Goal: Book appointment/travel/reservation: Book appointment/travel/reservation

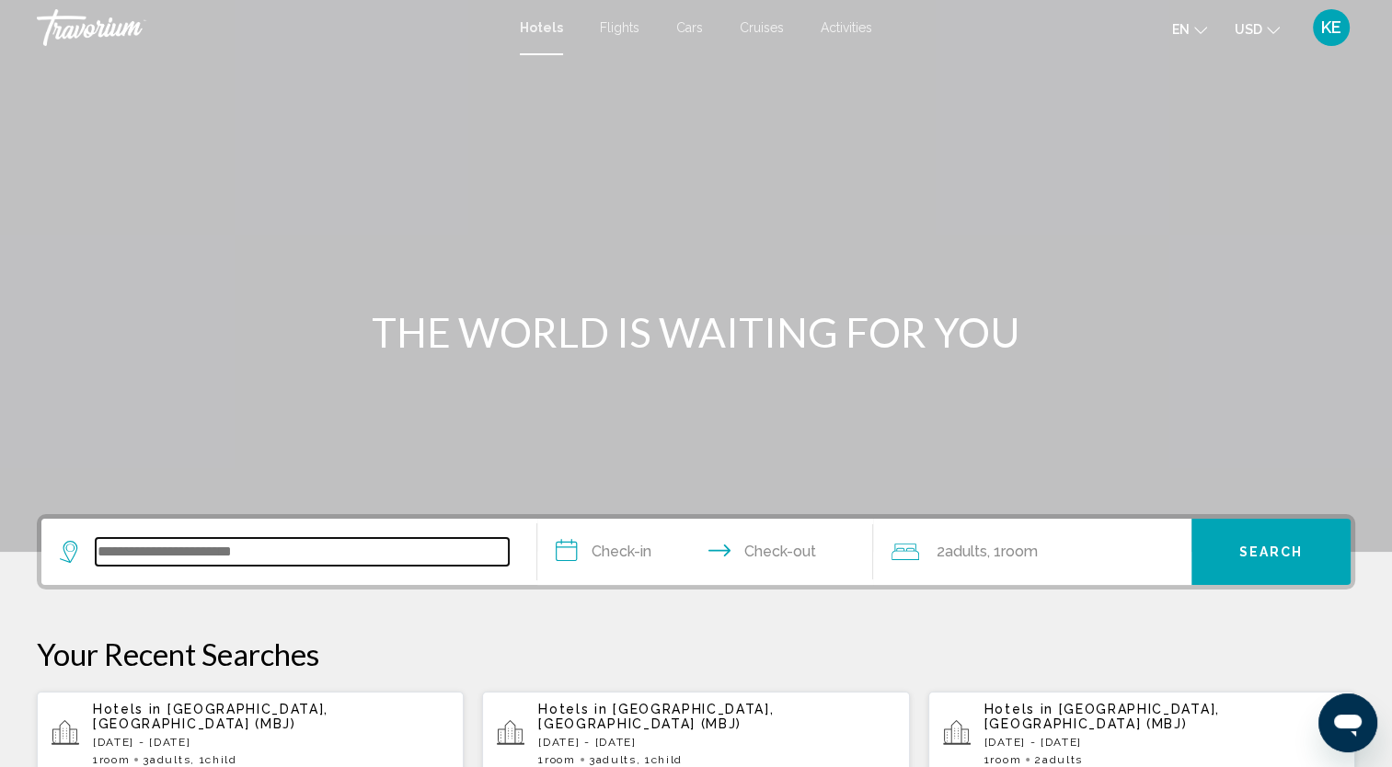
click at [320, 548] on input "Search widget" at bounding box center [302, 552] width 413 height 28
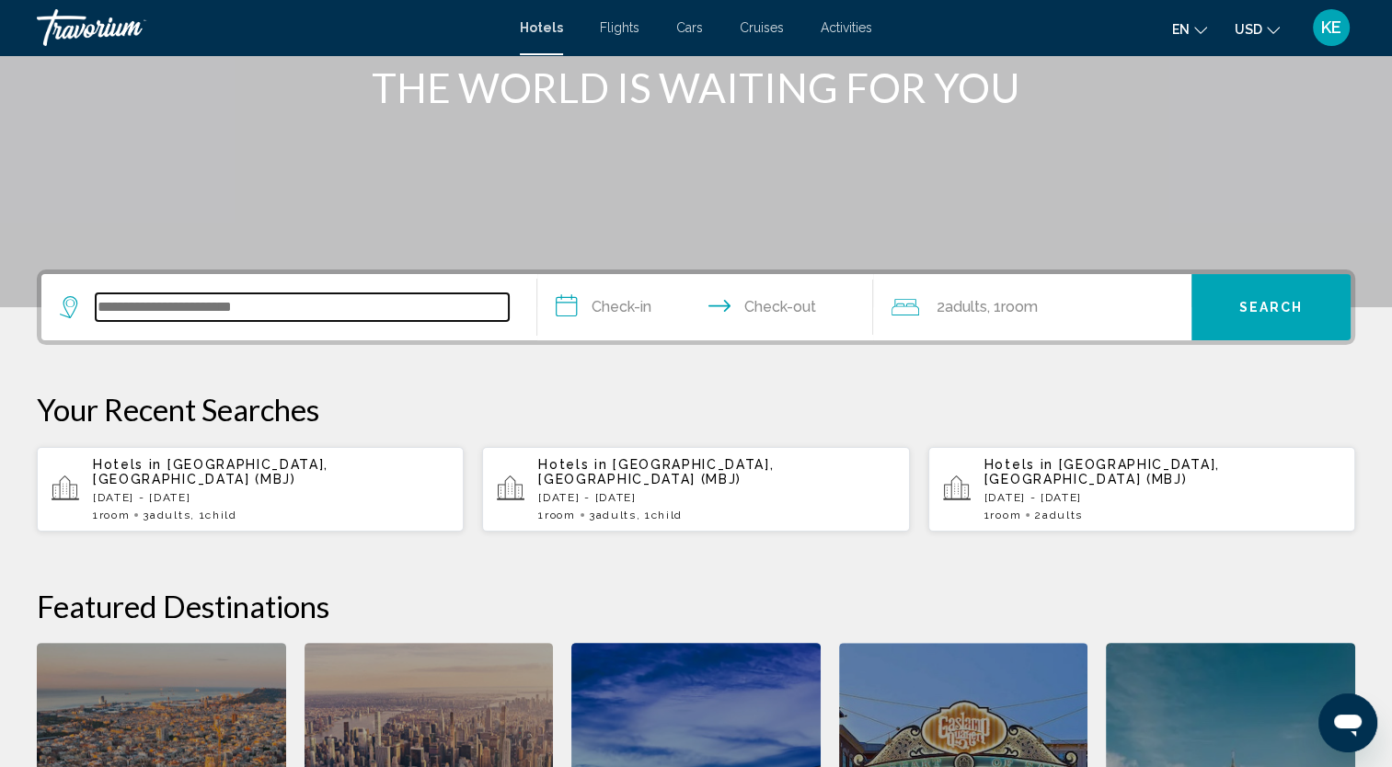
scroll to position [454, 0]
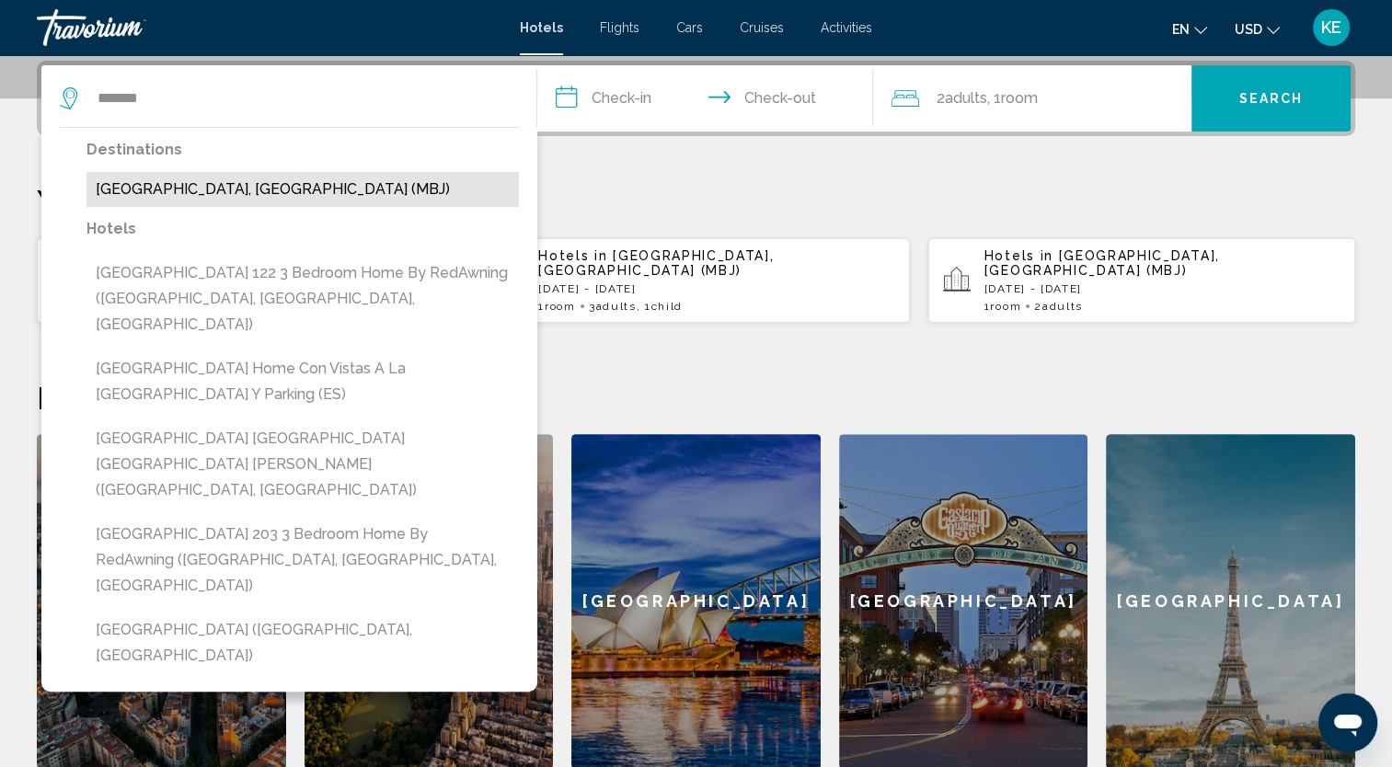
click at [275, 188] on button "[GEOGRAPHIC_DATA], [GEOGRAPHIC_DATA] (MBJ)" at bounding box center [303, 189] width 433 height 35
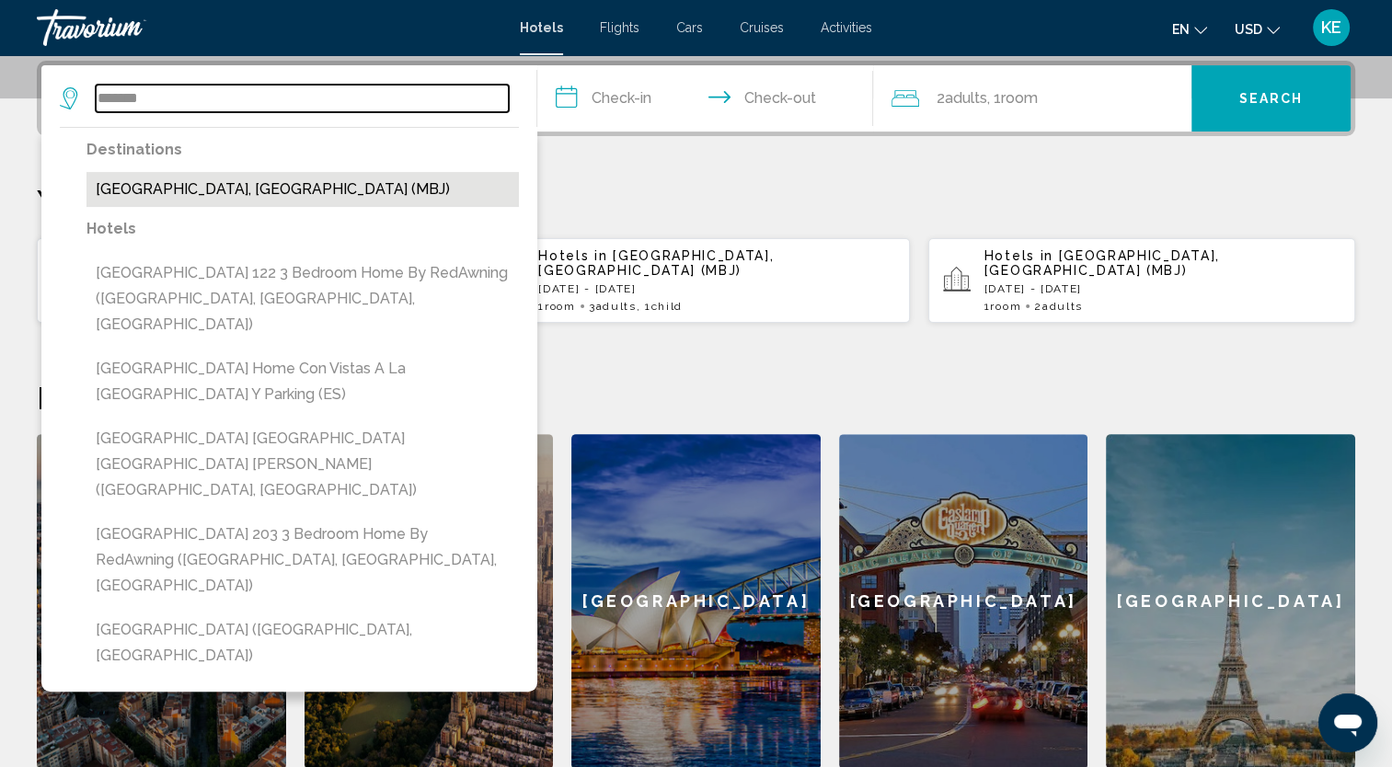
type input "**********"
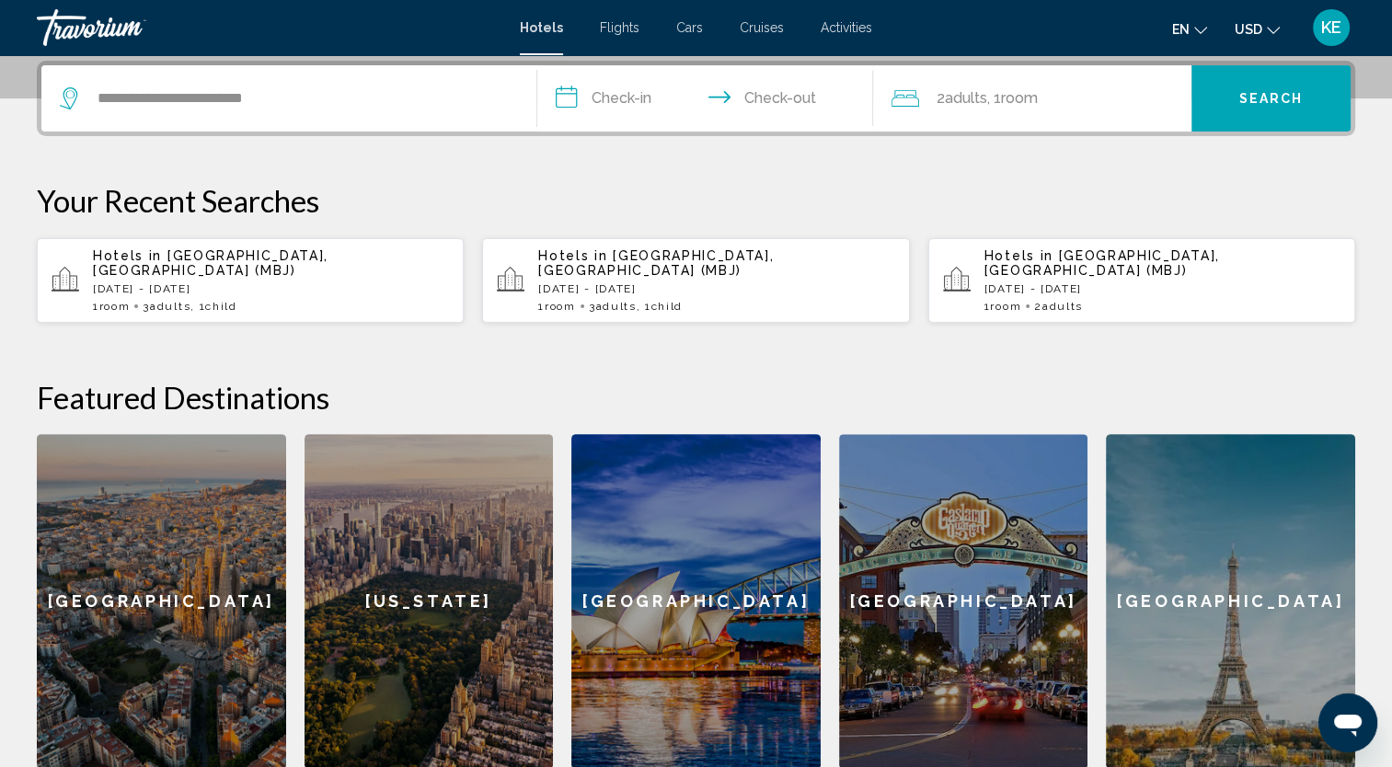
click at [616, 101] on input "**********" at bounding box center [709, 101] width 344 height 72
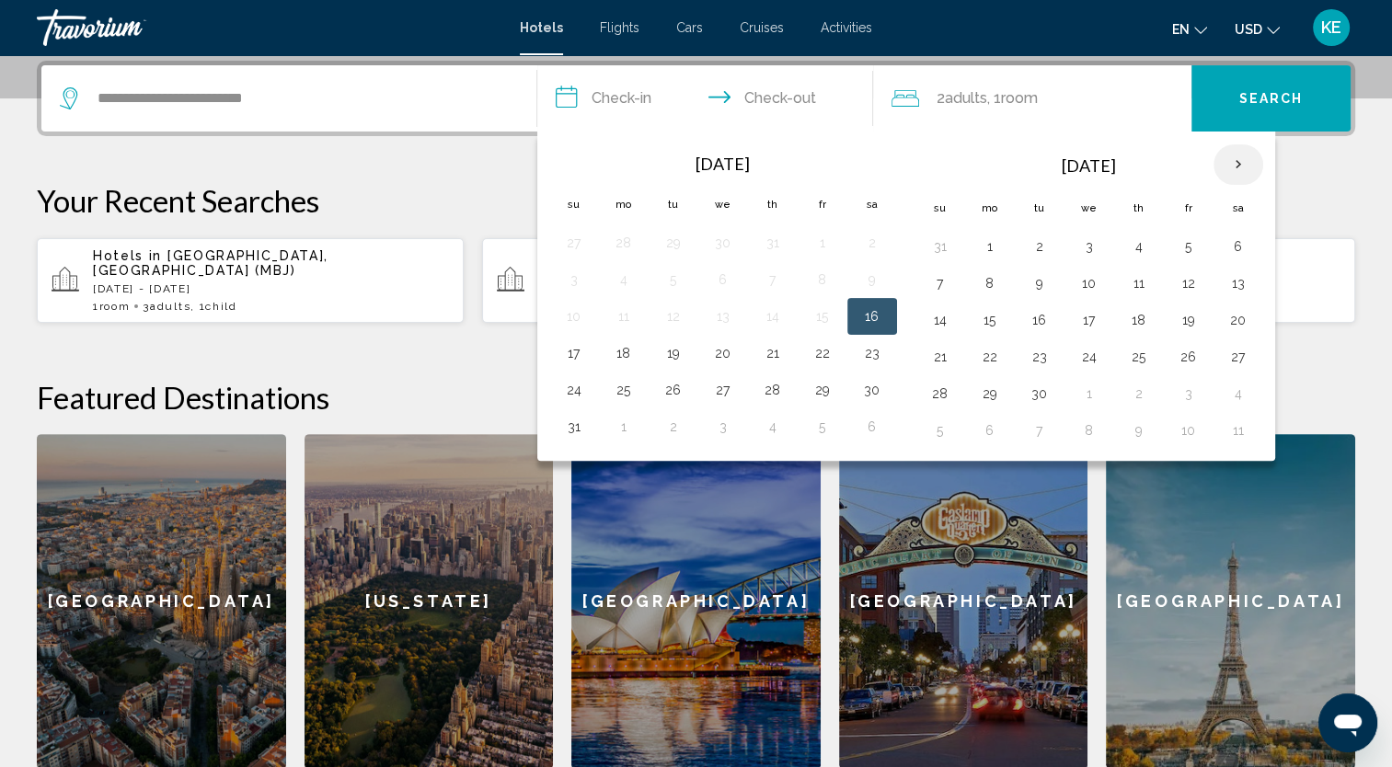
click at [1240, 157] on th "Next month" at bounding box center [1239, 164] width 50 height 40
click at [1037, 392] on button "25" at bounding box center [1039, 394] width 29 height 26
click at [1075, 392] on button "26" at bounding box center [1089, 394] width 29 height 26
type input "**********"
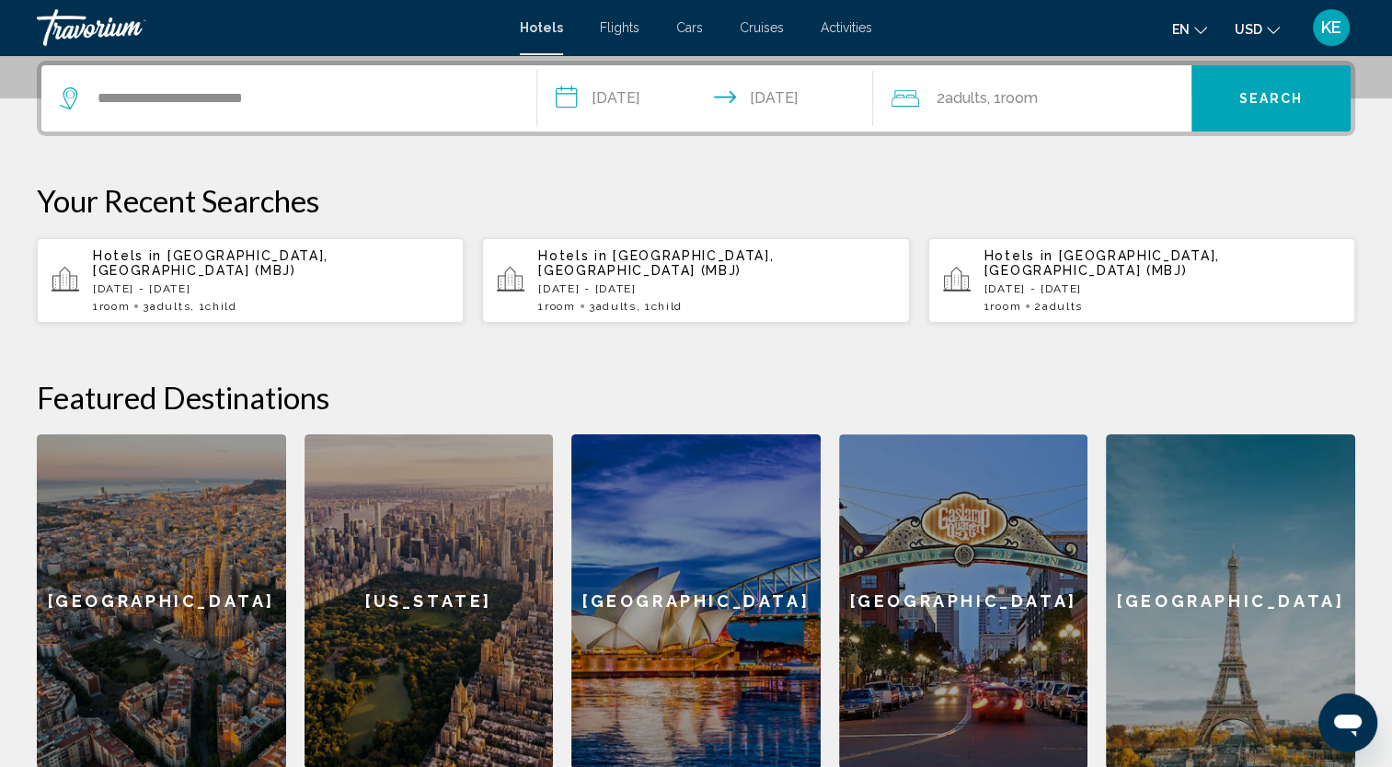
click at [1045, 107] on div "2 Adult Adults , 1 Room rooms" at bounding box center [1042, 99] width 300 height 26
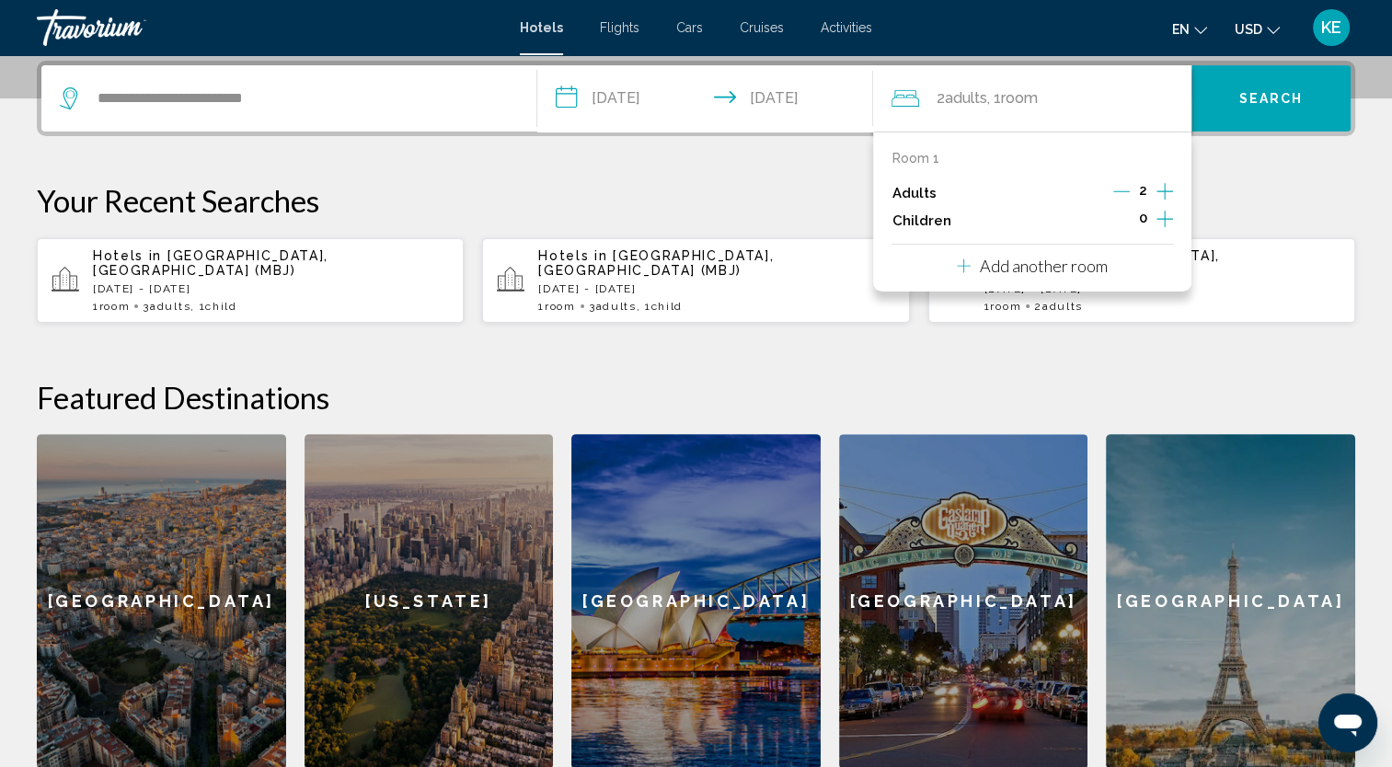
click at [1161, 188] on icon "Increment adults" at bounding box center [1165, 191] width 17 height 22
click at [1165, 212] on icon "Increment children" at bounding box center [1165, 219] width 17 height 17
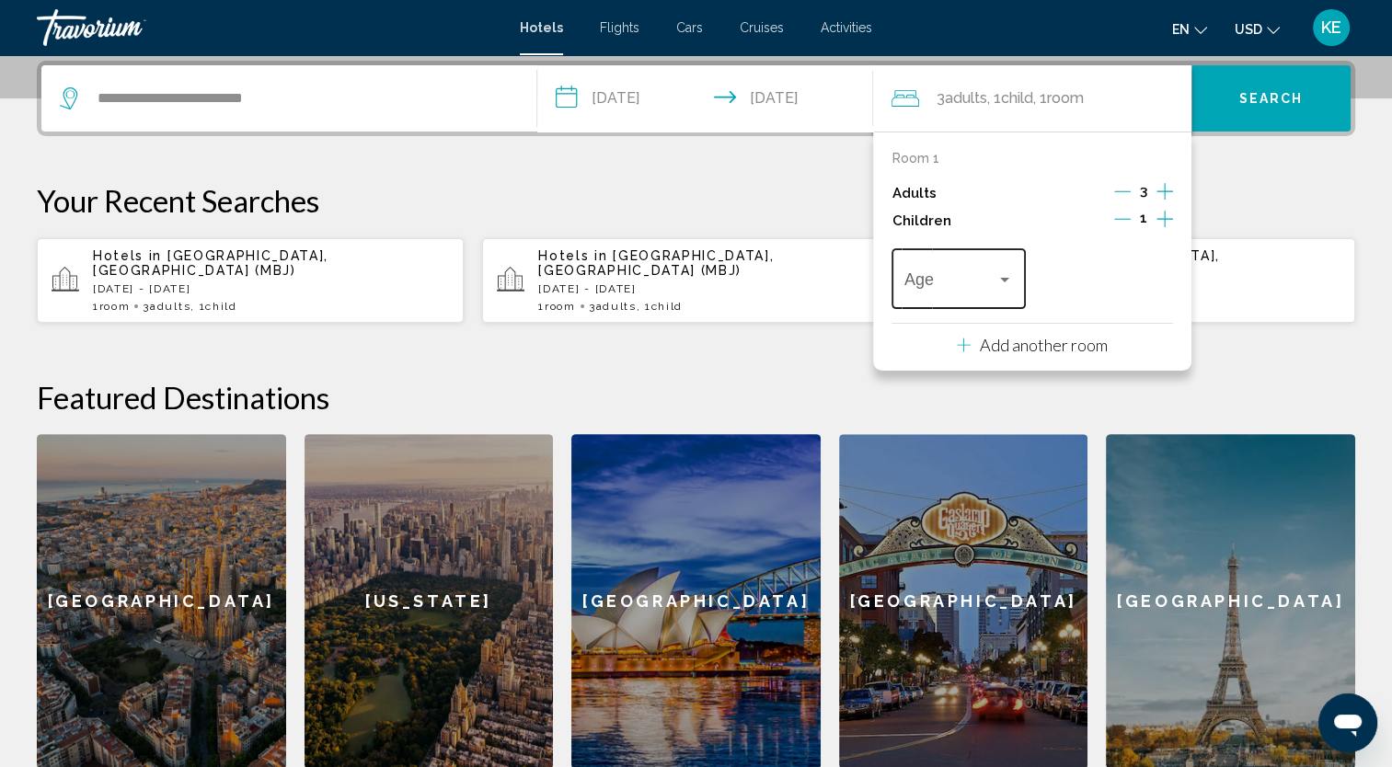
click at [1009, 280] on div "Travelers: 3 adults, 1 child" at bounding box center [1005, 279] width 17 height 15
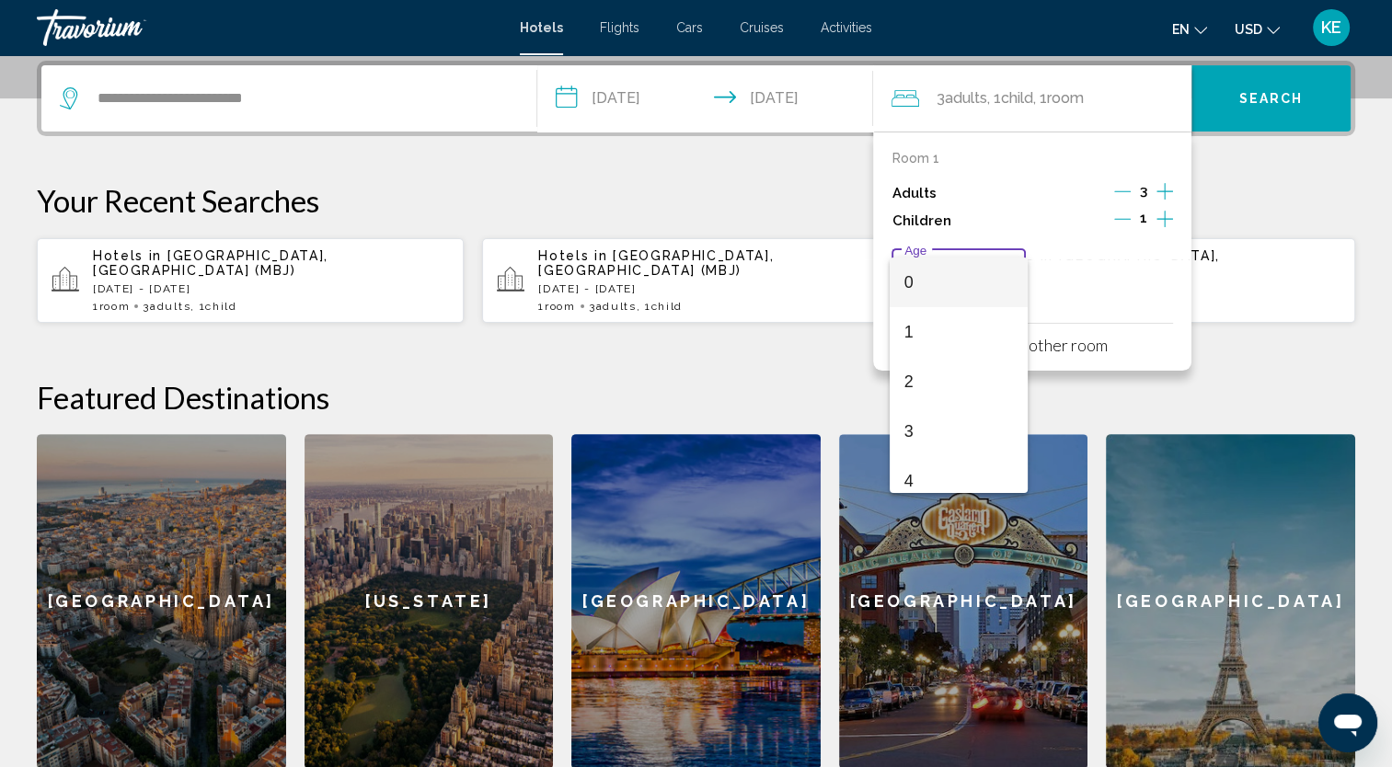
scroll to position [659, 0]
click at [998, 317] on span "14" at bounding box center [959, 319] width 109 height 50
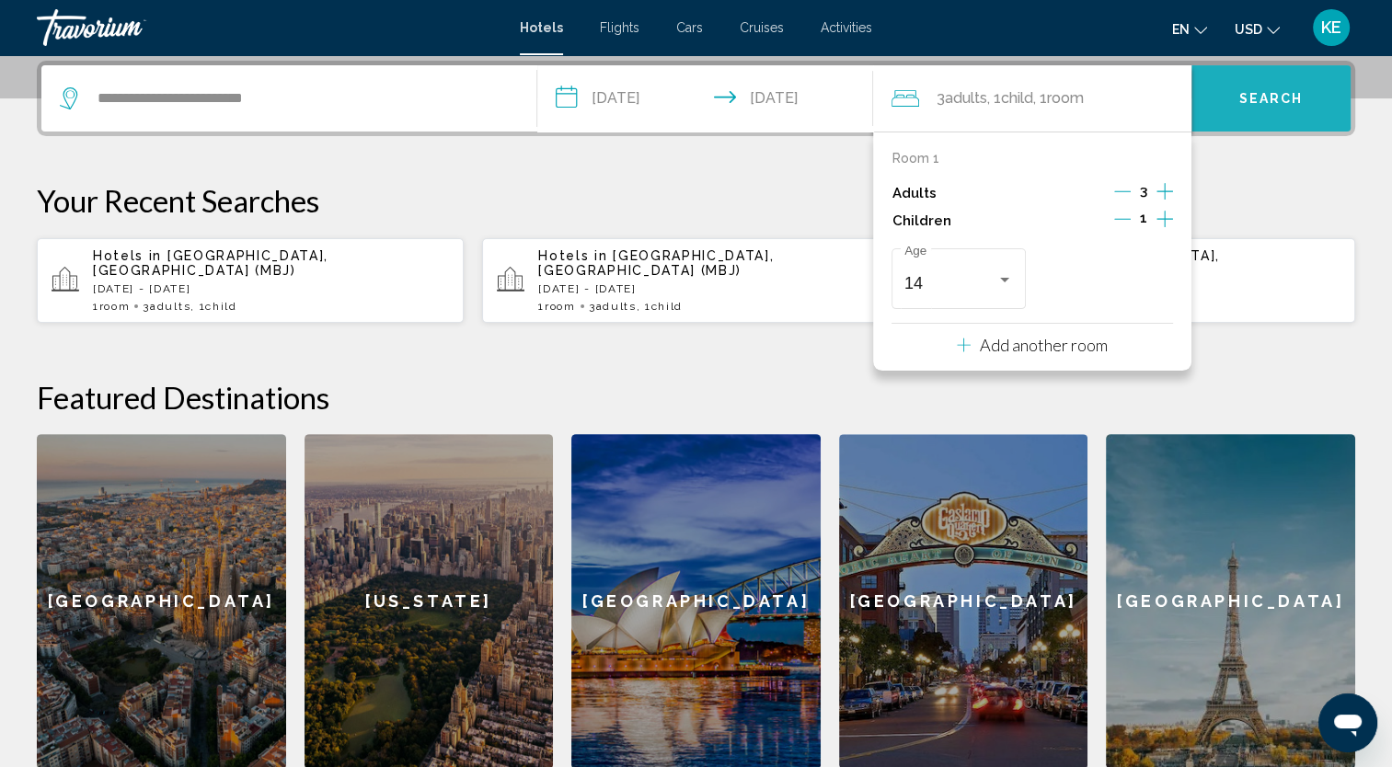
click at [1285, 108] on button "Search" at bounding box center [1271, 98] width 159 height 66
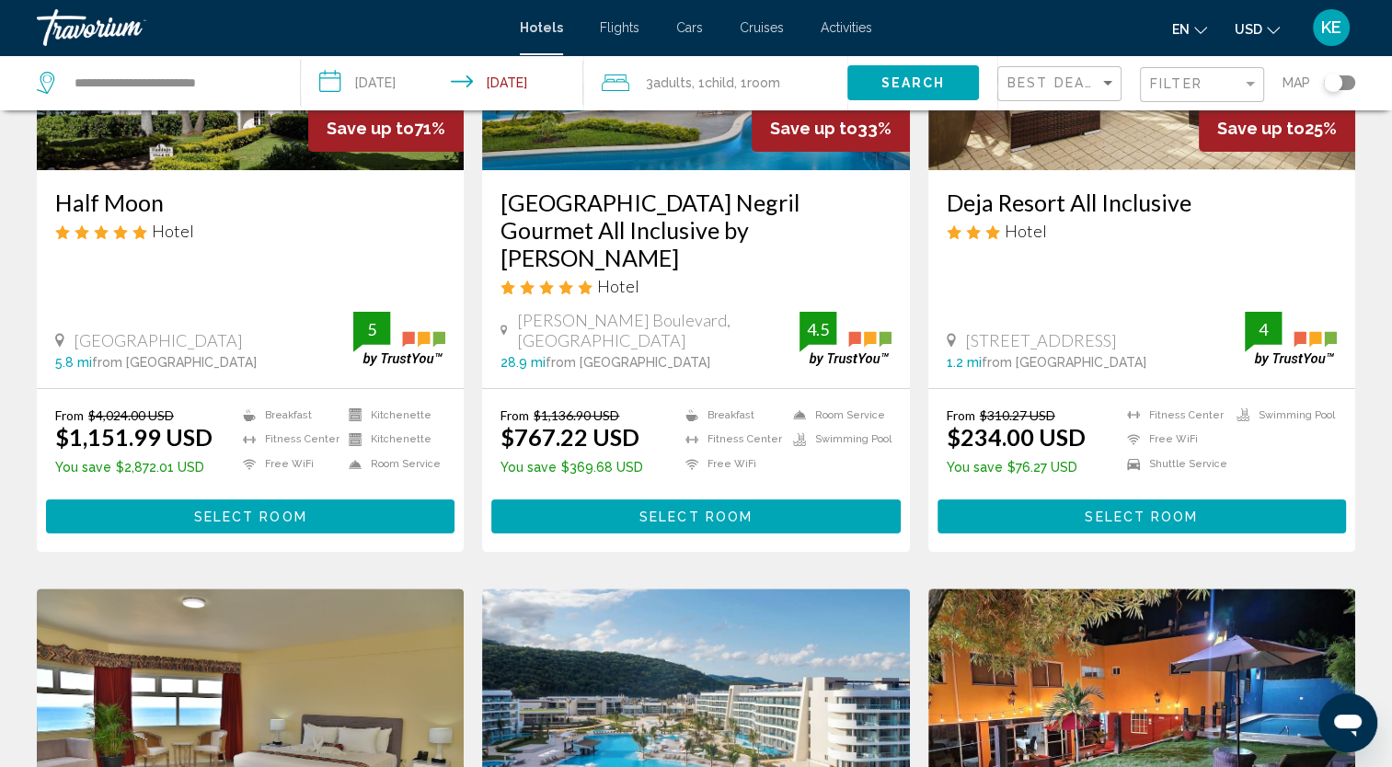
scroll to position [276, 0]
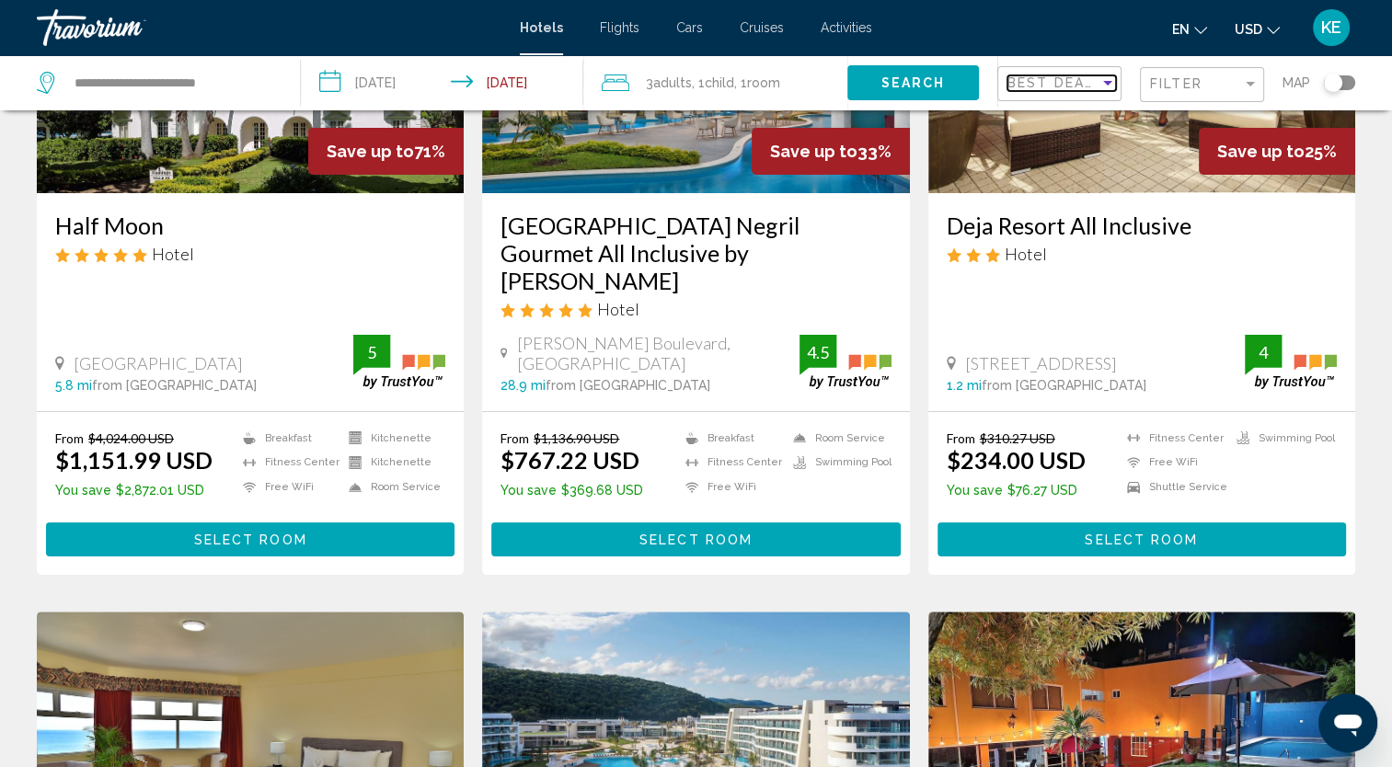
click at [1096, 87] on span "Best Deals" at bounding box center [1056, 82] width 97 height 15
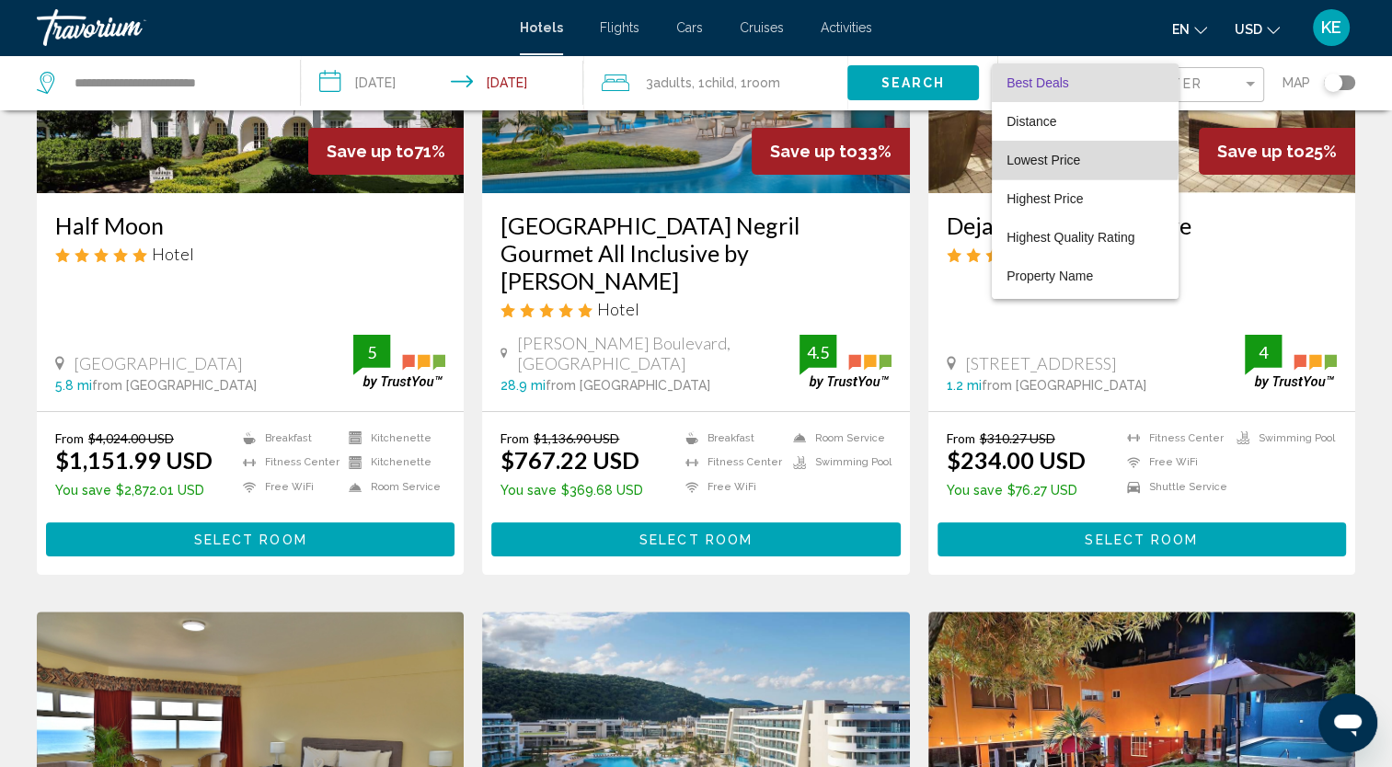
click at [1077, 160] on span "Lowest Price" at bounding box center [1044, 160] width 74 height 15
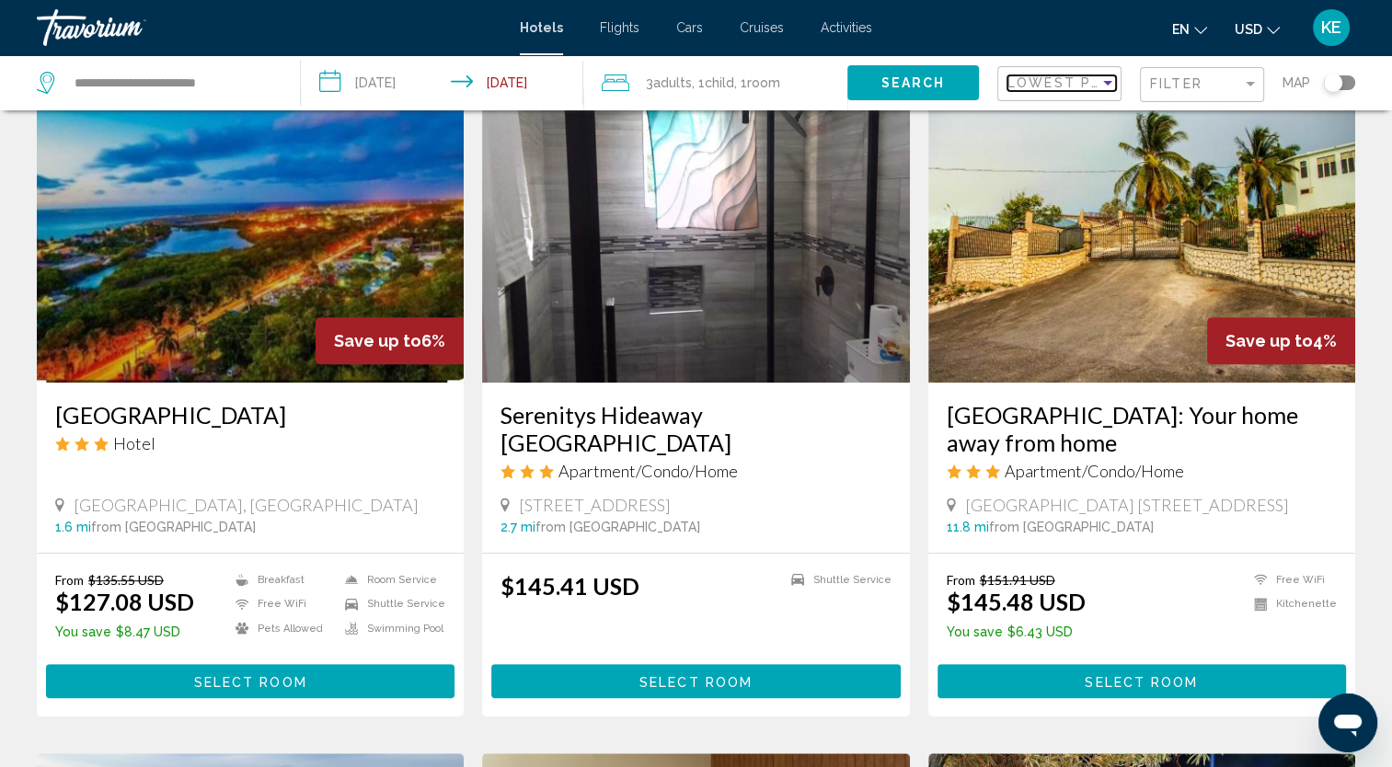
scroll to position [730, 0]
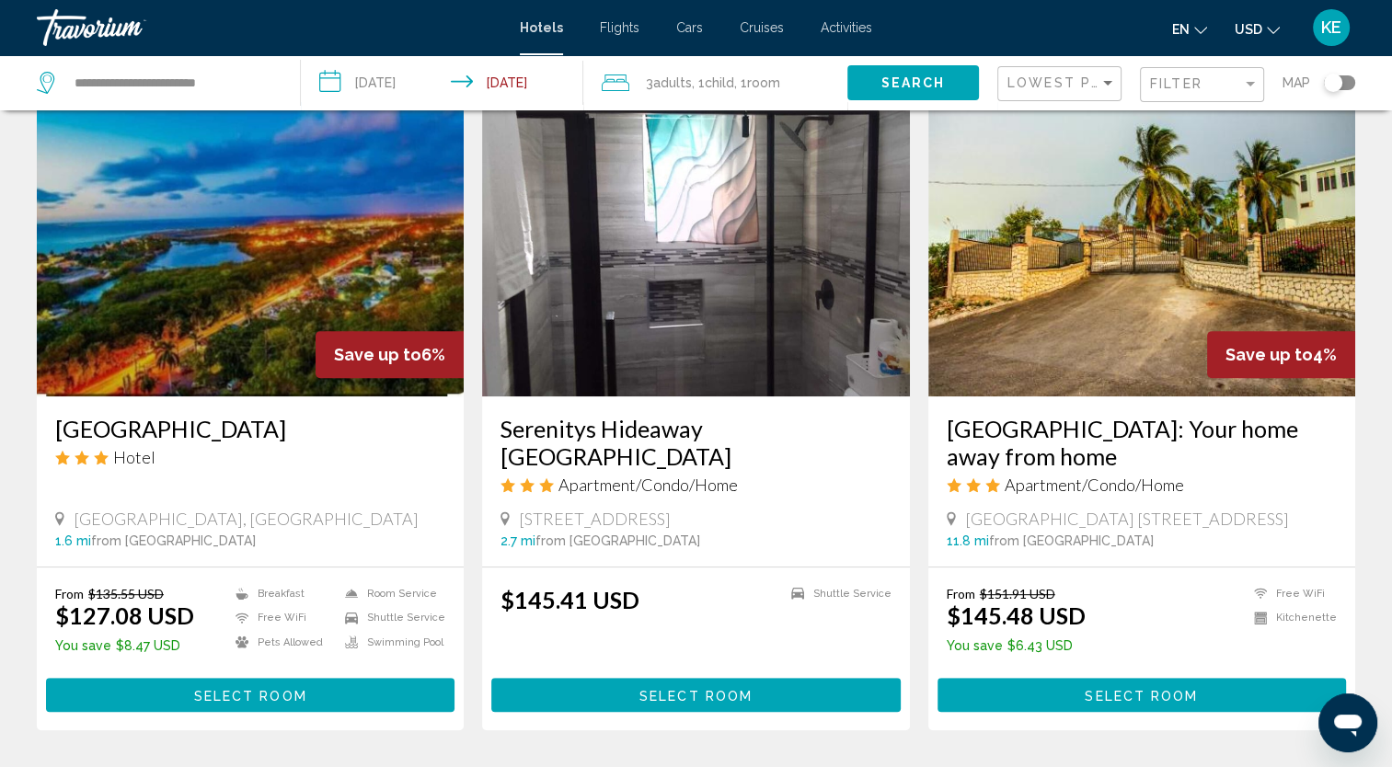
click at [298, 320] on img "Main content" at bounding box center [250, 249] width 427 height 294
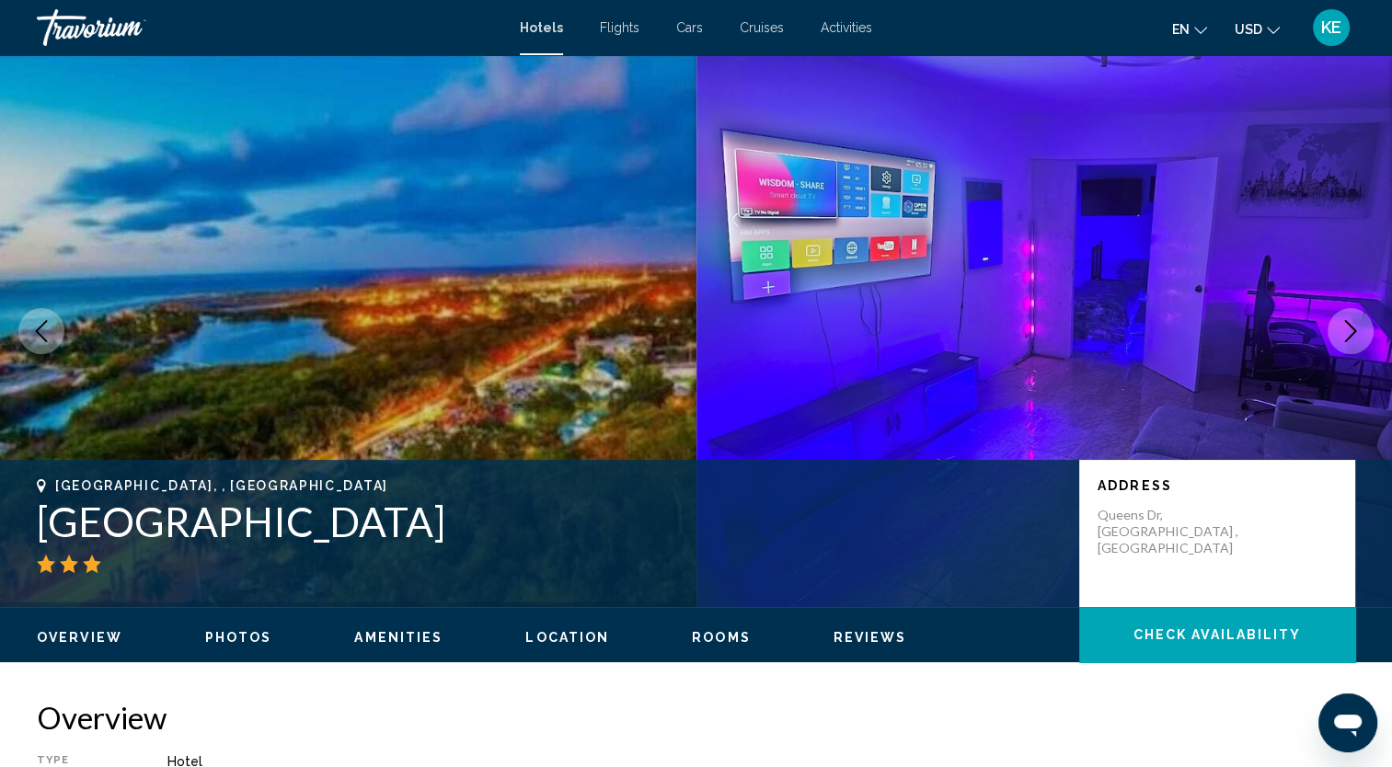
click at [1350, 329] on icon "Next image" at bounding box center [1351, 331] width 22 height 22
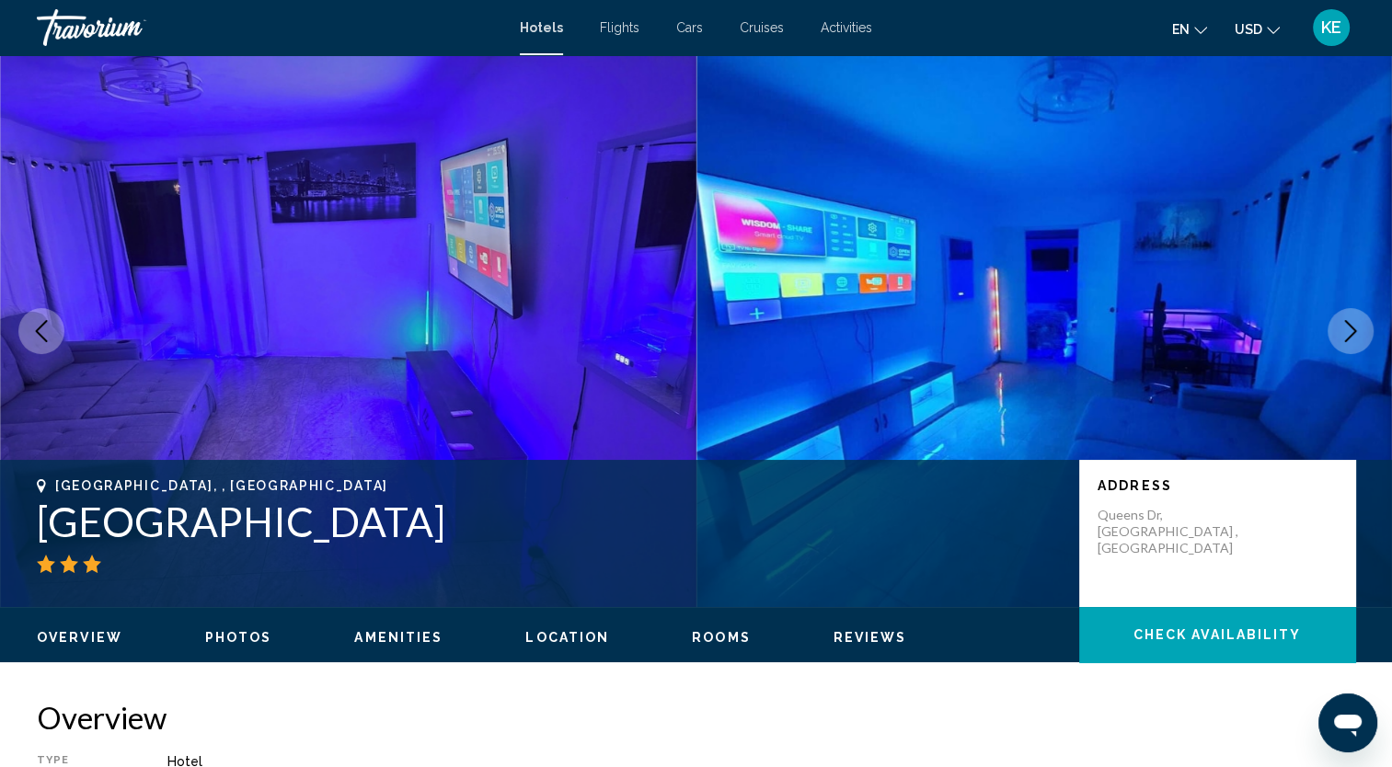
click at [1350, 329] on icon "Next image" at bounding box center [1351, 331] width 22 height 22
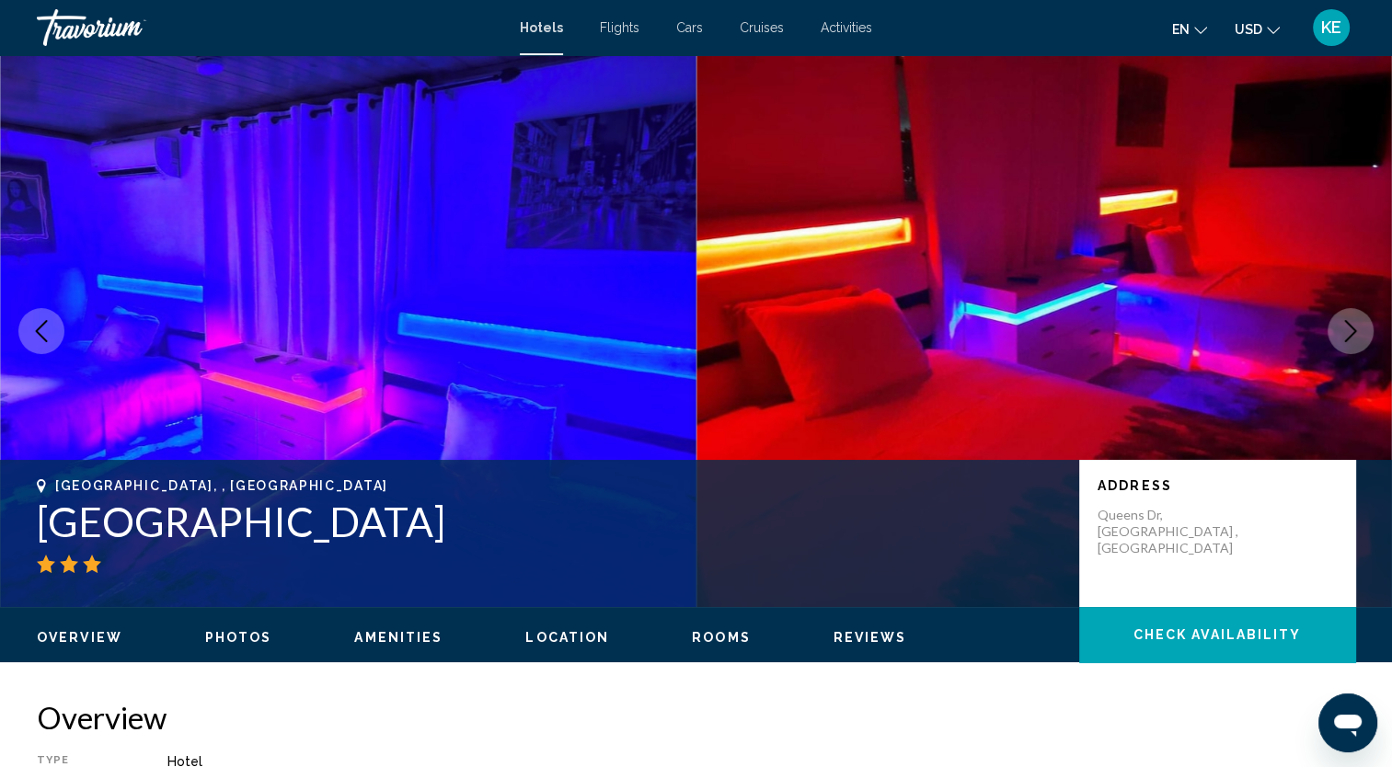
click at [1350, 329] on icon "Next image" at bounding box center [1351, 331] width 22 height 22
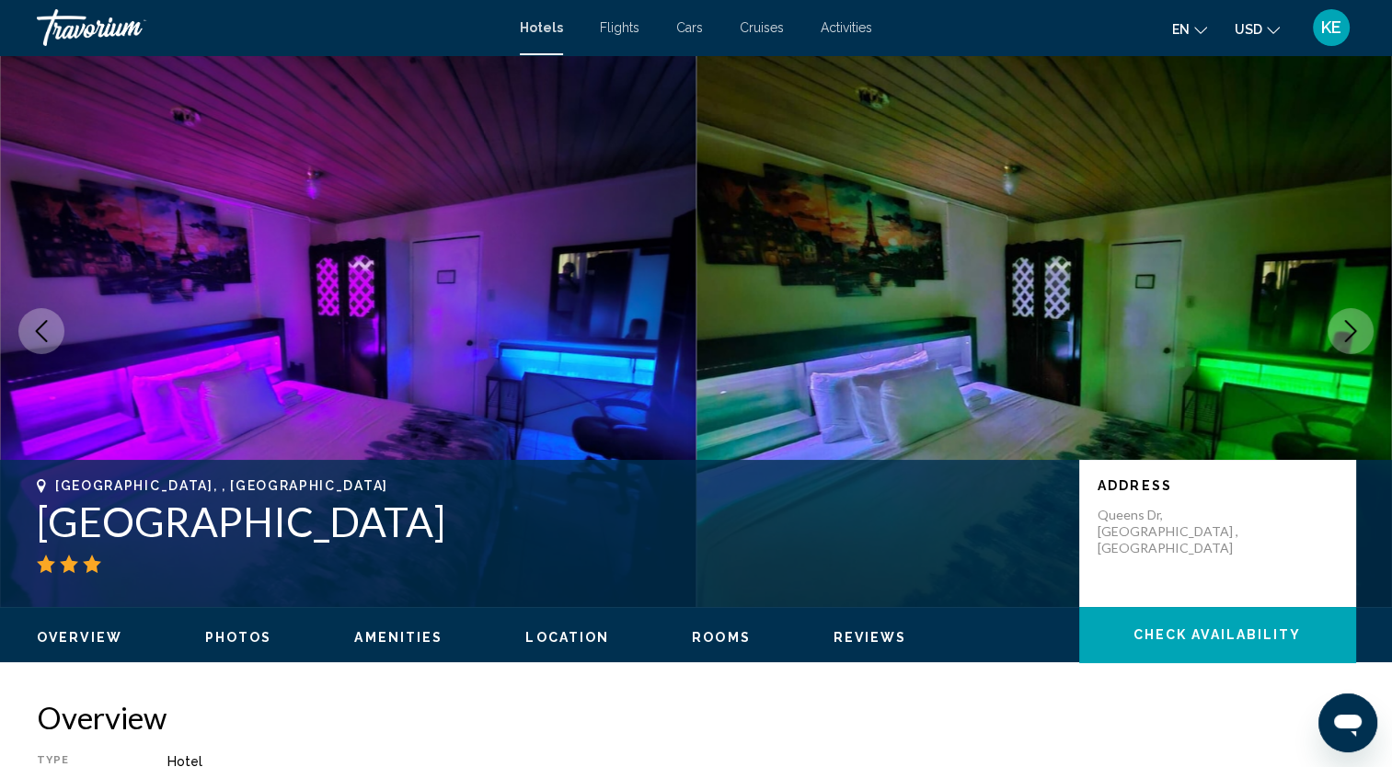
click at [1350, 329] on icon "Next image" at bounding box center [1351, 331] width 22 height 22
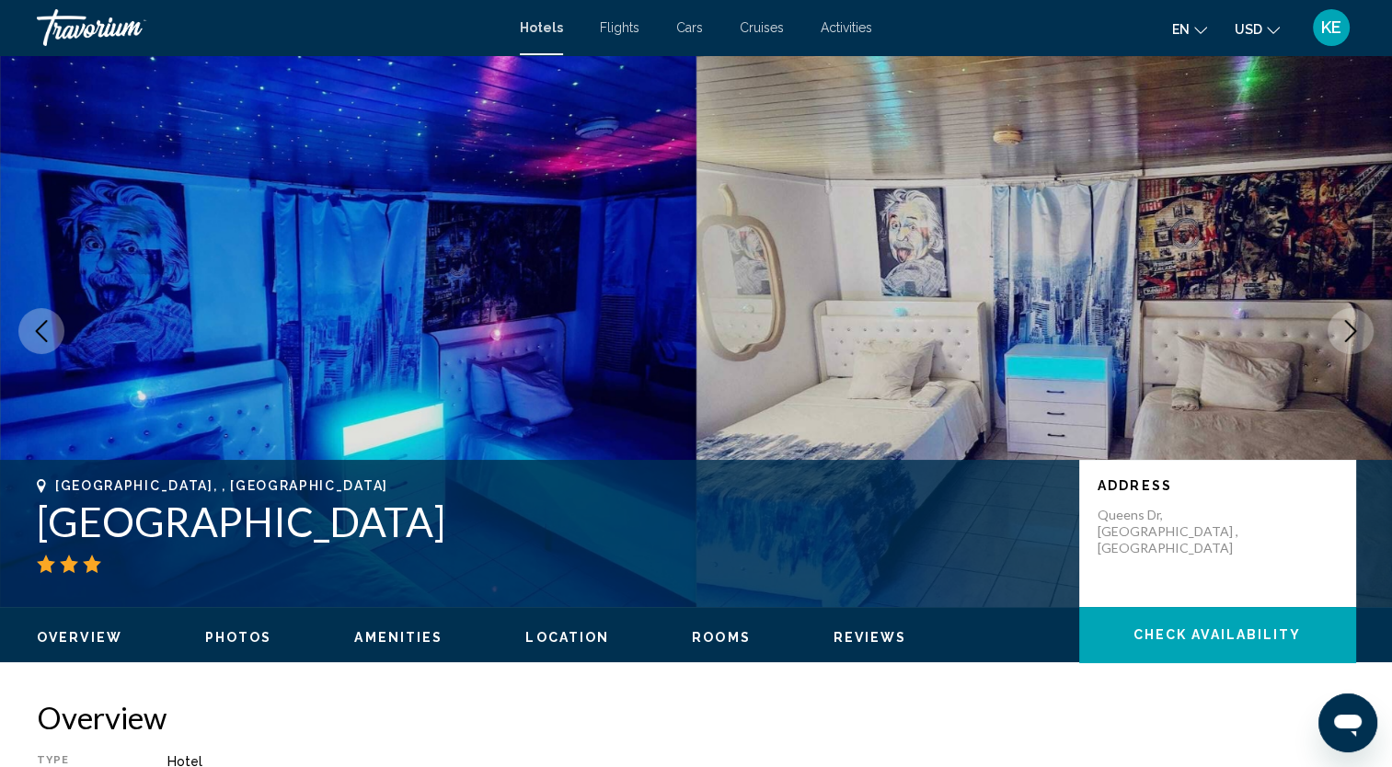
click at [1350, 329] on icon "Next image" at bounding box center [1351, 331] width 22 height 22
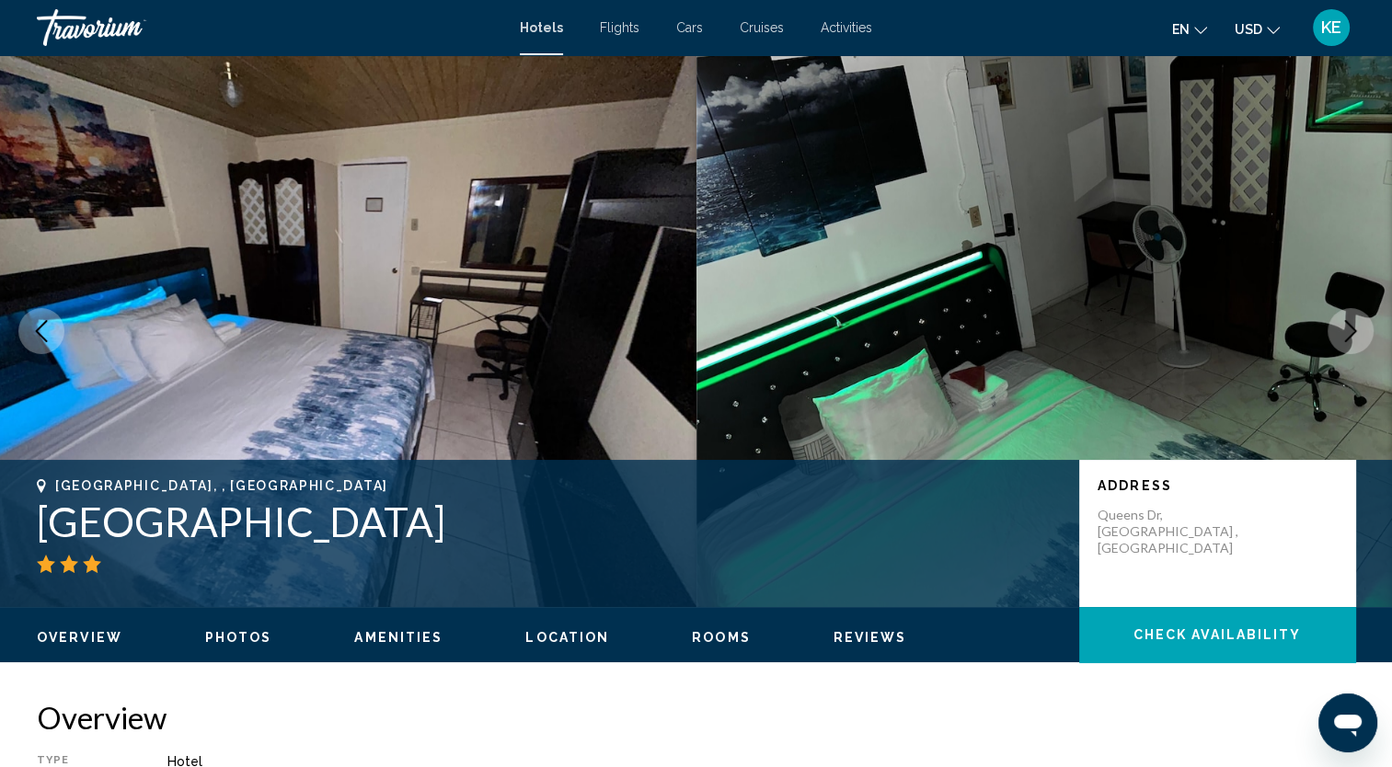
click at [1350, 329] on icon "Next image" at bounding box center [1351, 331] width 22 height 22
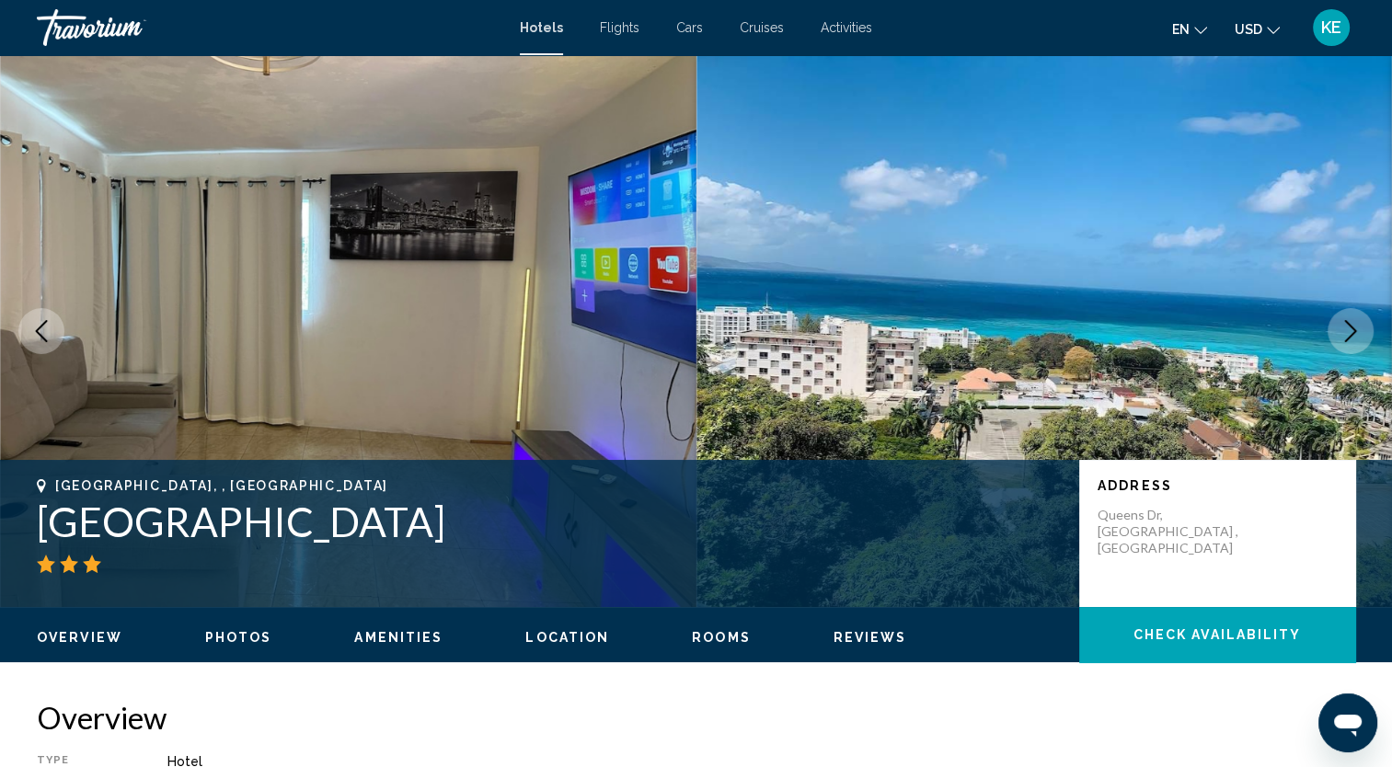
click at [1358, 333] on icon "Next image" at bounding box center [1351, 331] width 22 height 22
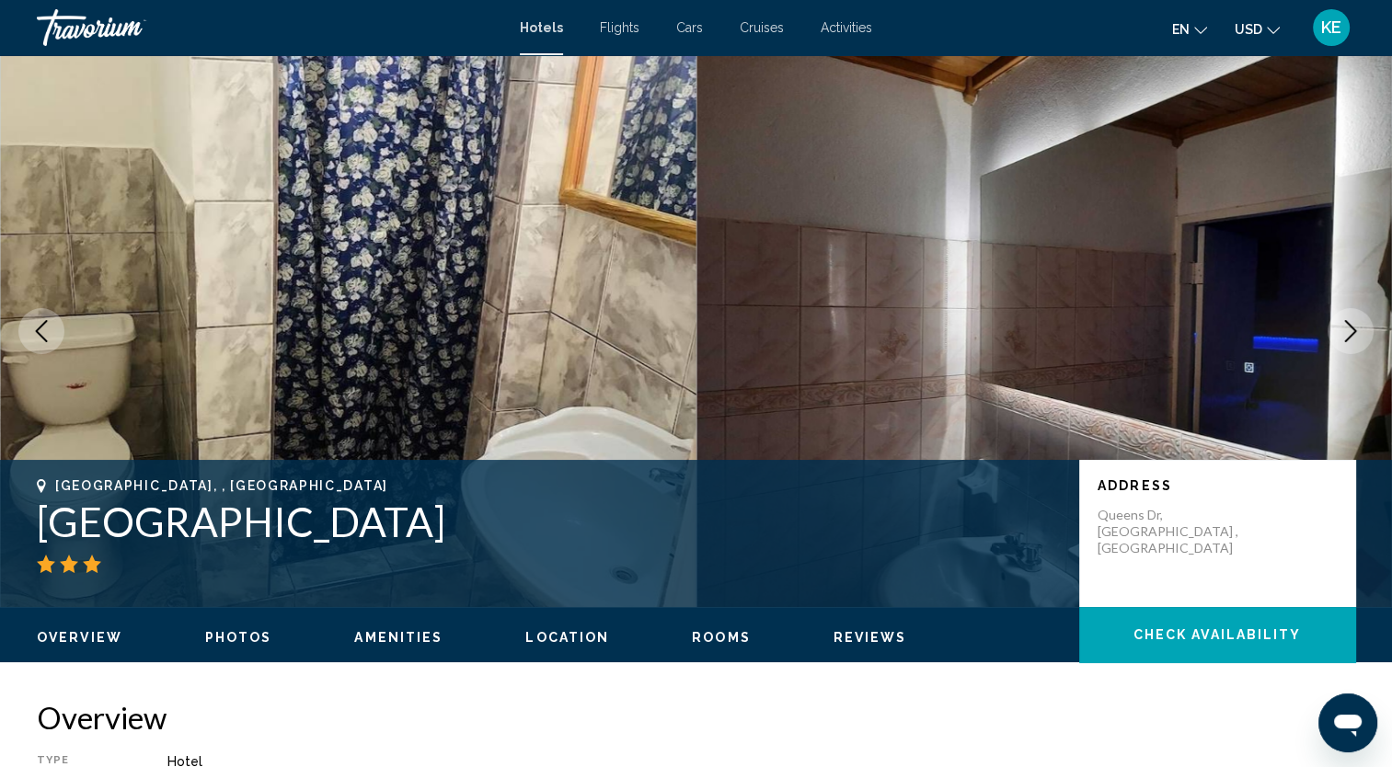
click at [1358, 333] on icon "Next image" at bounding box center [1351, 331] width 22 height 22
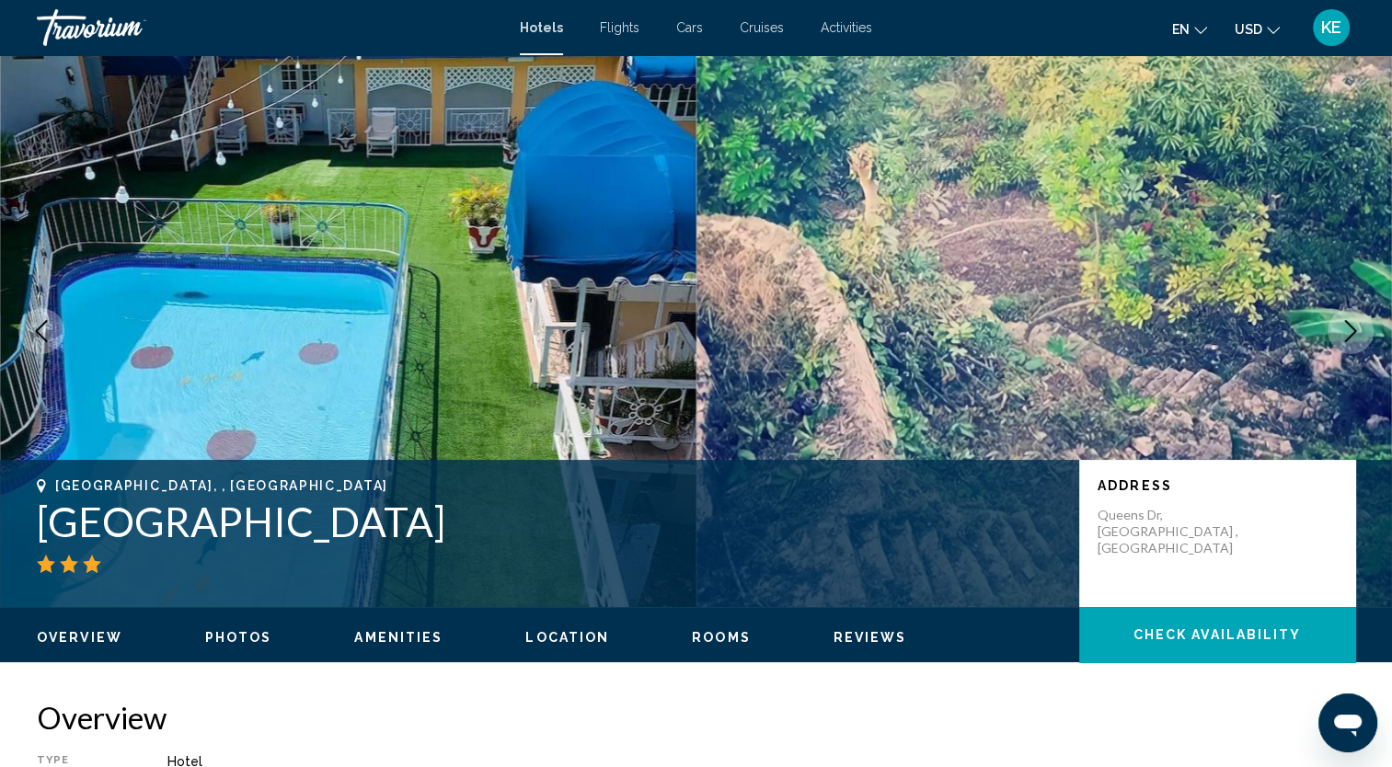
click at [1358, 333] on icon "Next image" at bounding box center [1351, 331] width 22 height 22
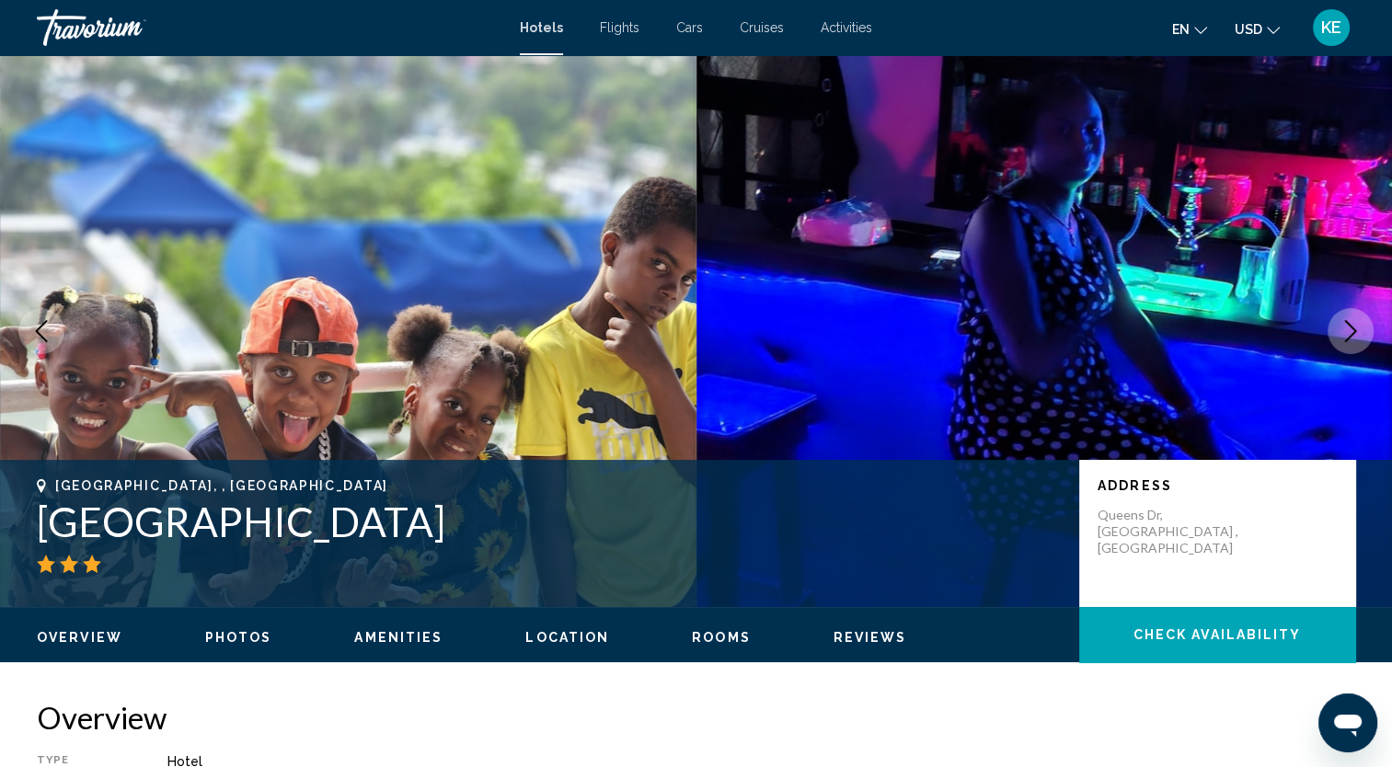
click at [1358, 333] on icon "Next image" at bounding box center [1351, 331] width 22 height 22
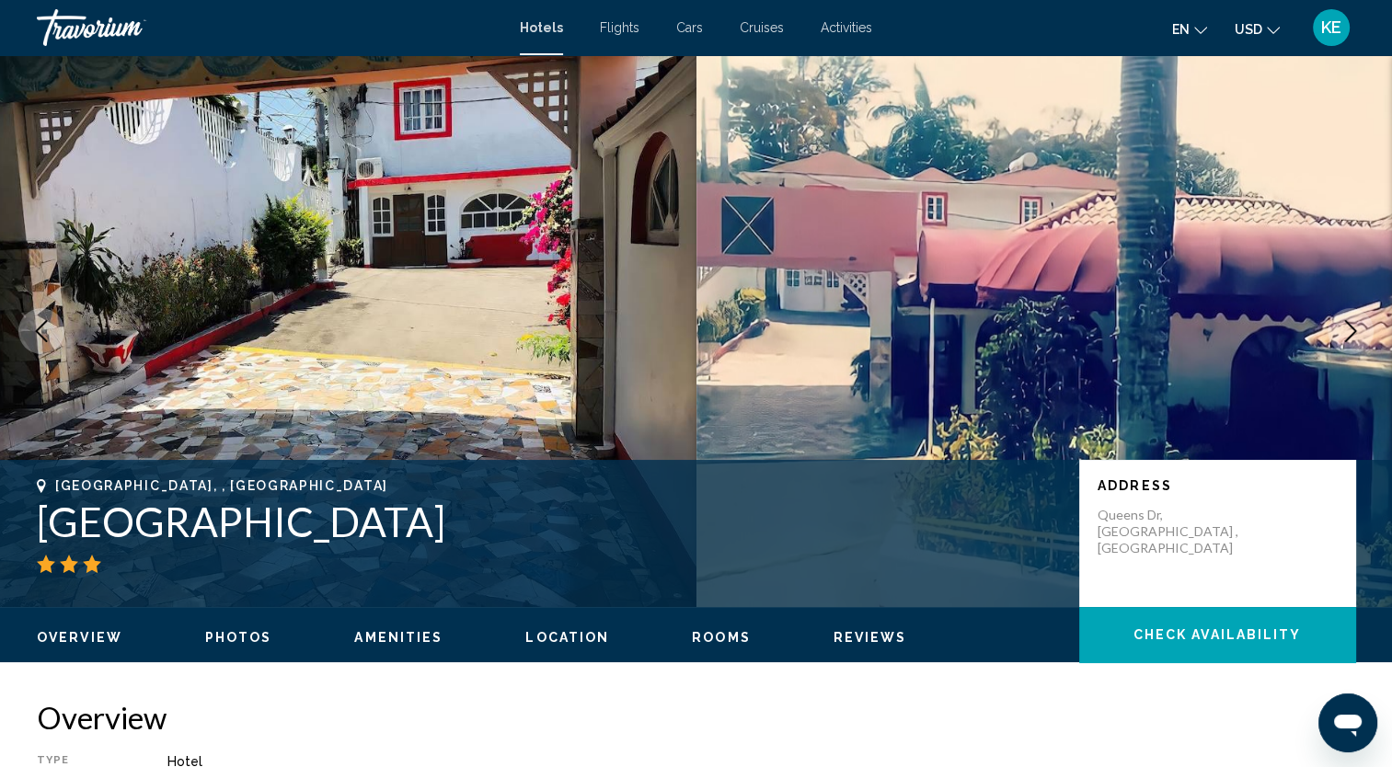
click at [1358, 333] on icon "Next image" at bounding box center [1351, 331] width 22 height 22
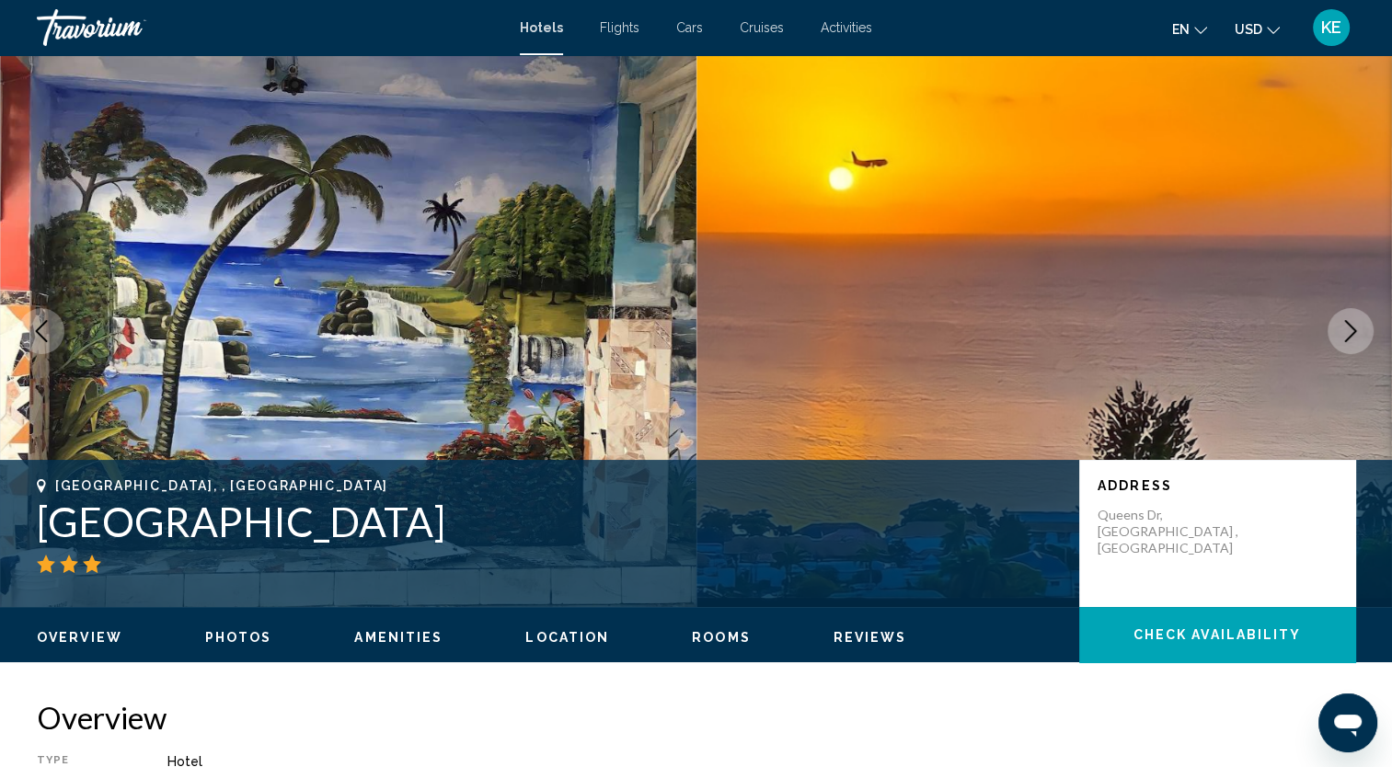
click at [1358, 333] on icon "Next image" at bounding box center [1351, 331] width 22 height 22
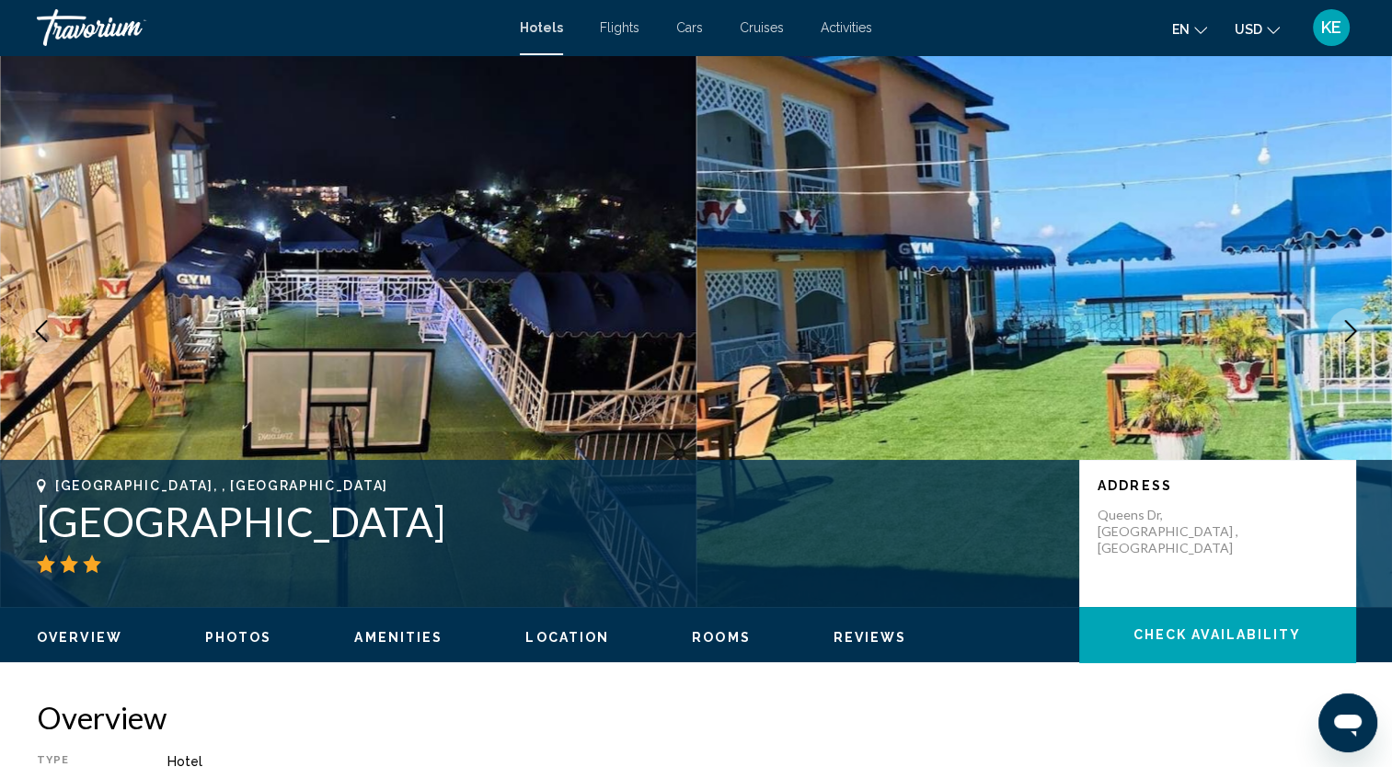
click at [1358, 333] on icon "Next image" at bounding box center [1351, 331] width 22 height 22
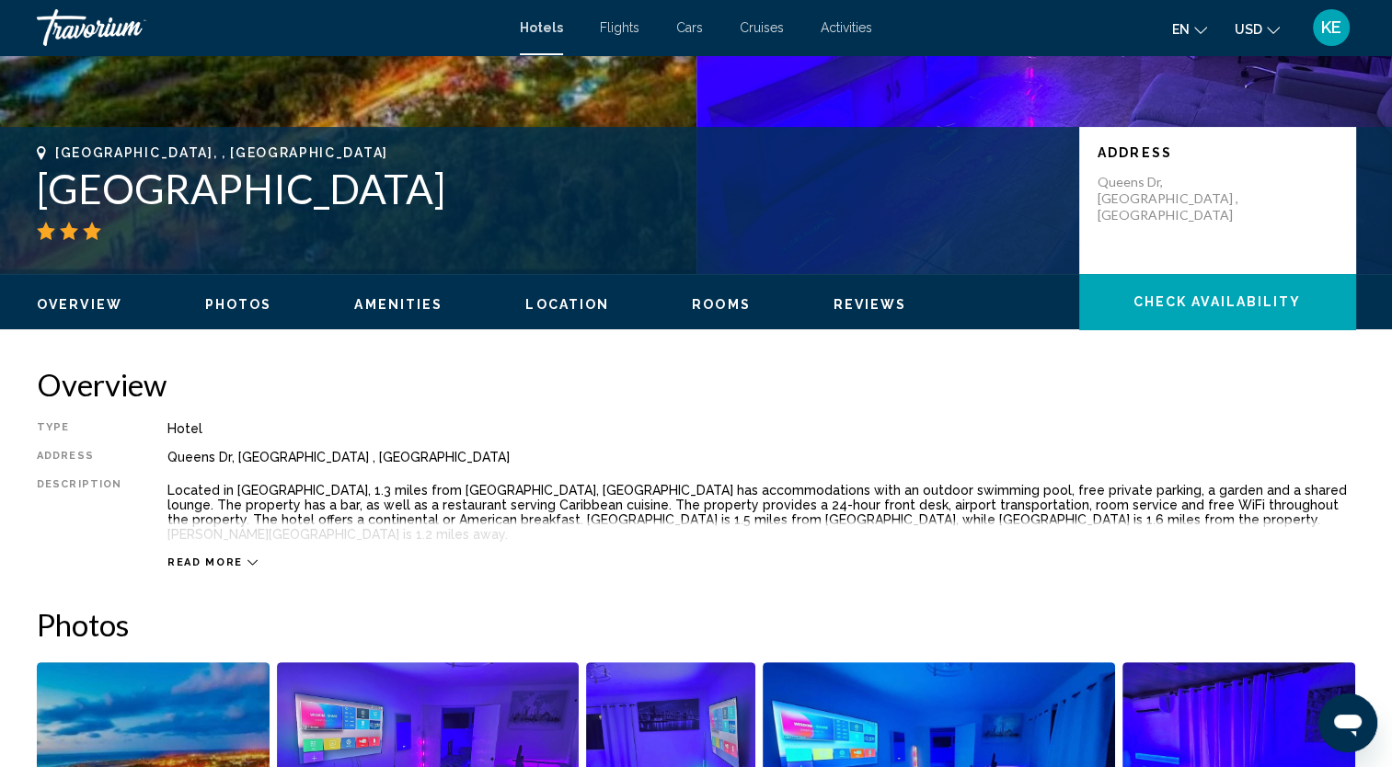
scroll to position [312, 0]
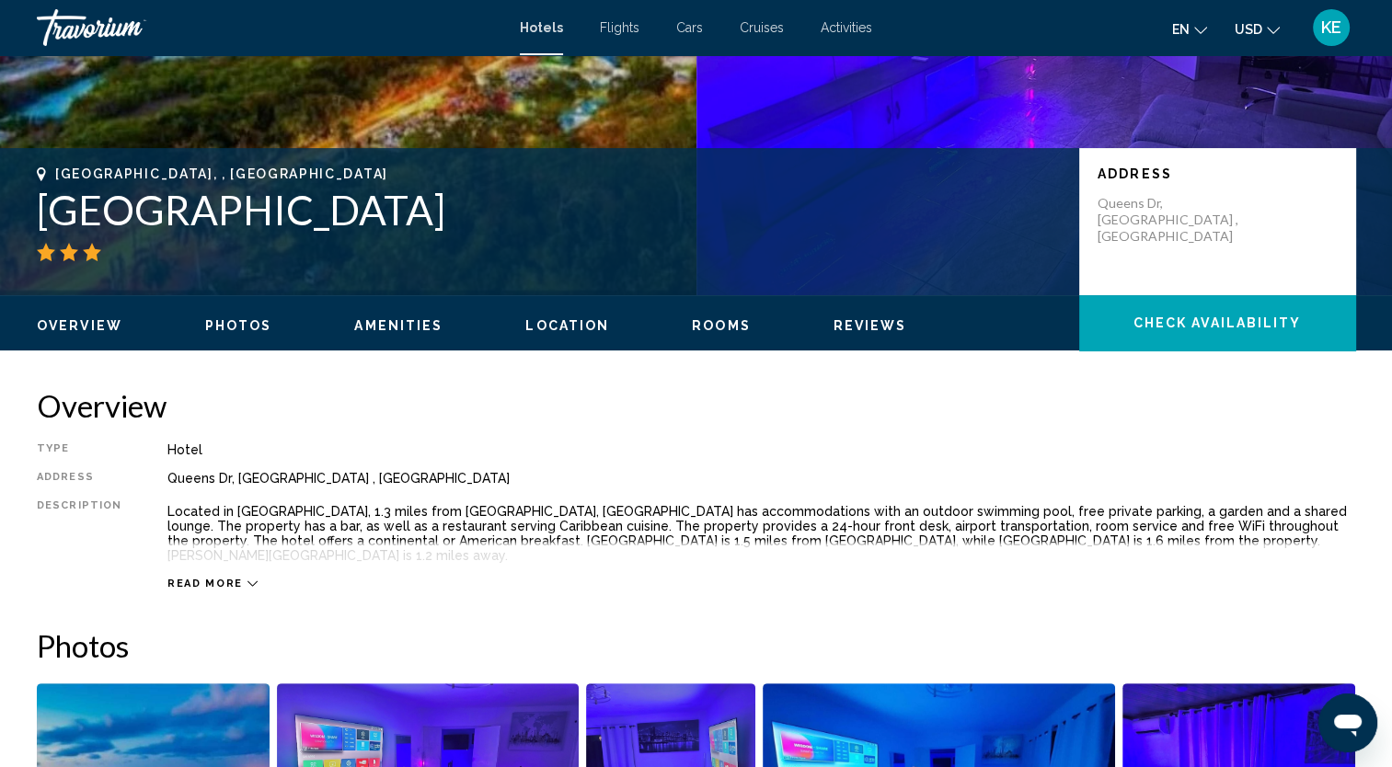
click at [1263, 328] on span "Check Availability" at bounding box center [1218, 324] width 168 height 15
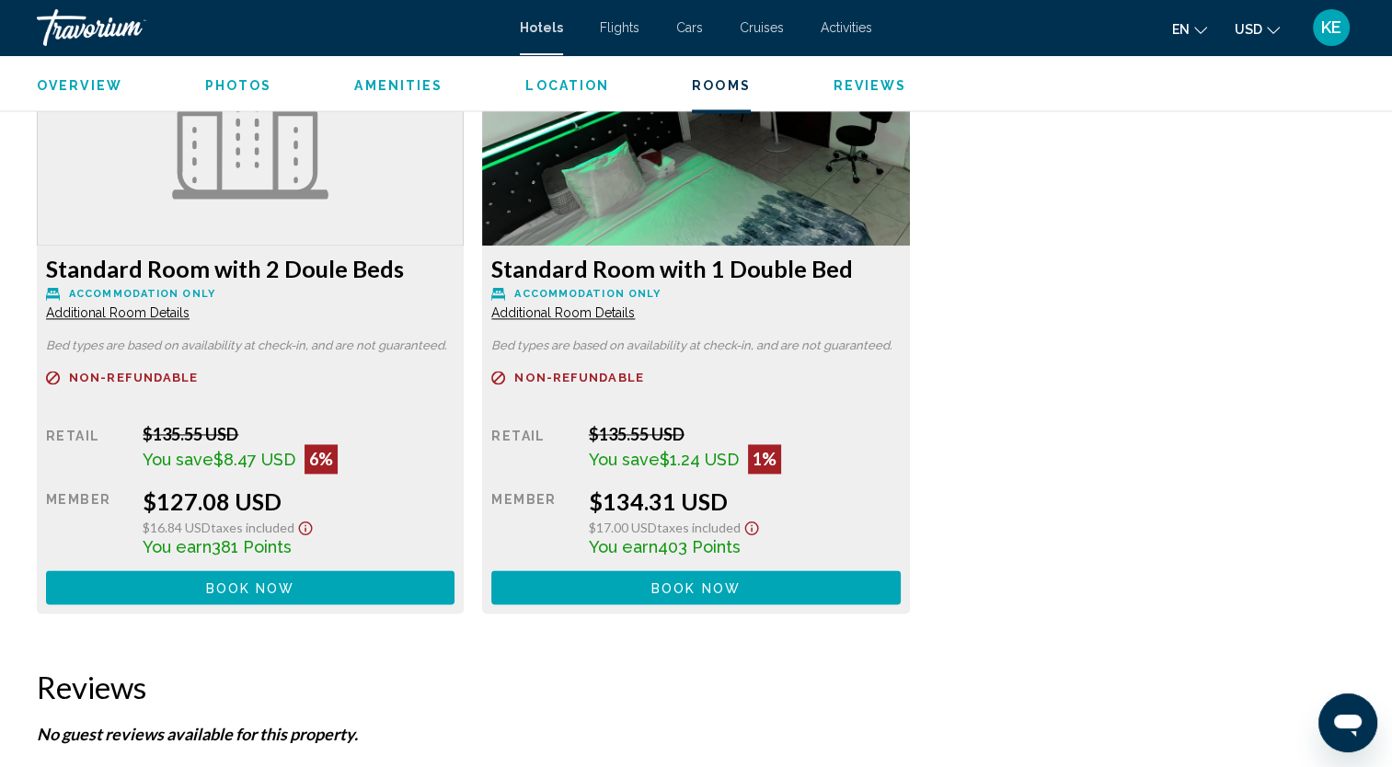
scroll to position [2499, 0]
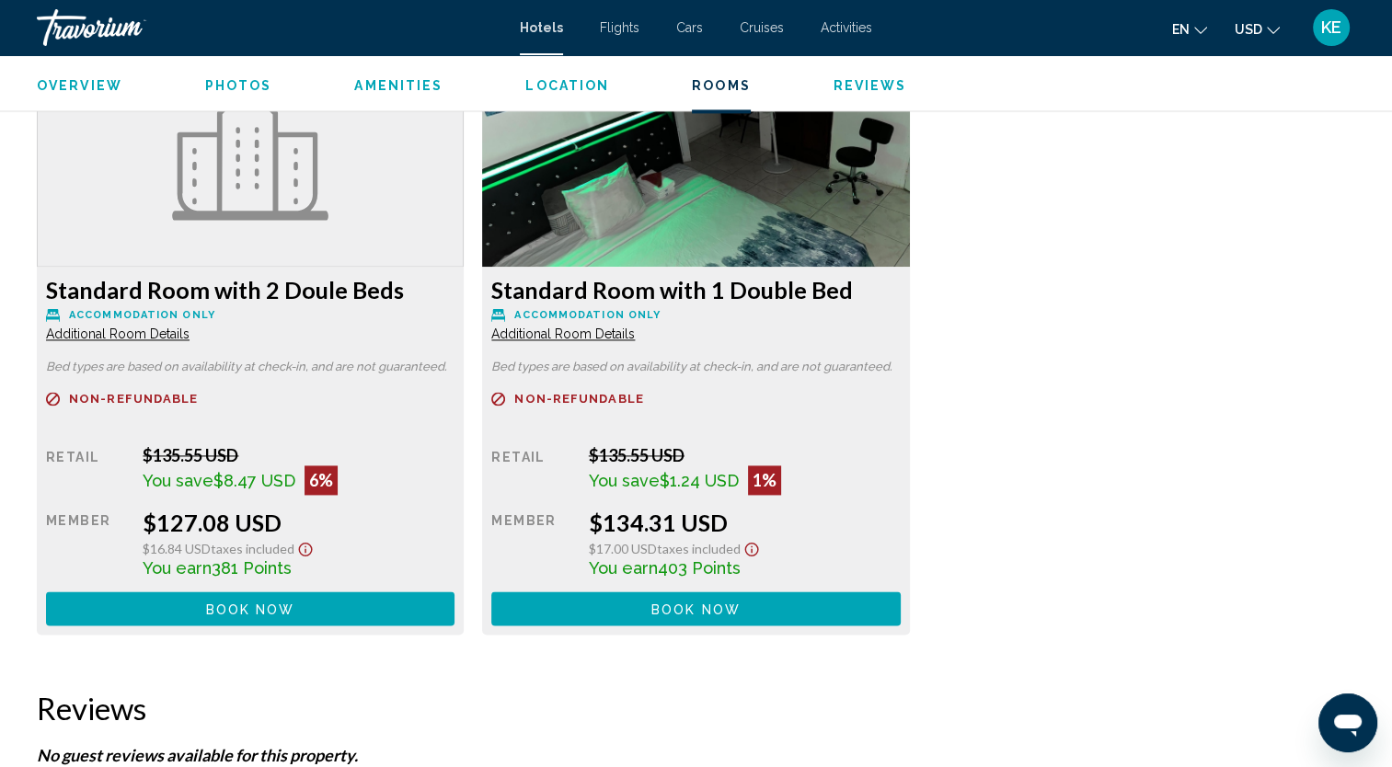
click at [131, 327] on span "Additional Room Details" at bounding box center [118, 334] width 144 height 15
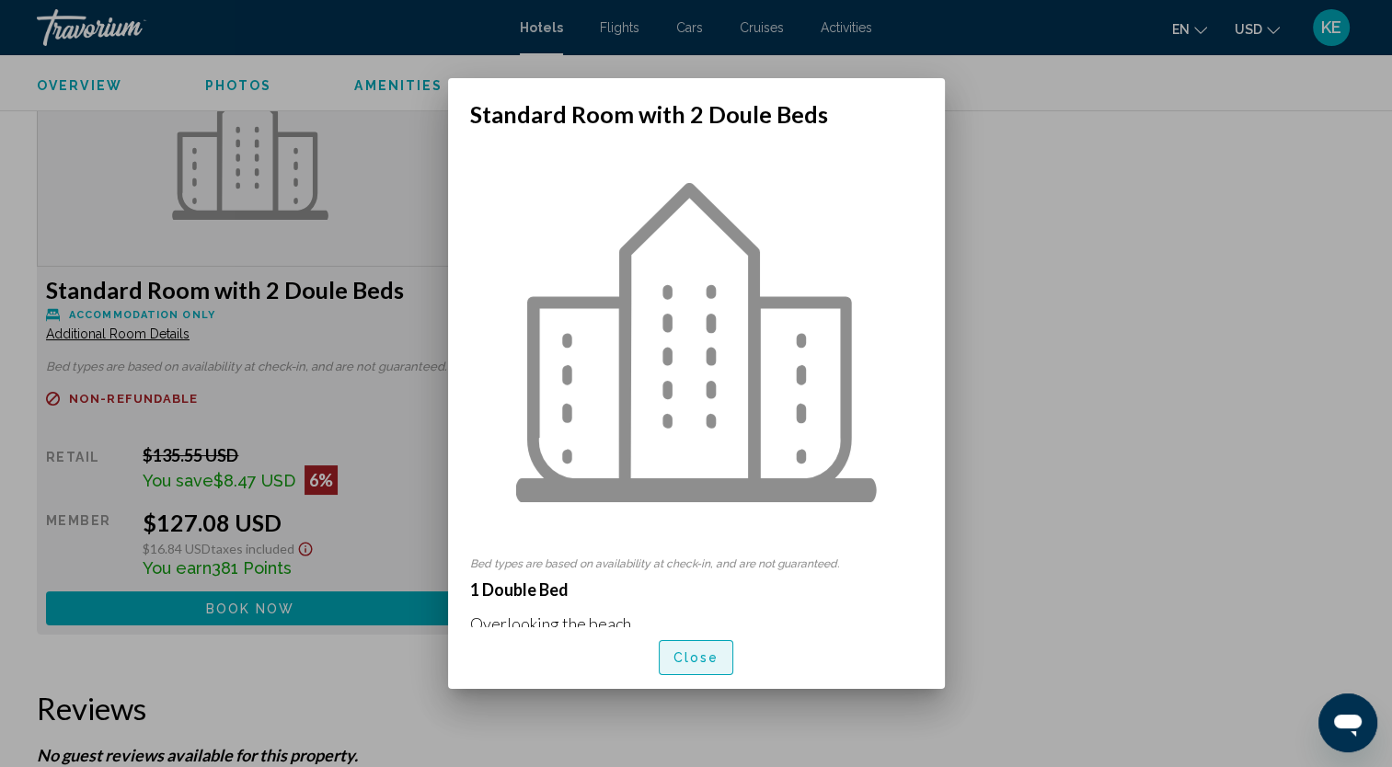
click at [696, 650] on span "Close" at bounding box center [697, 657] width 46 height 15
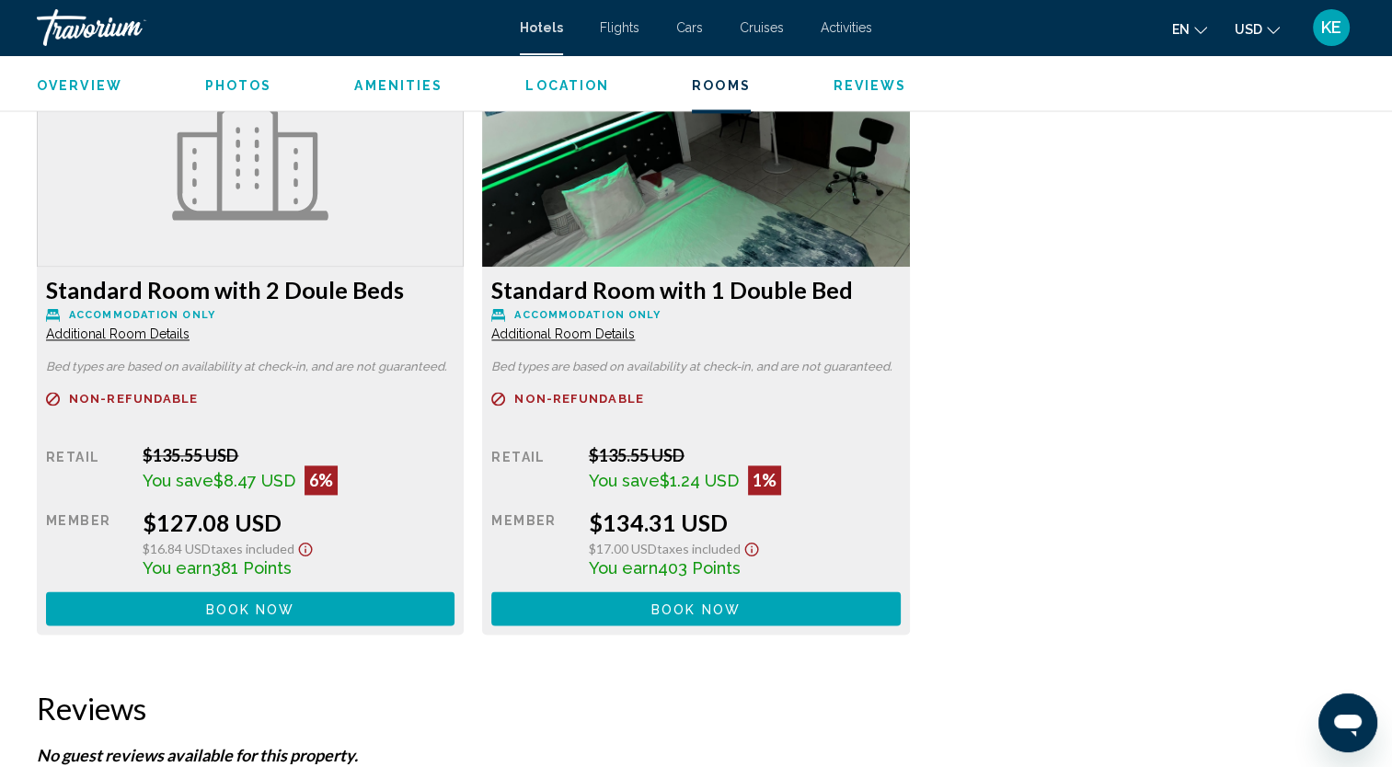
click at [143, 327] on span "Additional Room Details" at bounding box center [118, 334] width 144 height 15
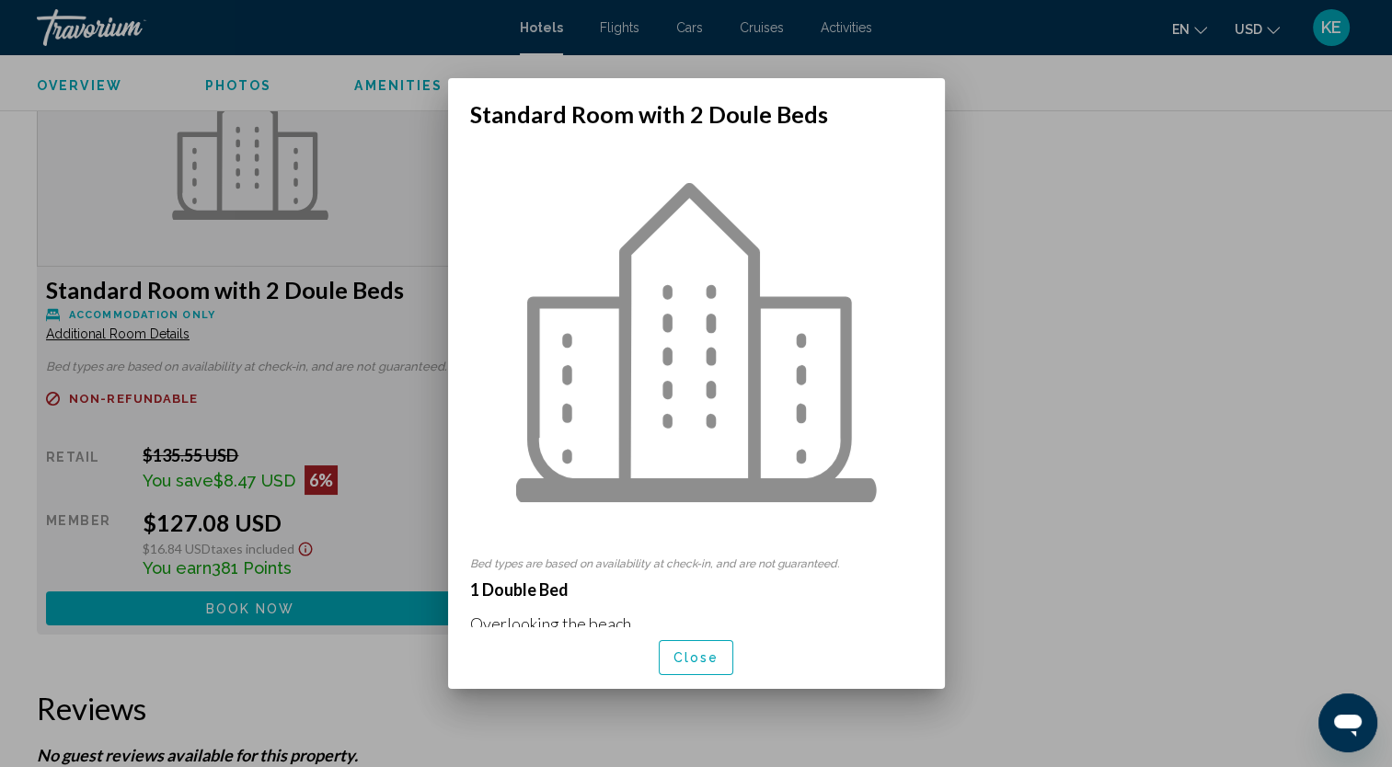
scroll to position [0, 0]
click at [680, 663] on span "Close" at bounding box center [697, 659] width 46 height 15
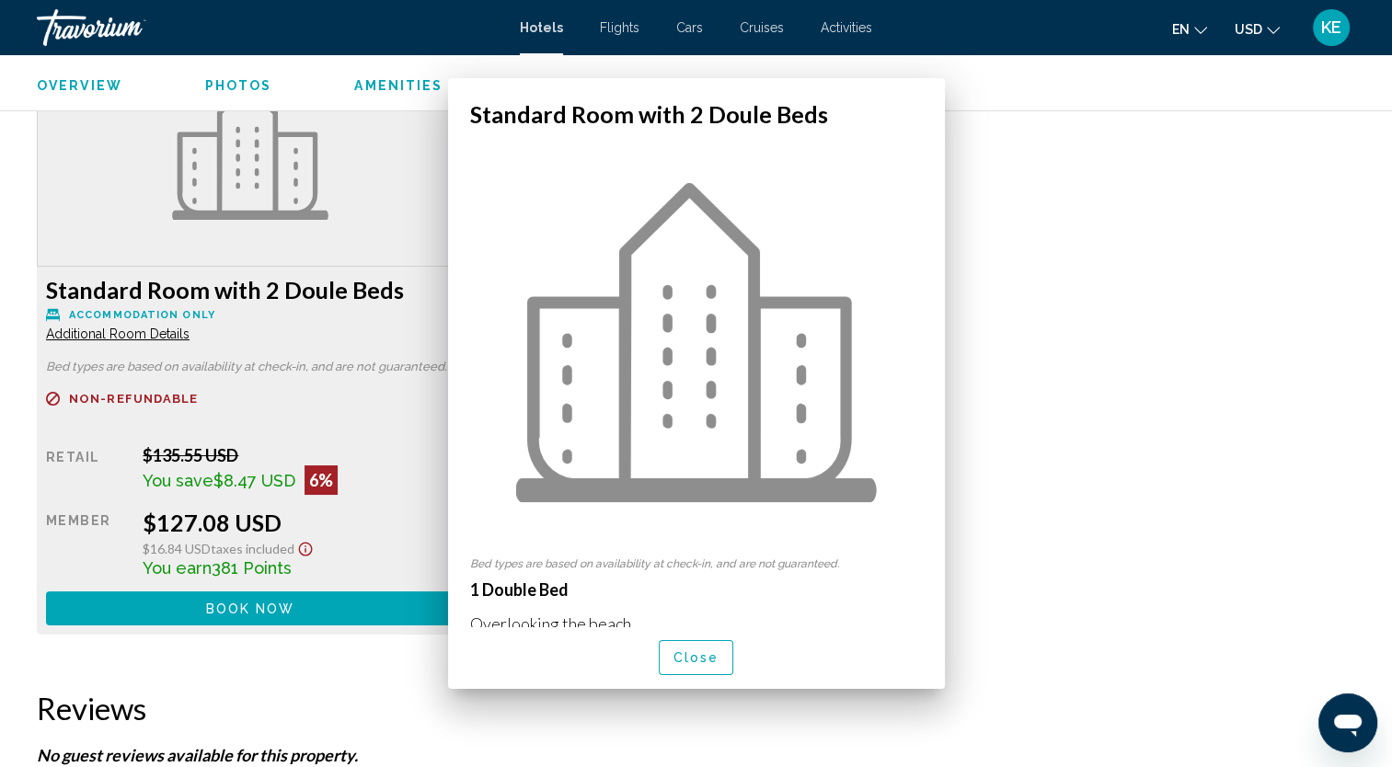
scroll to position [2499, 0]
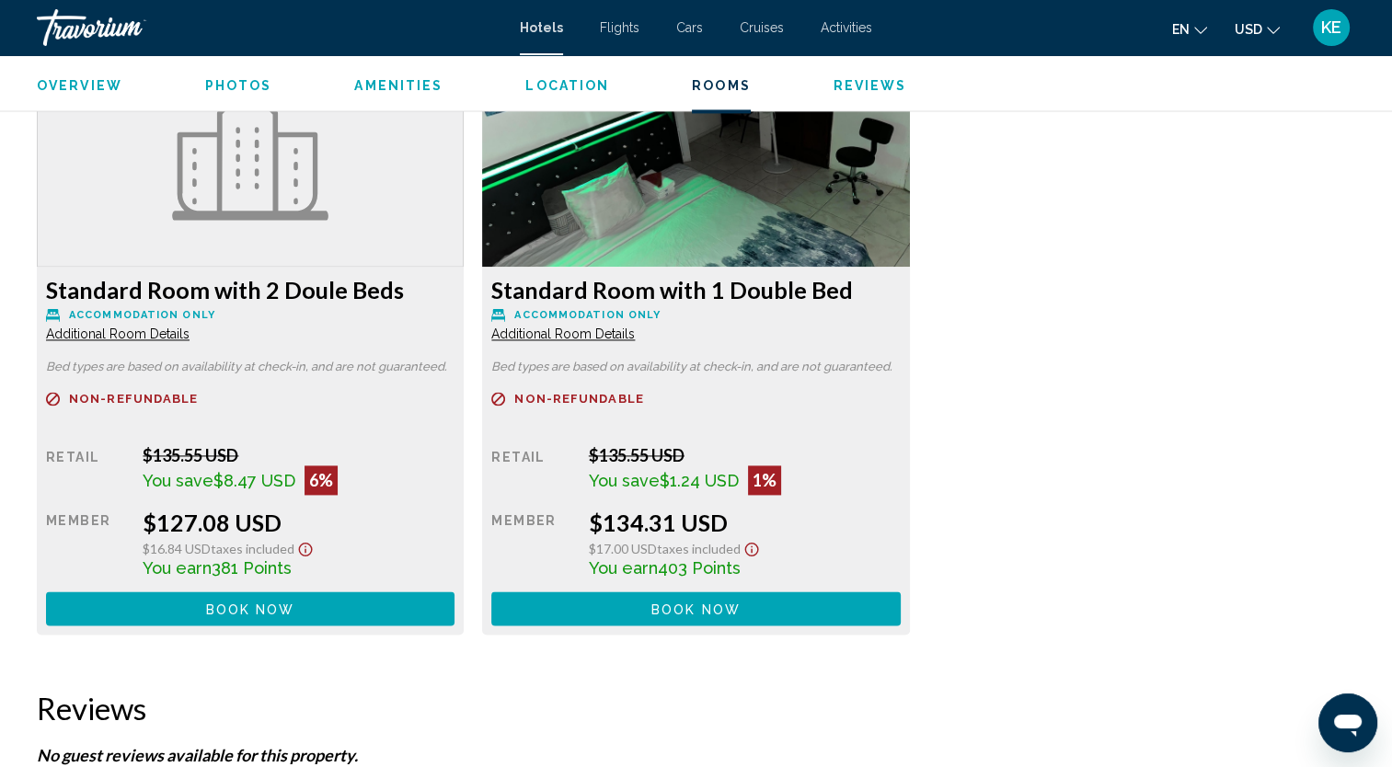
click at [190, 327] on span "Additional Room Details" at bounding box center [118, 334] width 144 height 15
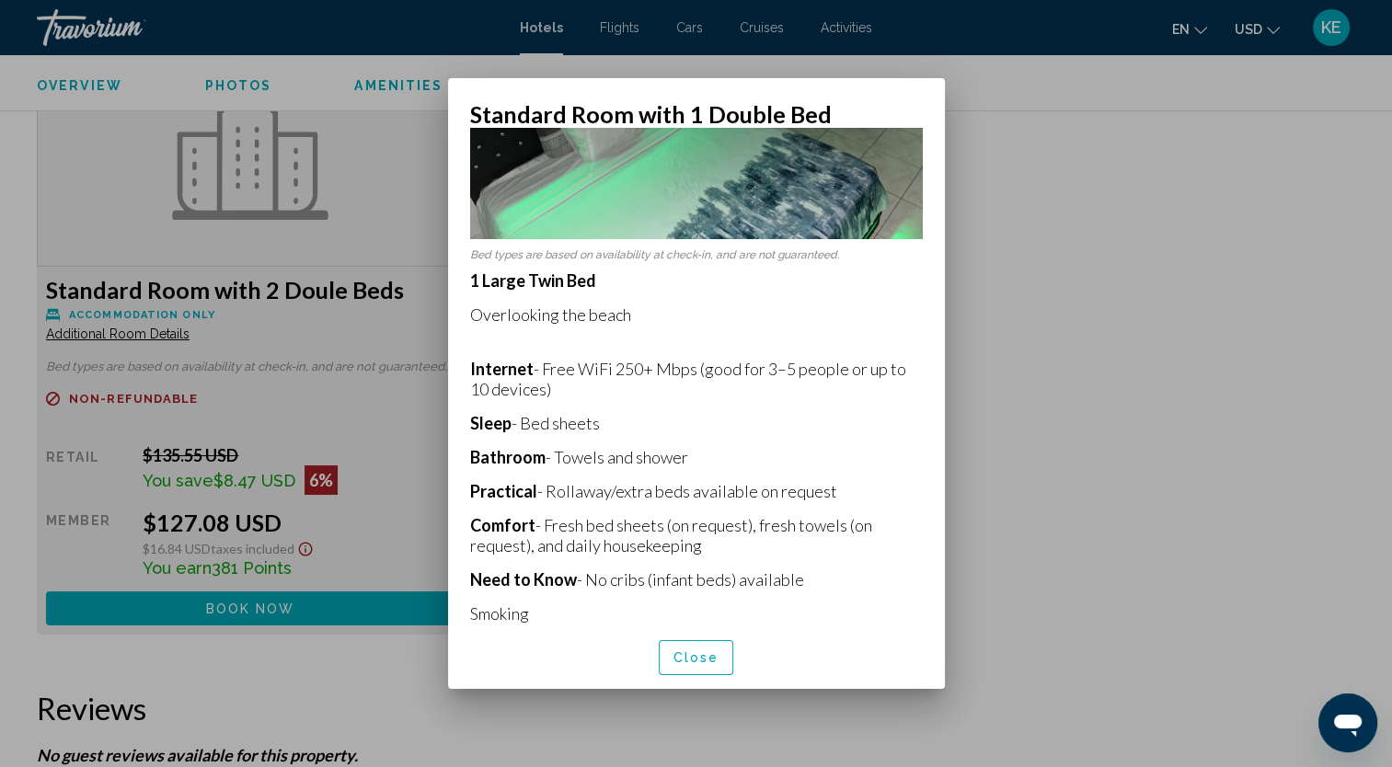
scroll to position [0, 0]
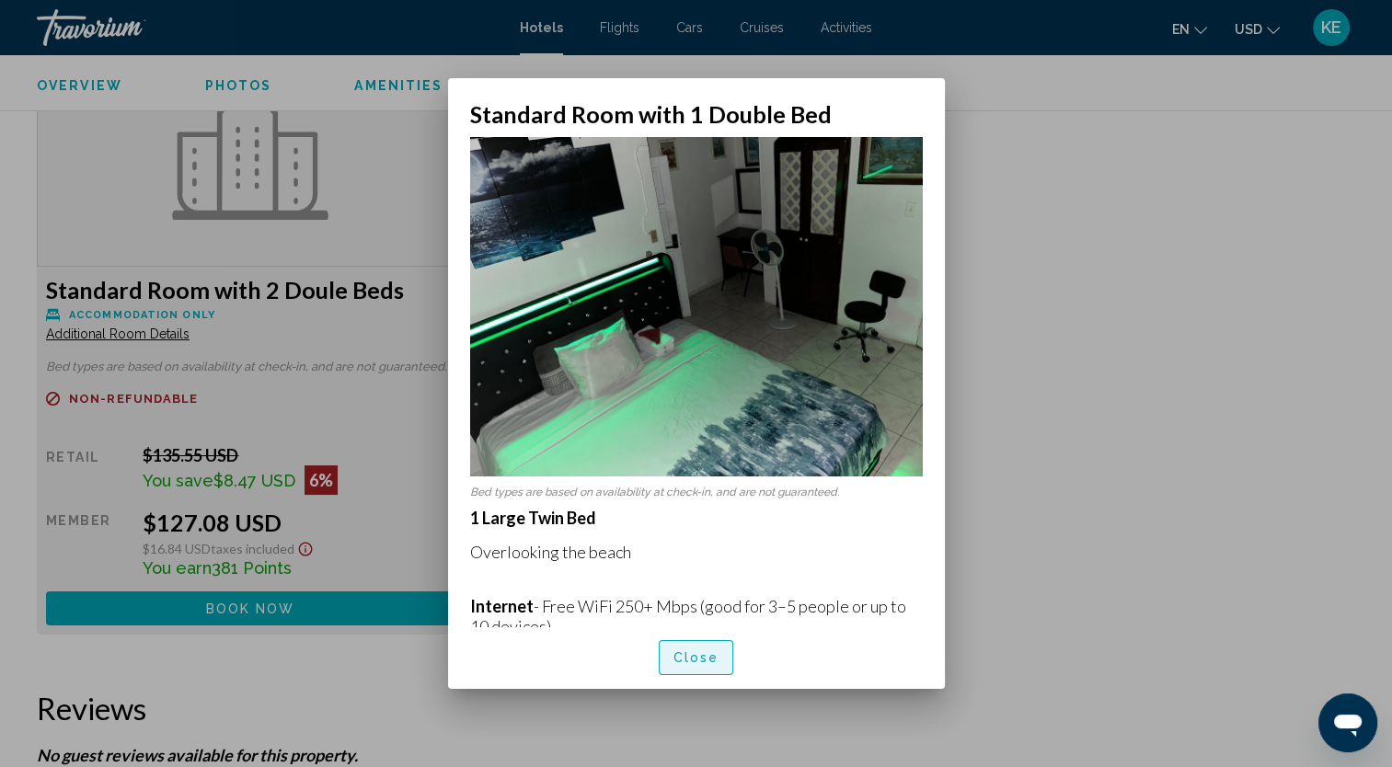
click at [674, 650] on button "Close" at bounding box center [696, 657] width 75 height 34
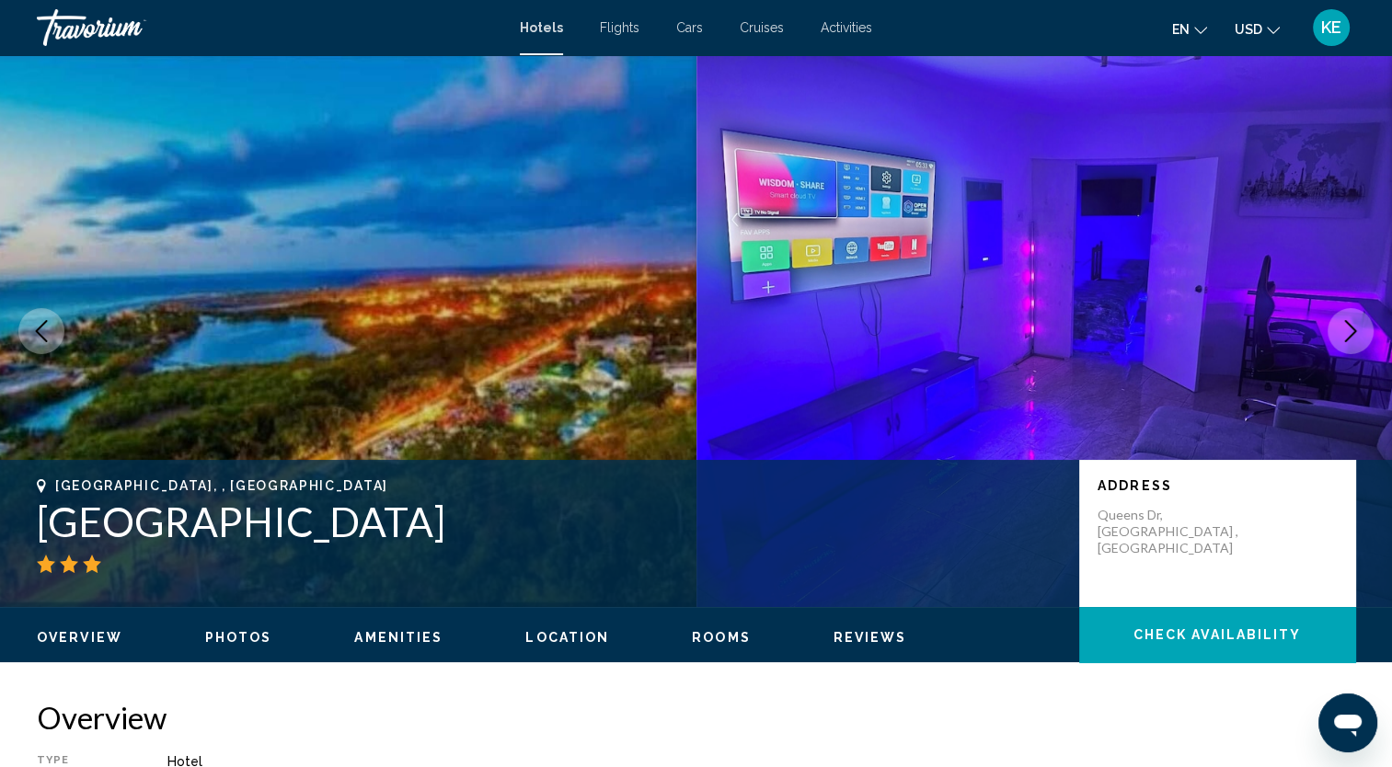
scroll to position [3, 0]
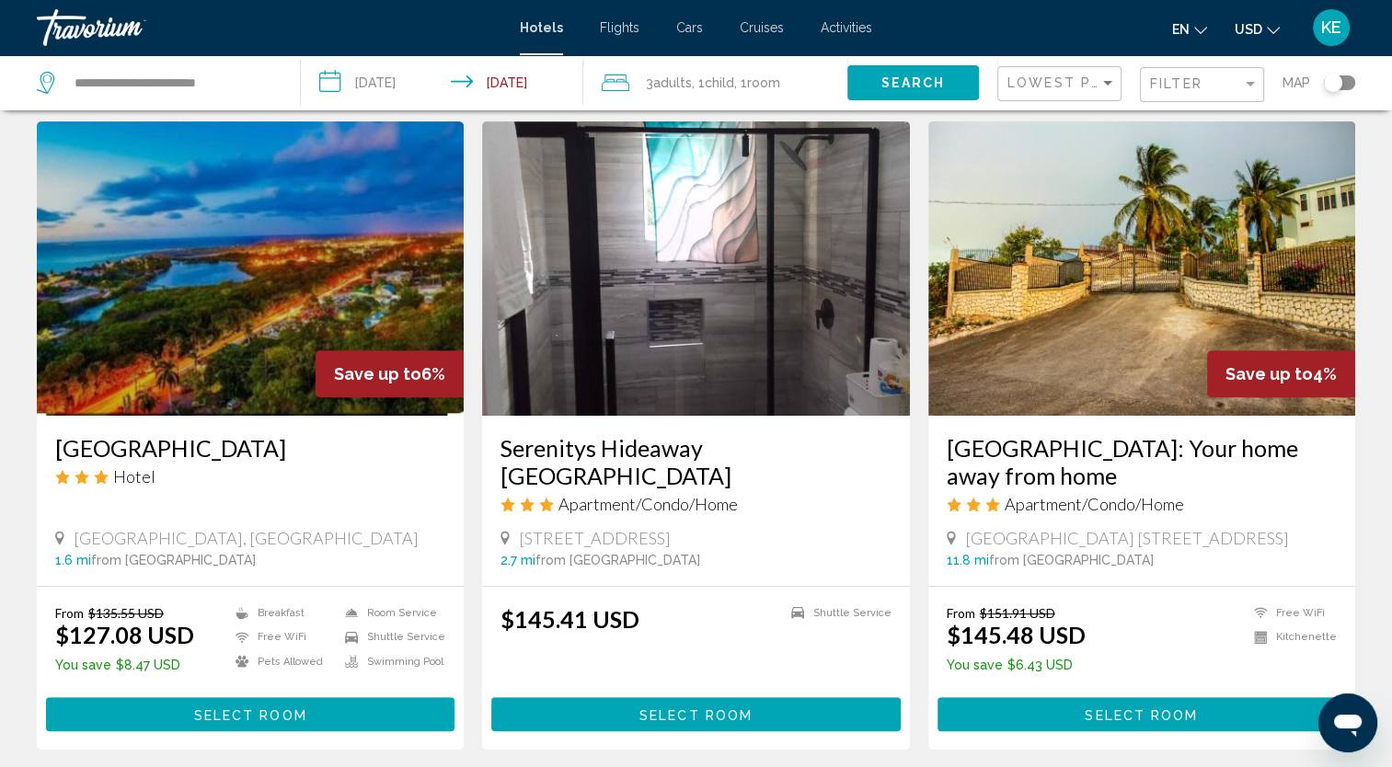
scroll to position [755, 0]
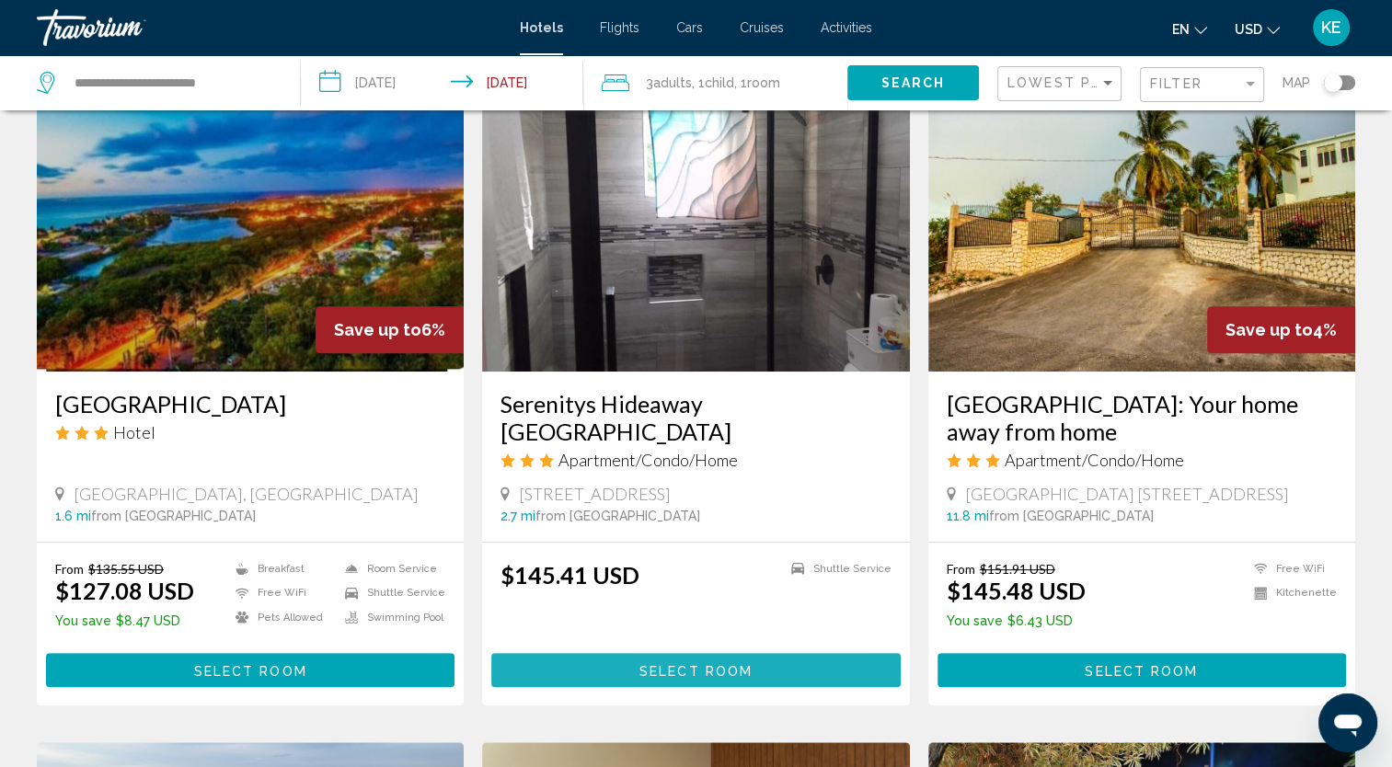
click at [651, 678] on span "Select Room" at bounding box center [696, 670] width 113 height 15
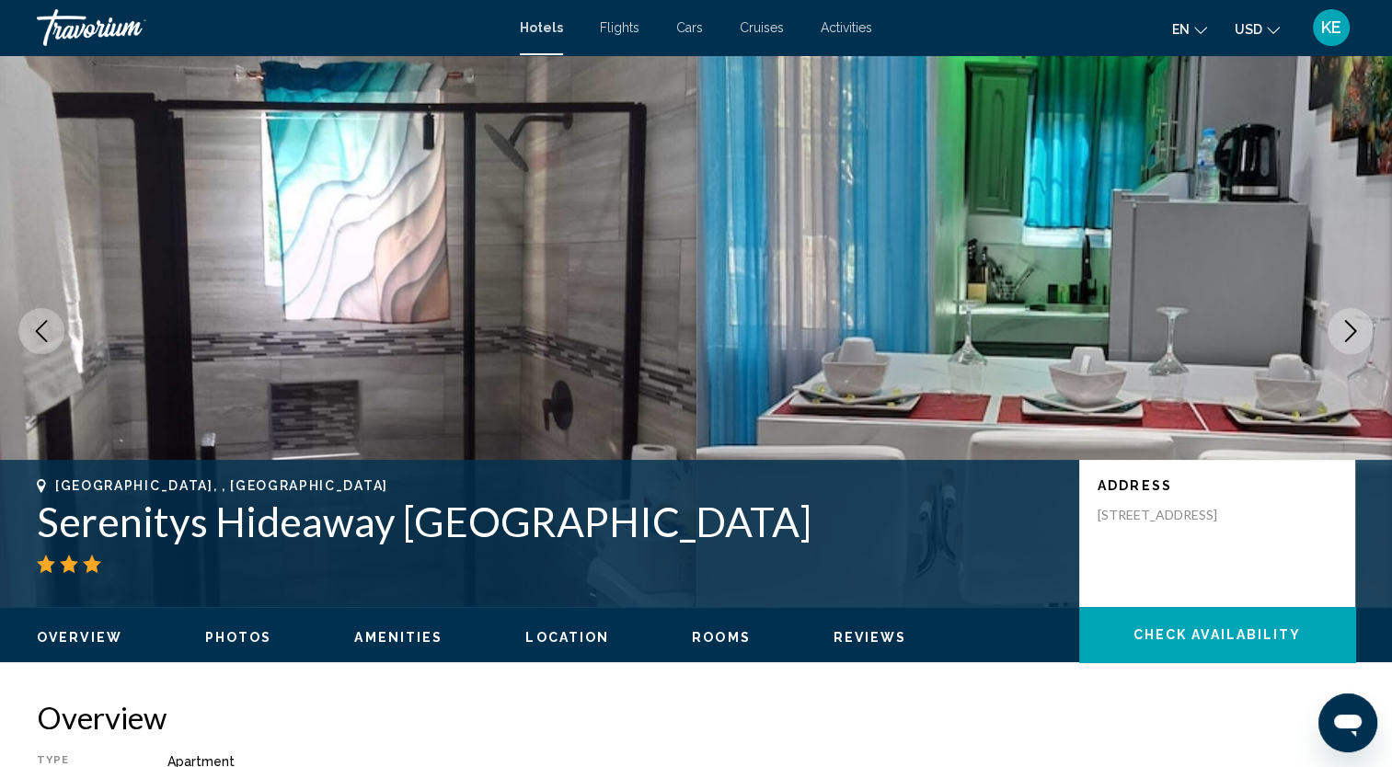
click at [1352, 346] on button "Next image" at bounding box center [1351, 331] width 46 height 46
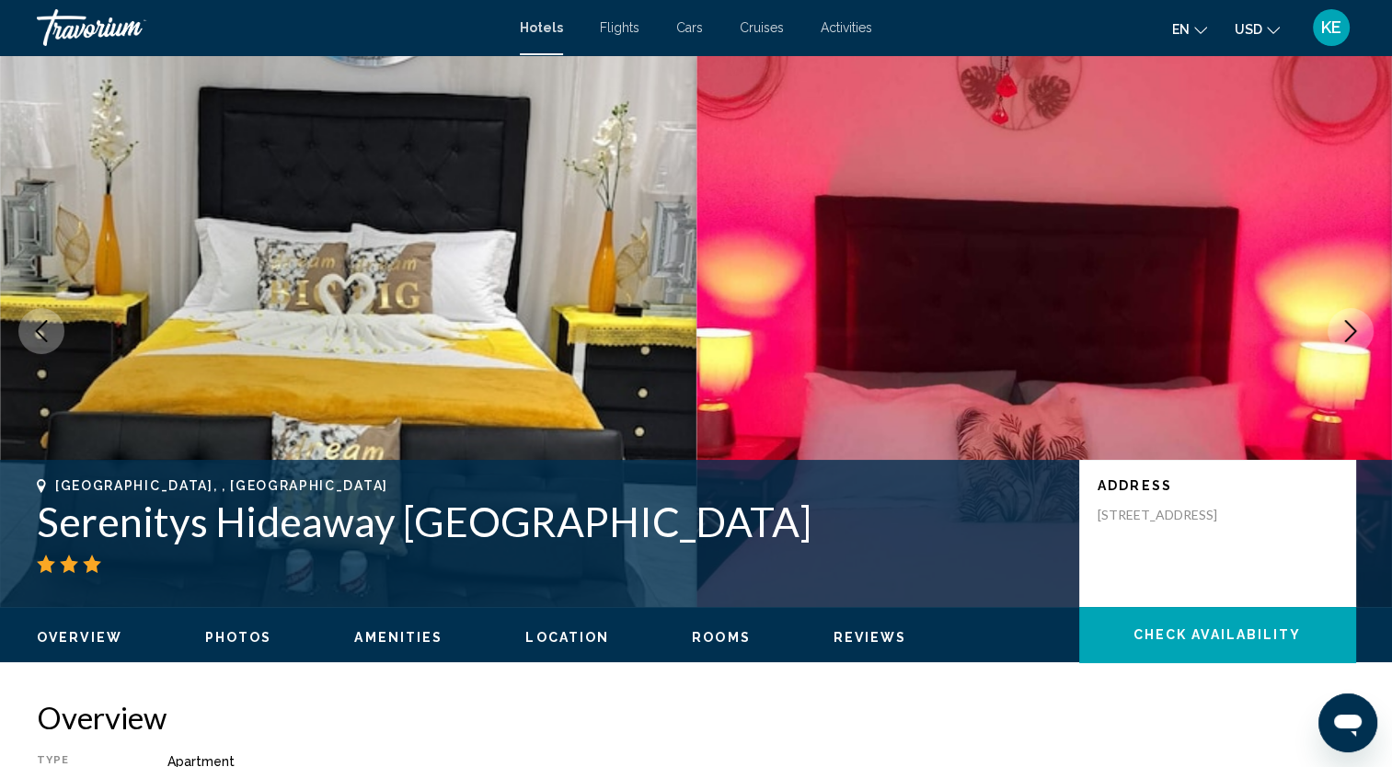
click at [1352, 346] on button "Next image" at bounding box center [1351, 331] width 46 height 46
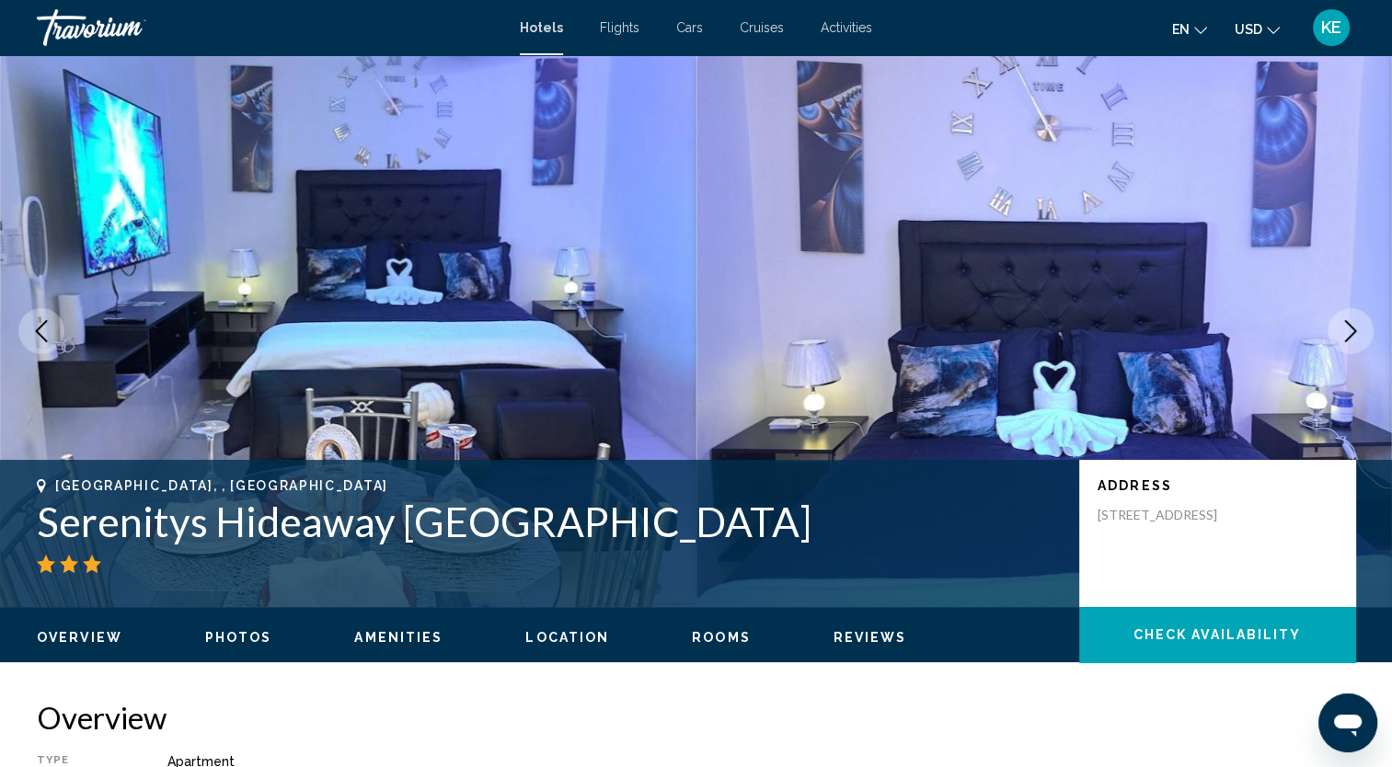
click at [1352, 346] on button "Next image" at bounding box center [1351, 331] width 46 height 46
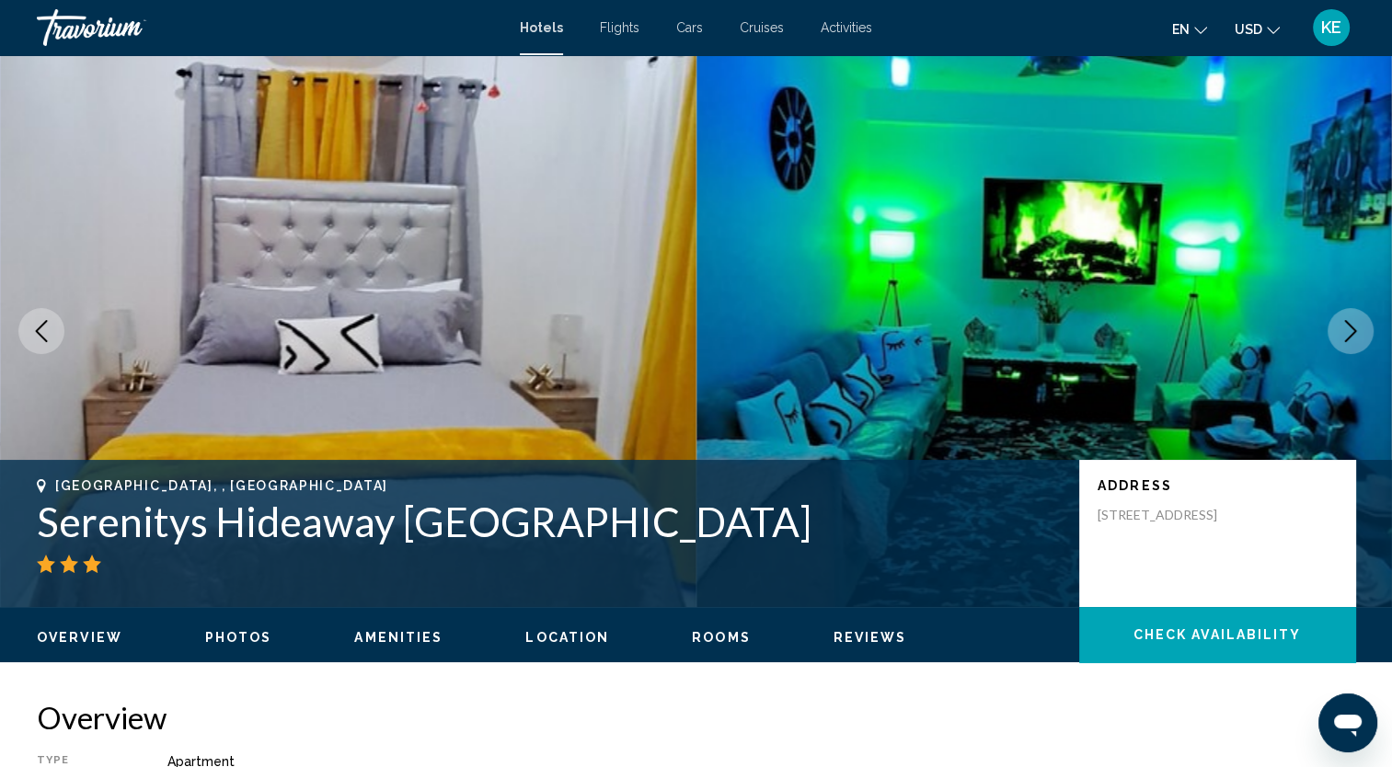
click at [1352, 346] on button "Next image" at bounding box center [1351, 331] width 46 height 46
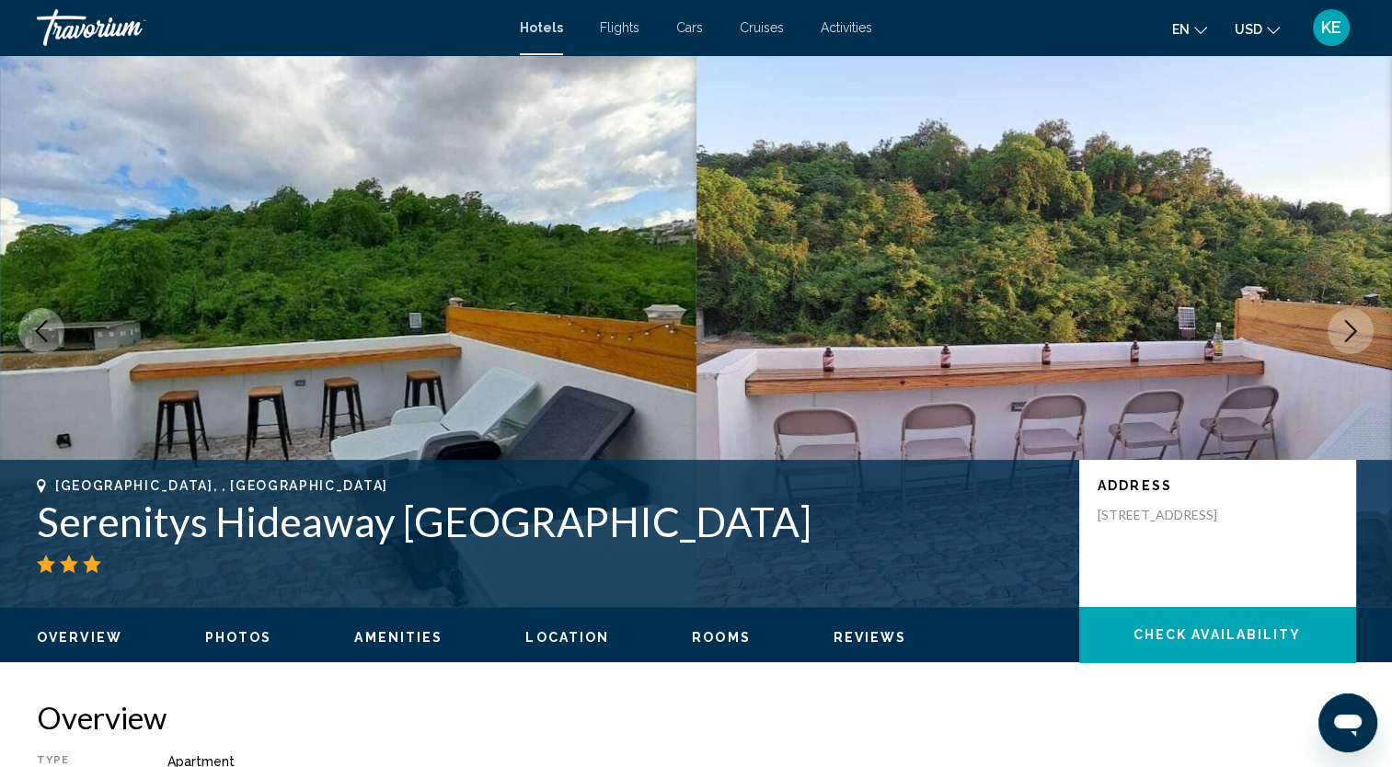
click at [1347, 323] on icon "Next image" at bounding box center [1351, 331] width 12 height 22
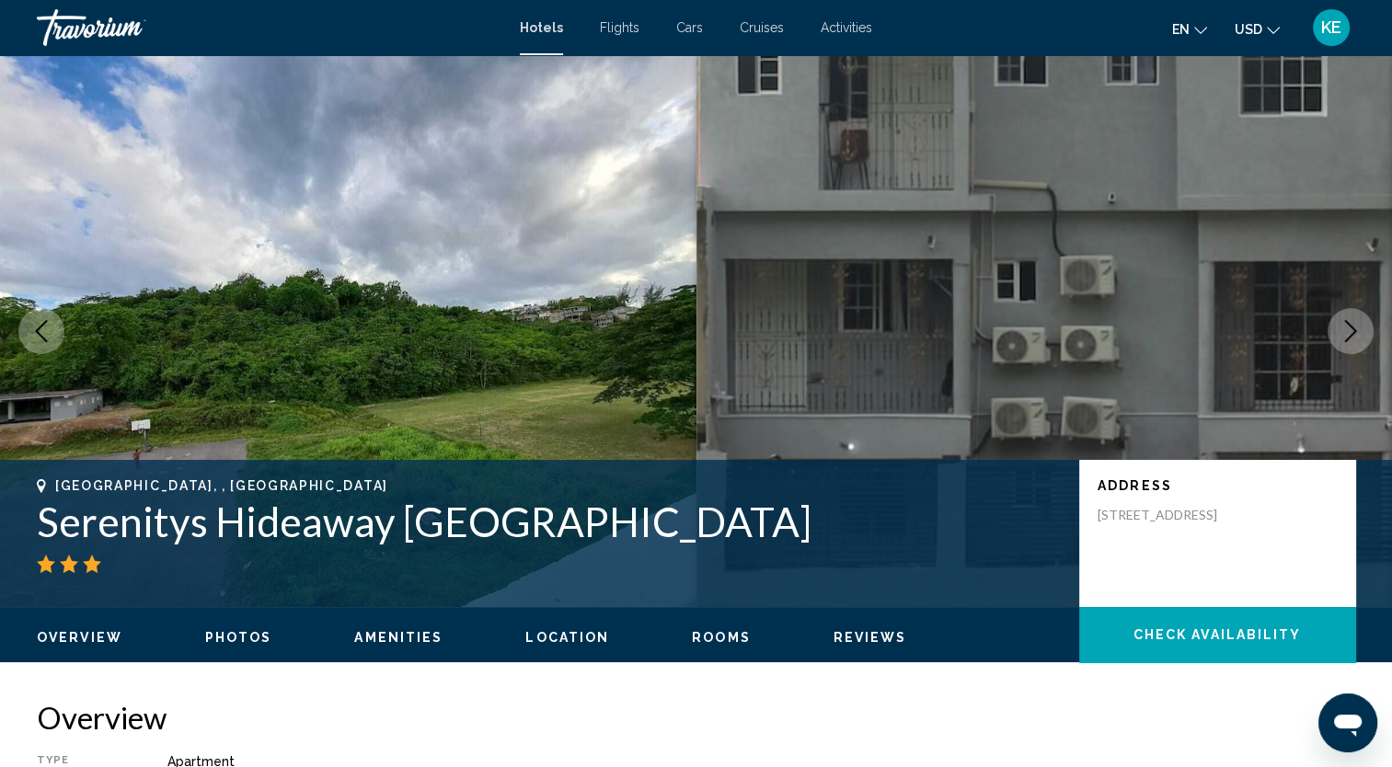
click at [1357, 328] on icon "Next image" at bounding box center [1351, 331] width 22 height 22
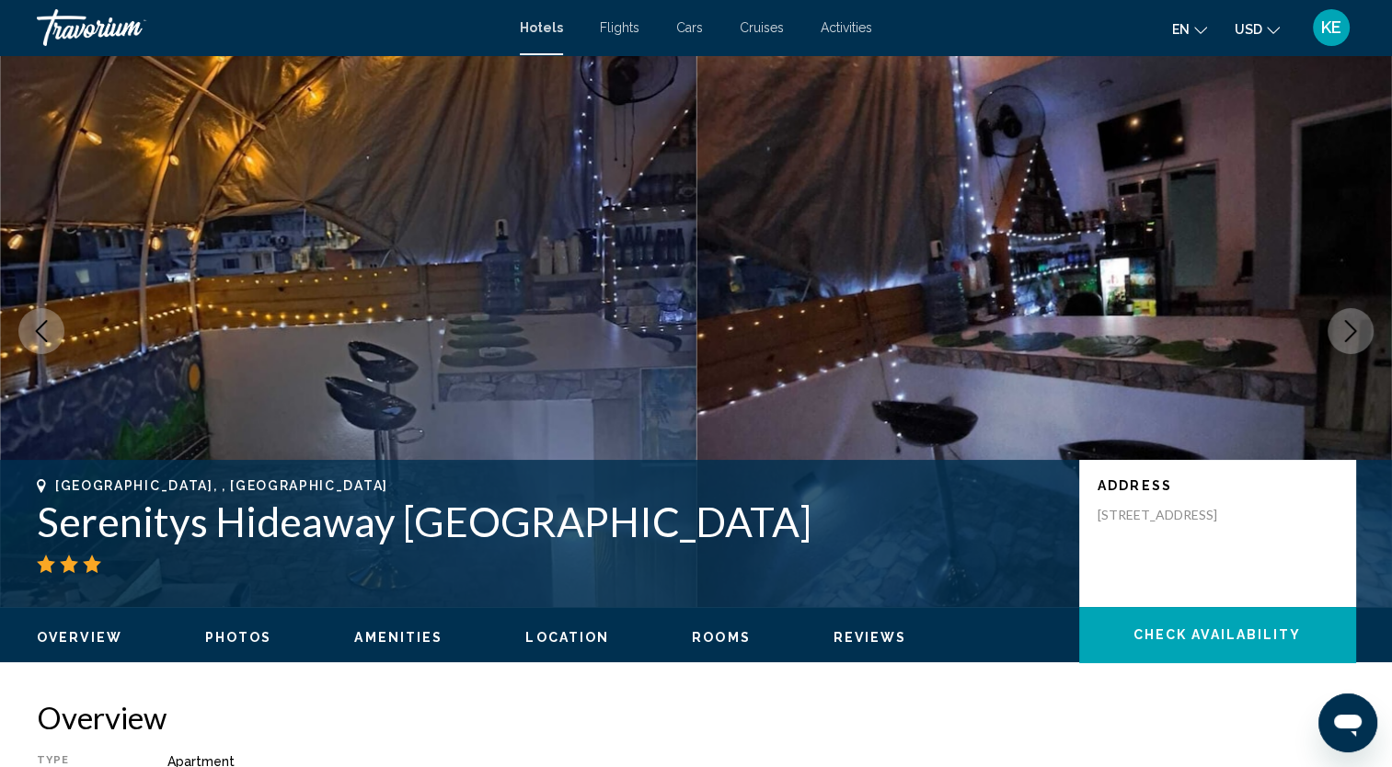
click at [1357, 328] on icon "Next image" at bounding box center [1351, 331] width 22 height 22
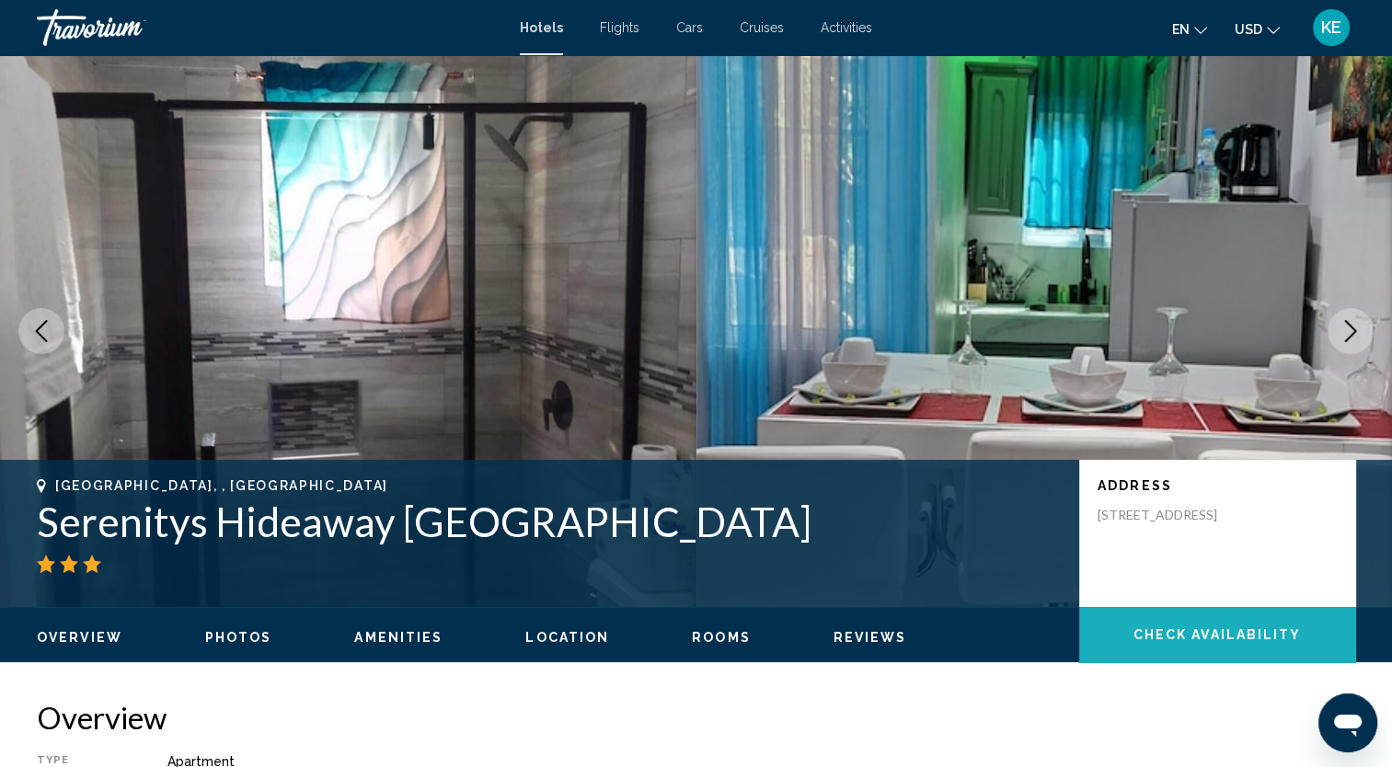
click at [1261, 629] on span "Check Availability" at bounding box center [1218, 636] width 168 height 15
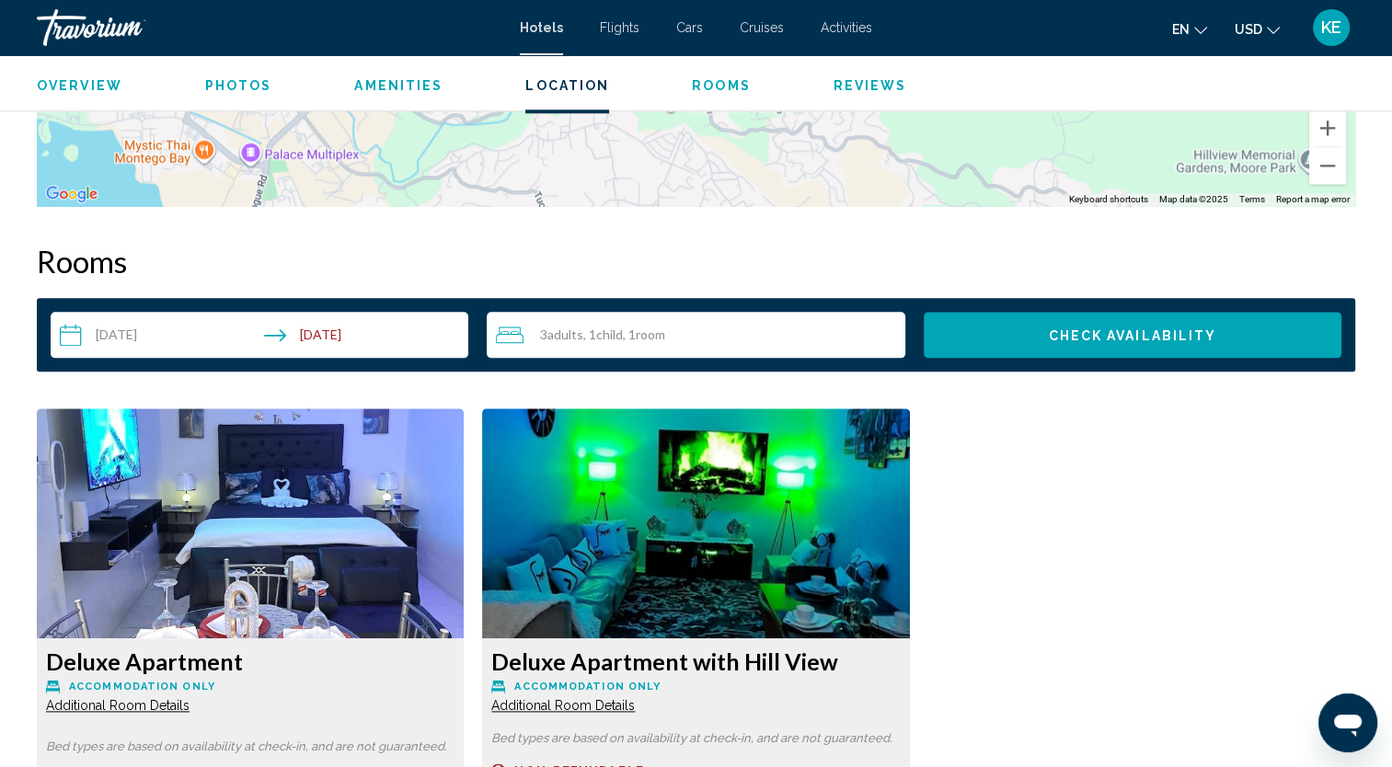
scroll to position [2329, 0]
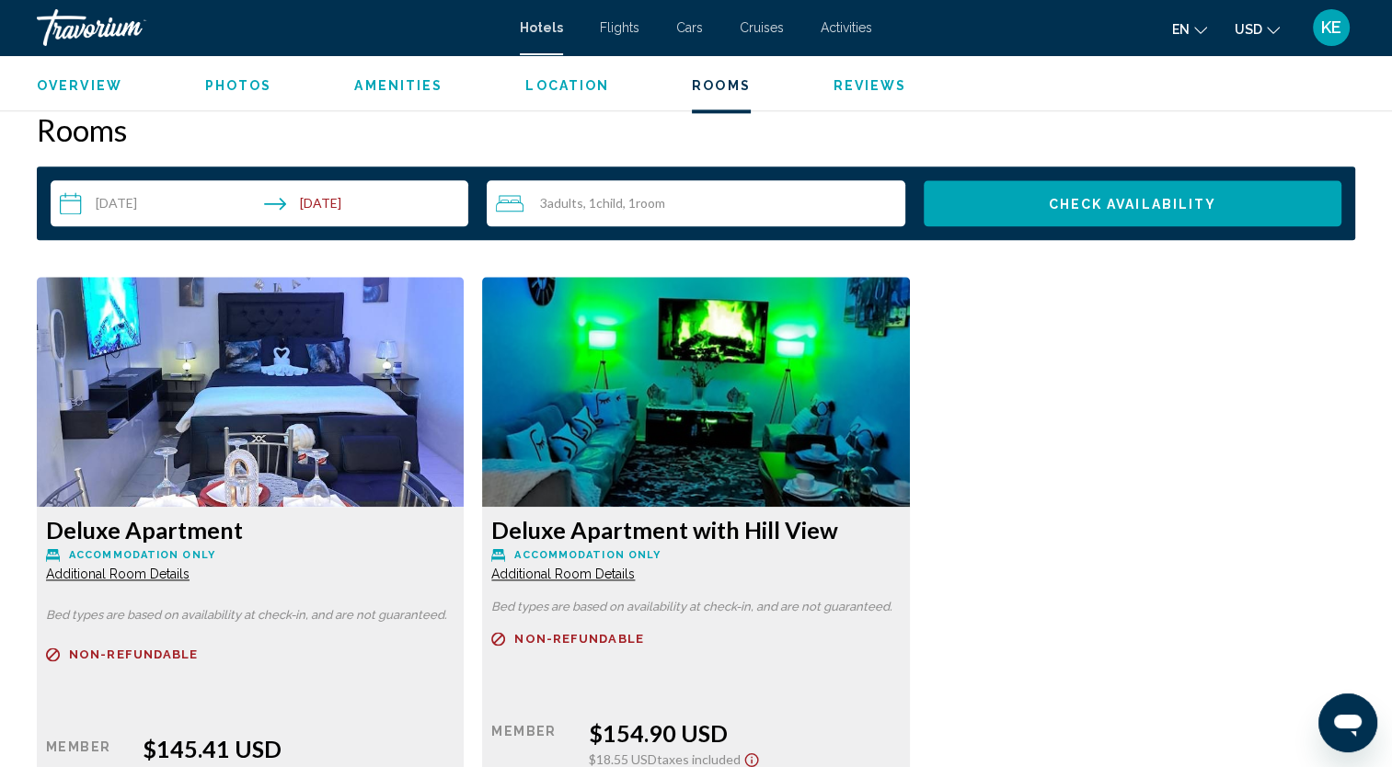
click at [169, 576] on span "Additional Room Details" at bounding box center [118, 574] width 144 height 15
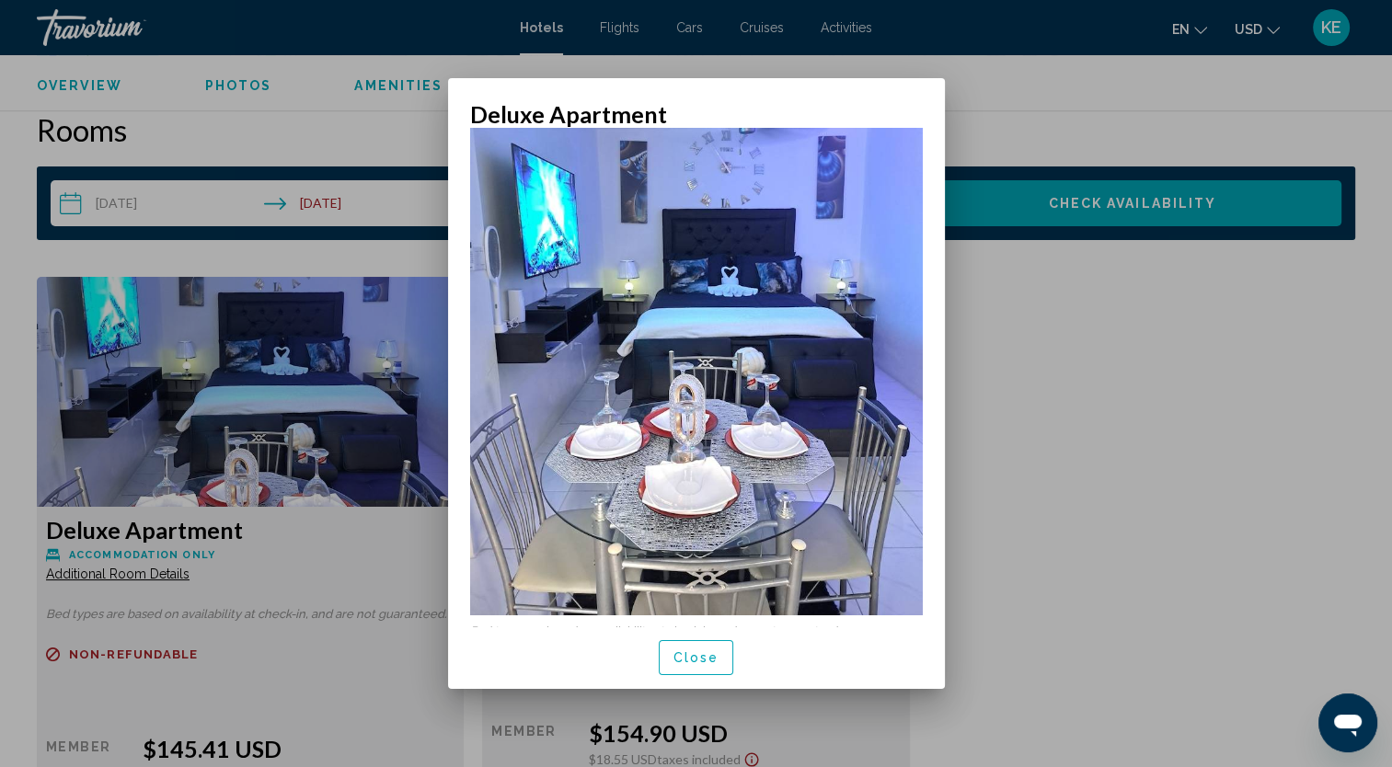
scroll to position [0, 0]
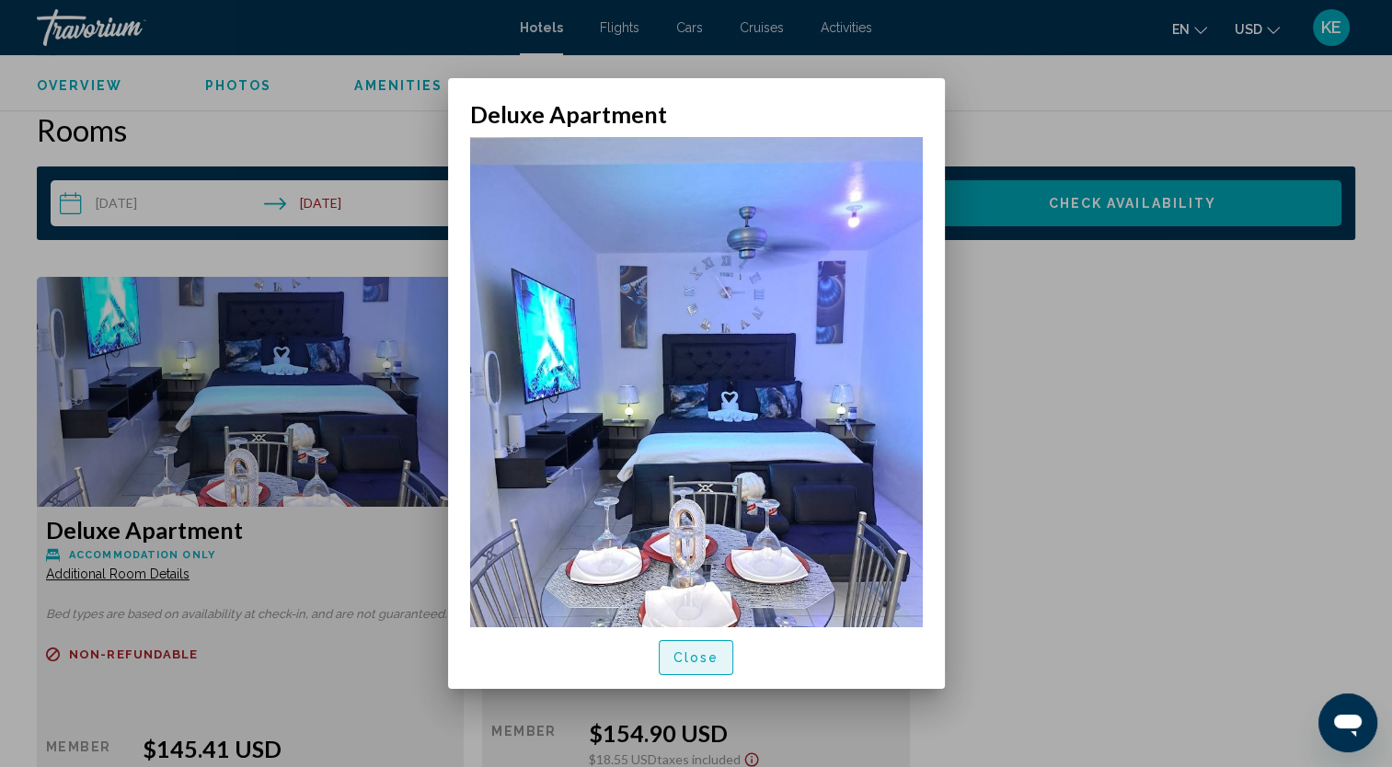
click at [686, 663] on span "Close" at bounding box center [697, 659] width 46 height 15
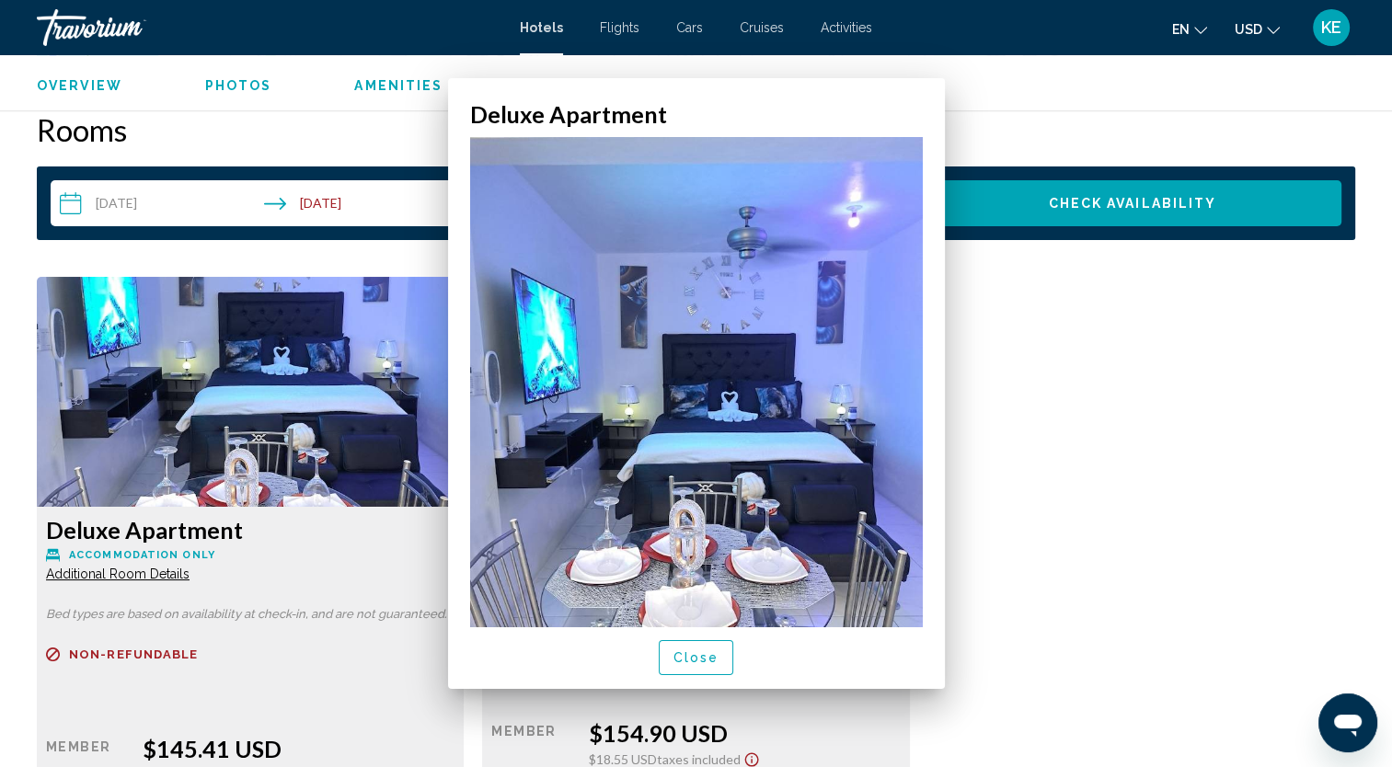
scroll to position [2329, 0]
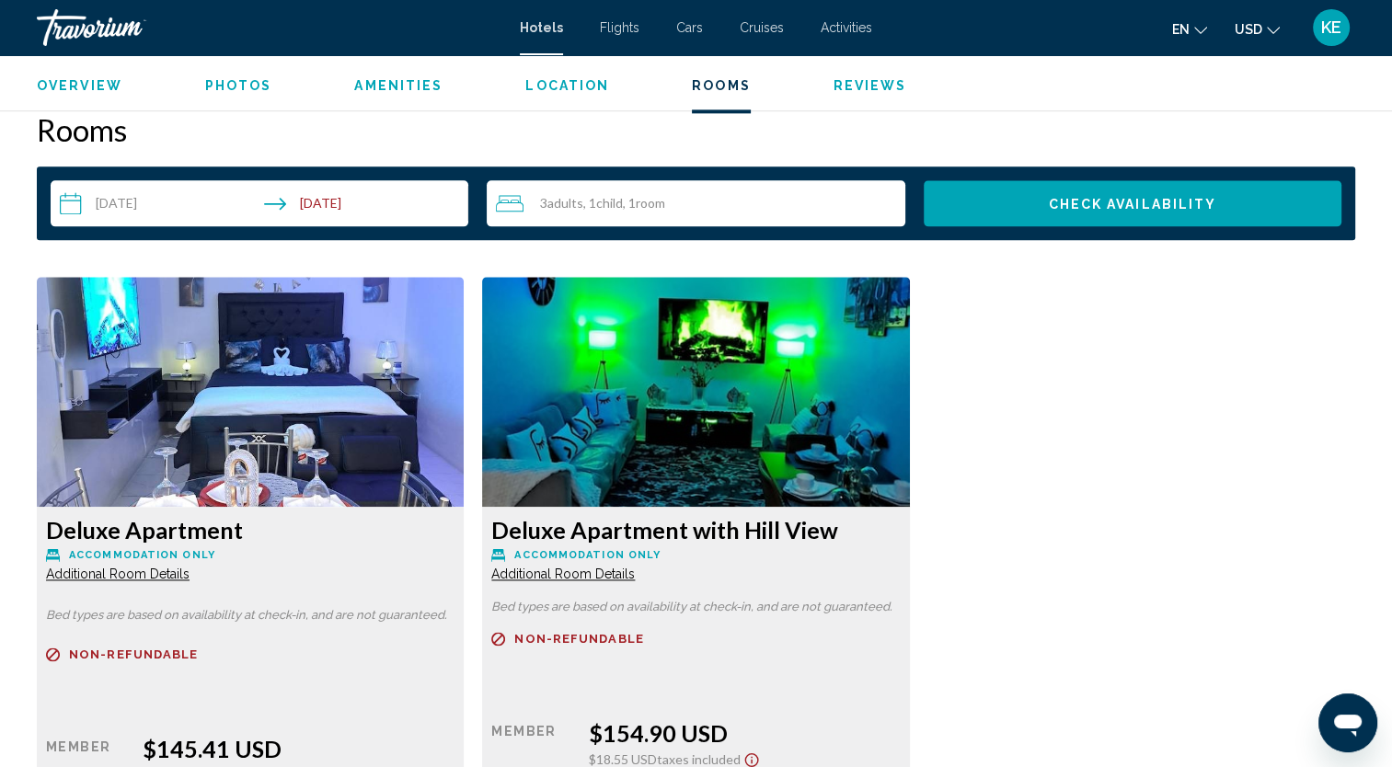
click at [190, 578] on span "Additional Room Details" at bounding box center [118, 574] width 144 height 15
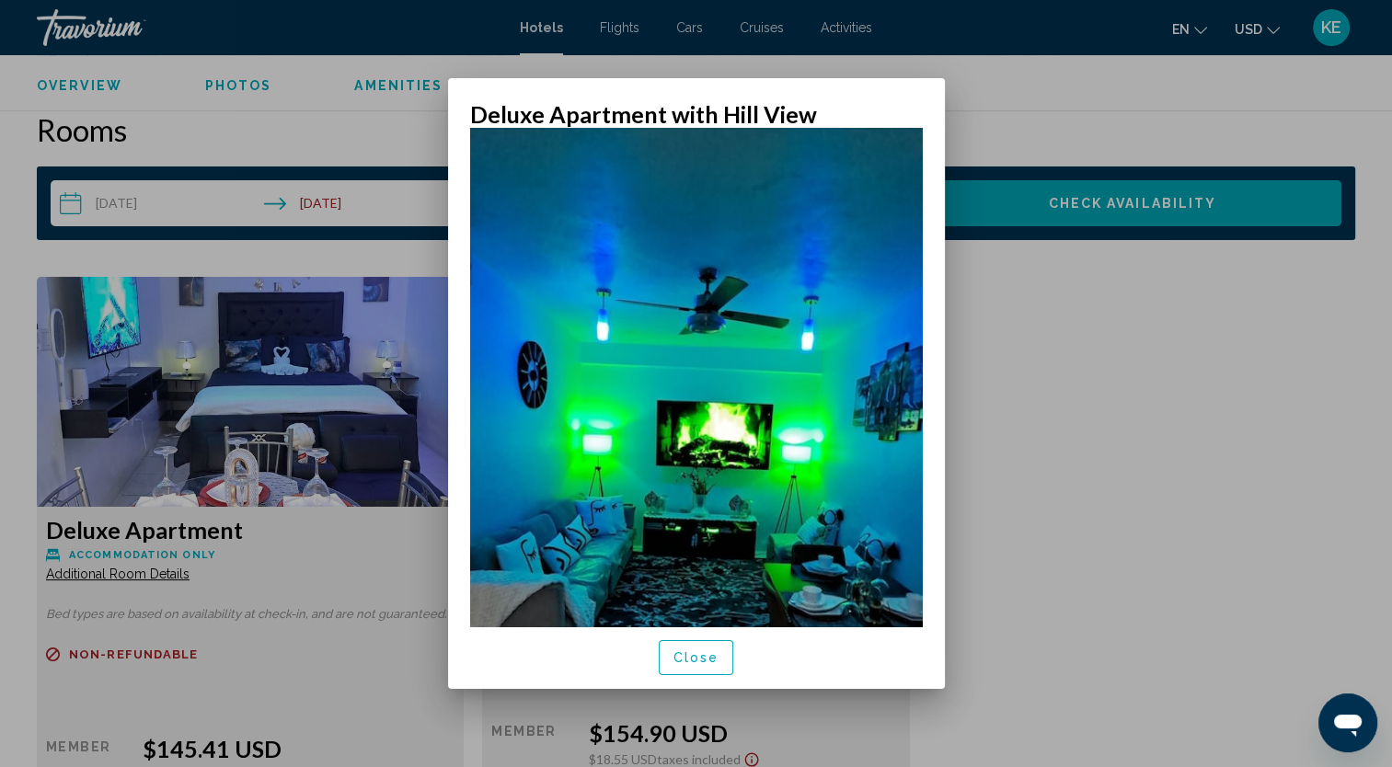
scroll to position [133, 0]
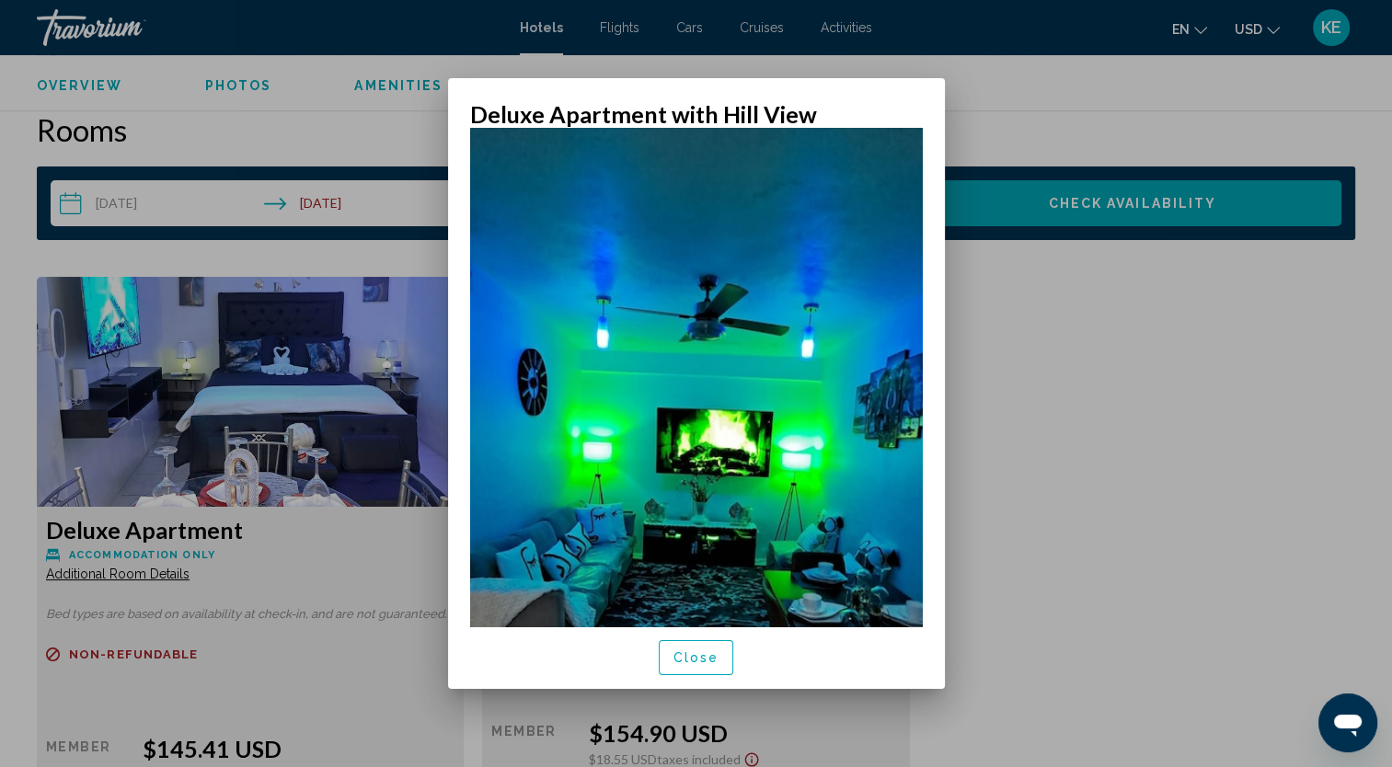
click at [192, 48] on div at bounding box center [696, 383] width 1392 height 767
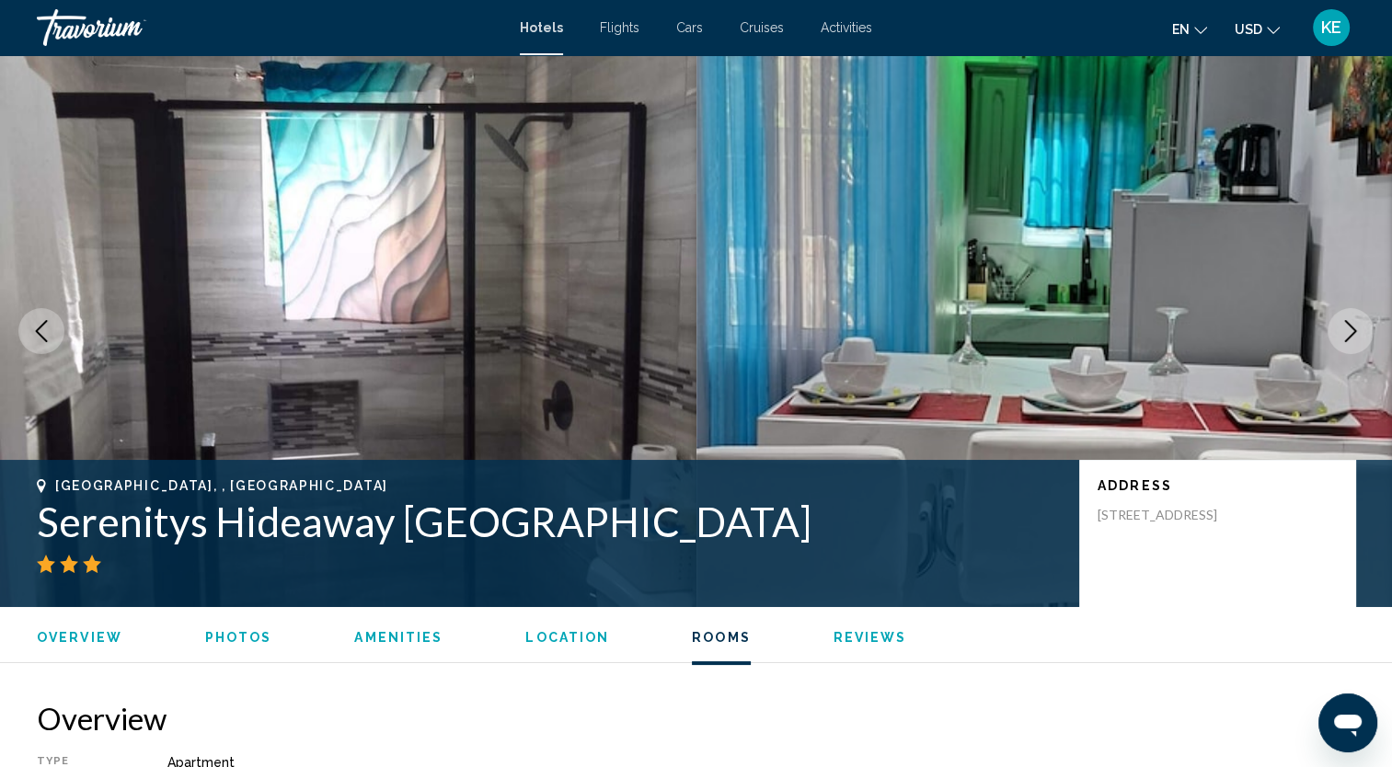
scroll to position [2329, 0]
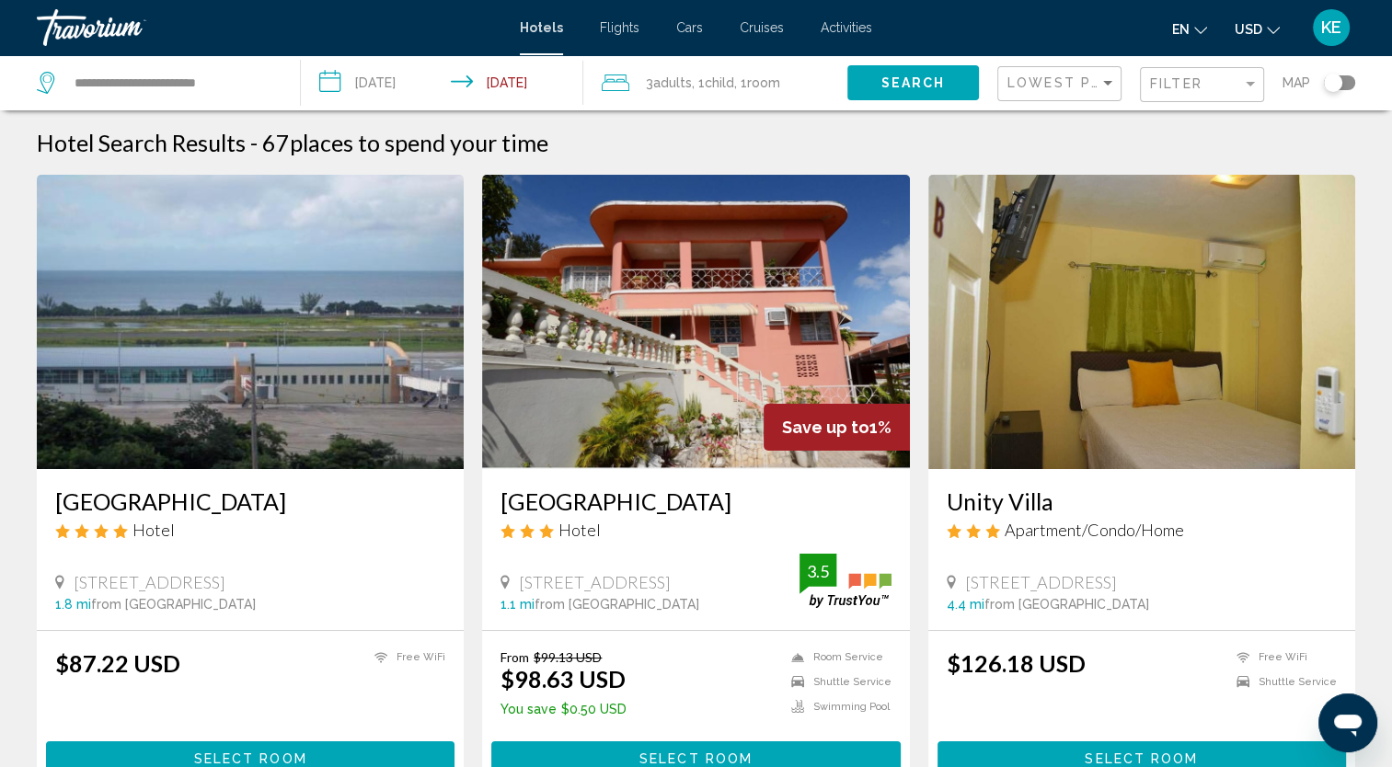
click at [504, 85] on input "**********" at bounding box center [446, 85] width 290 height 61
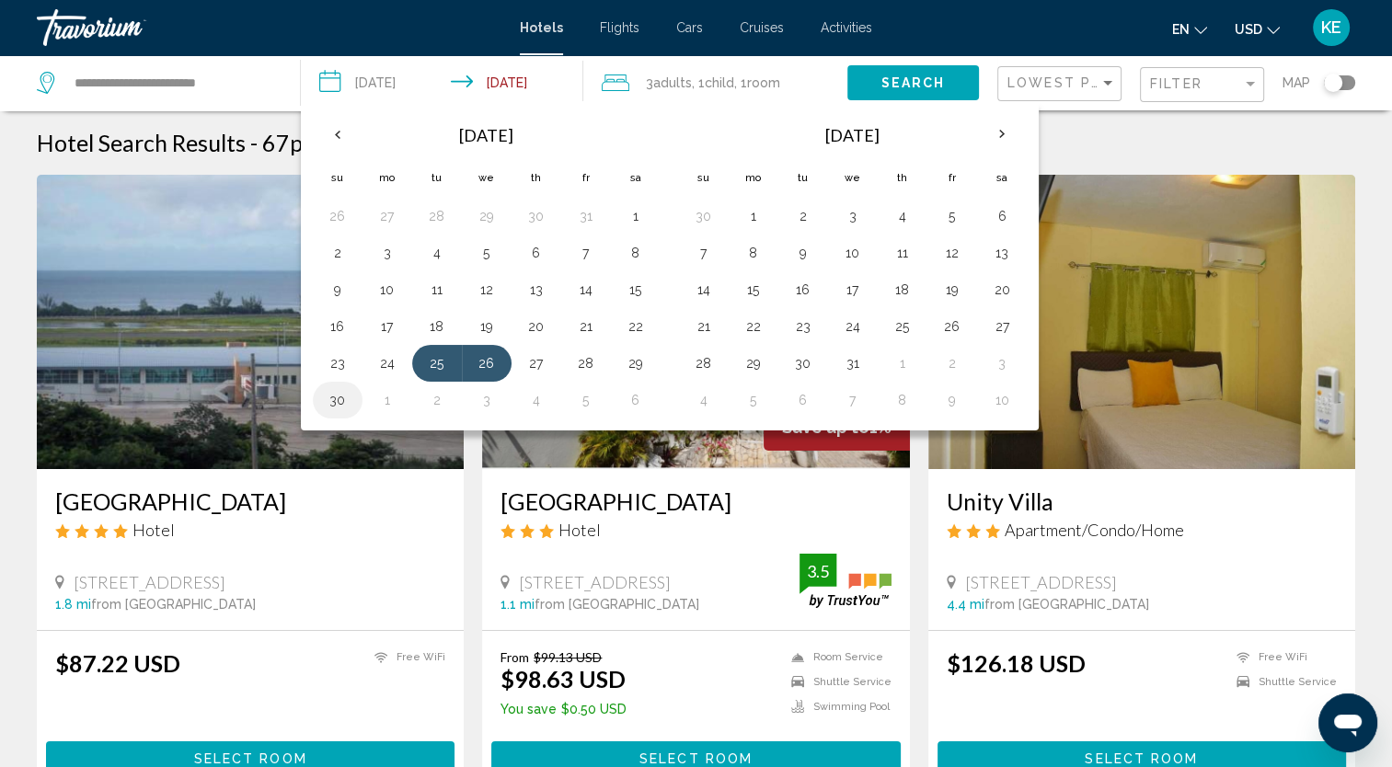
click at [329, 399] on button "30" at bounding box center [337, 400] width 29 height 26
click at [696, 219] on button "30" at bounding box center [703, 216] width 29 height 26
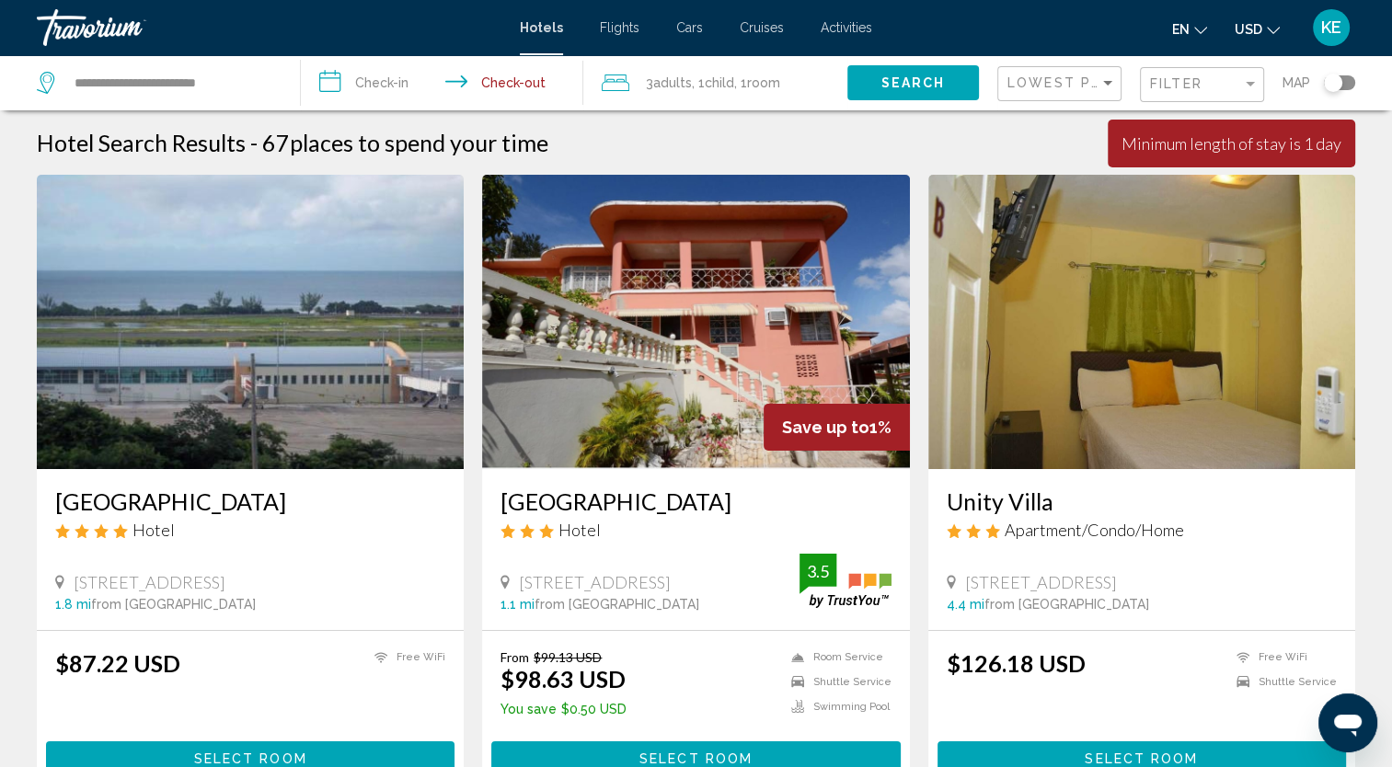
click at [393, 89] on input "**********" at bounding box center [446, 85] width 290 height 61
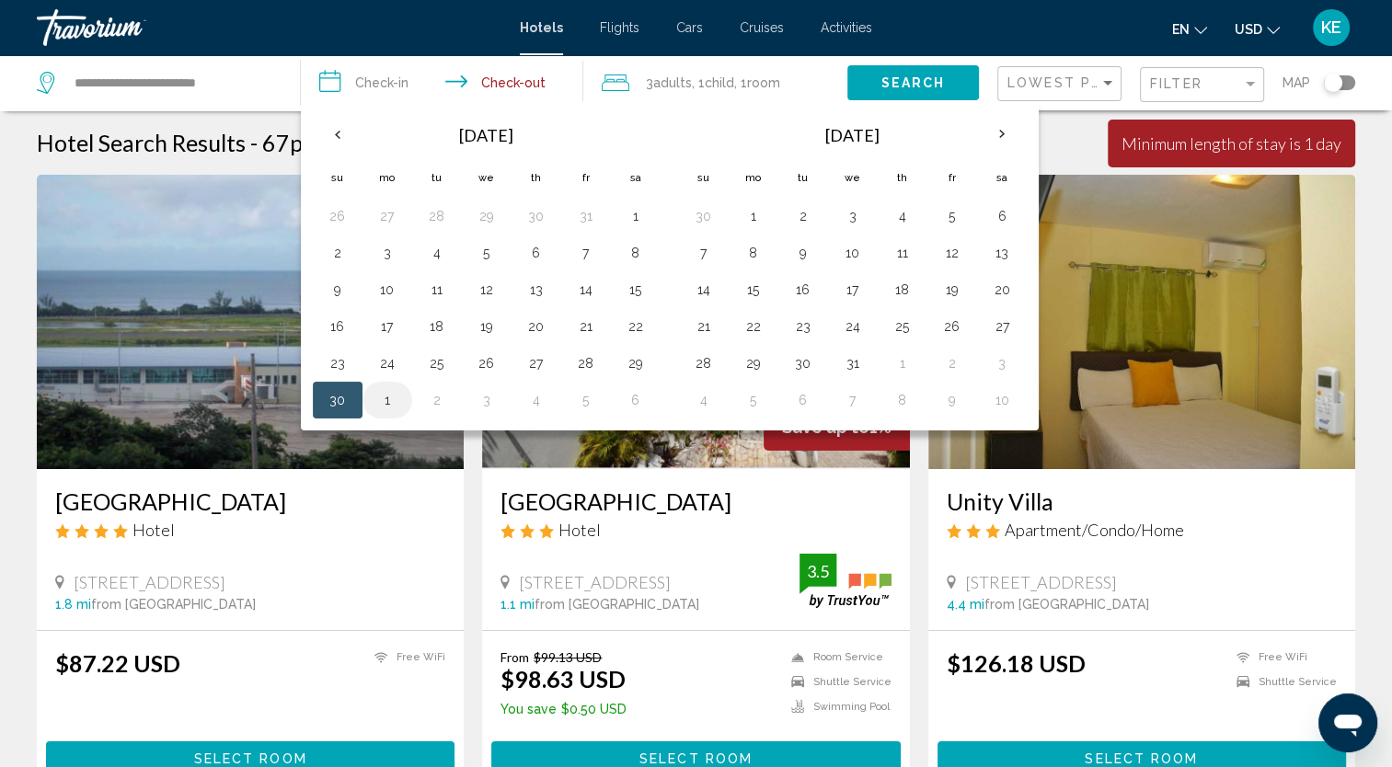
click at [390, 399] on button "1" at bounding box center [387, 400] width 29 height 26
click at [337, 398] on button "30" at bounding box center [337, 400] width 29 height 26
type input "**********"
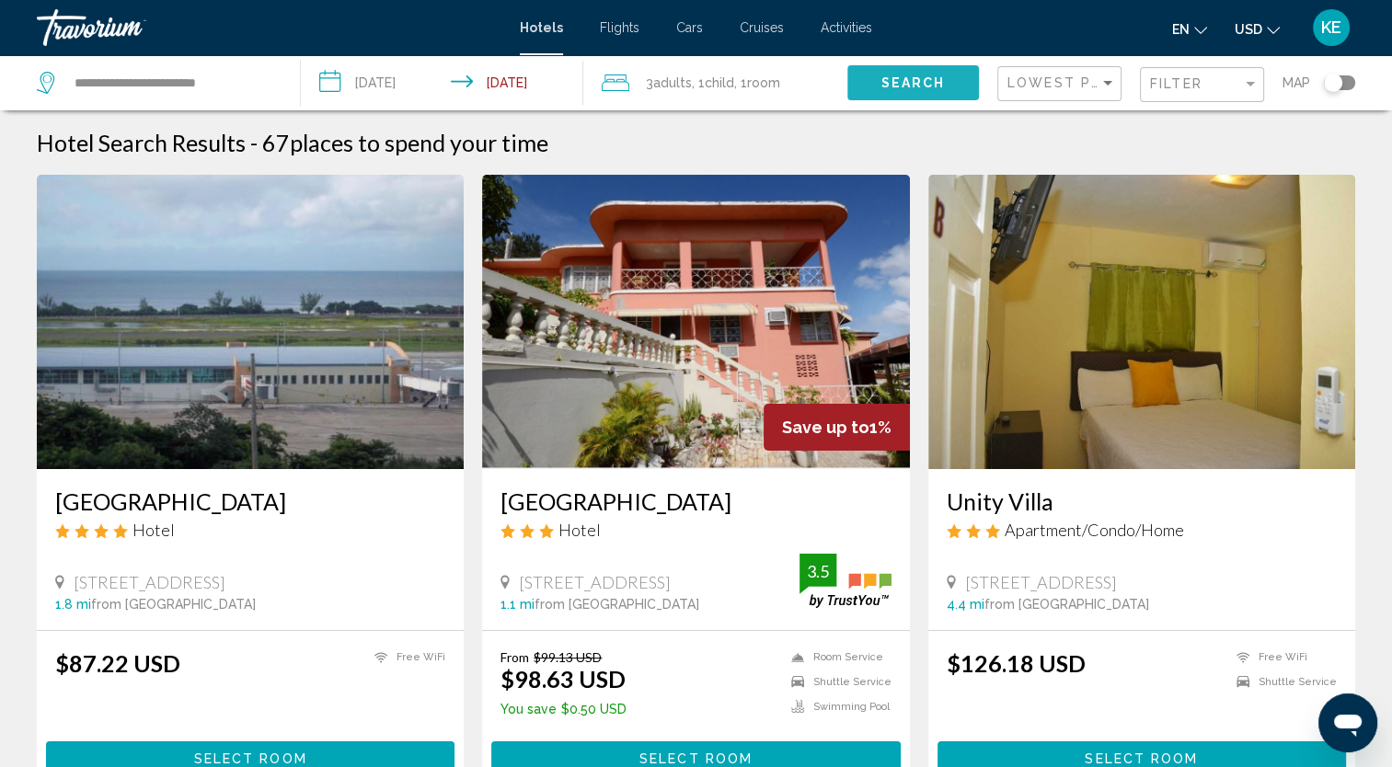
click at [884, 83] on span "Search" at bounding box center [913, 83] width 64 height 15
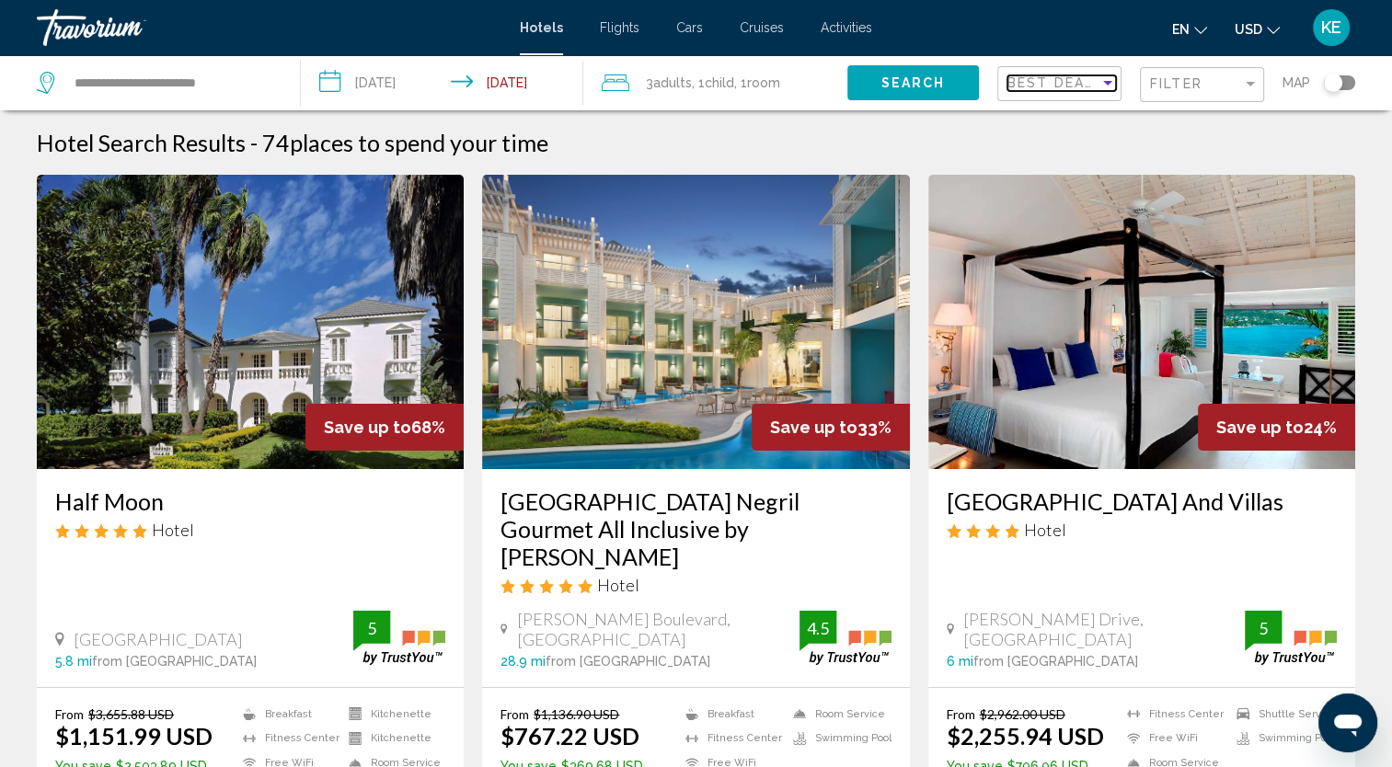
click at [1108, 87] on div "Sort by" at bounding box center [1108, 82] width 17 height 15
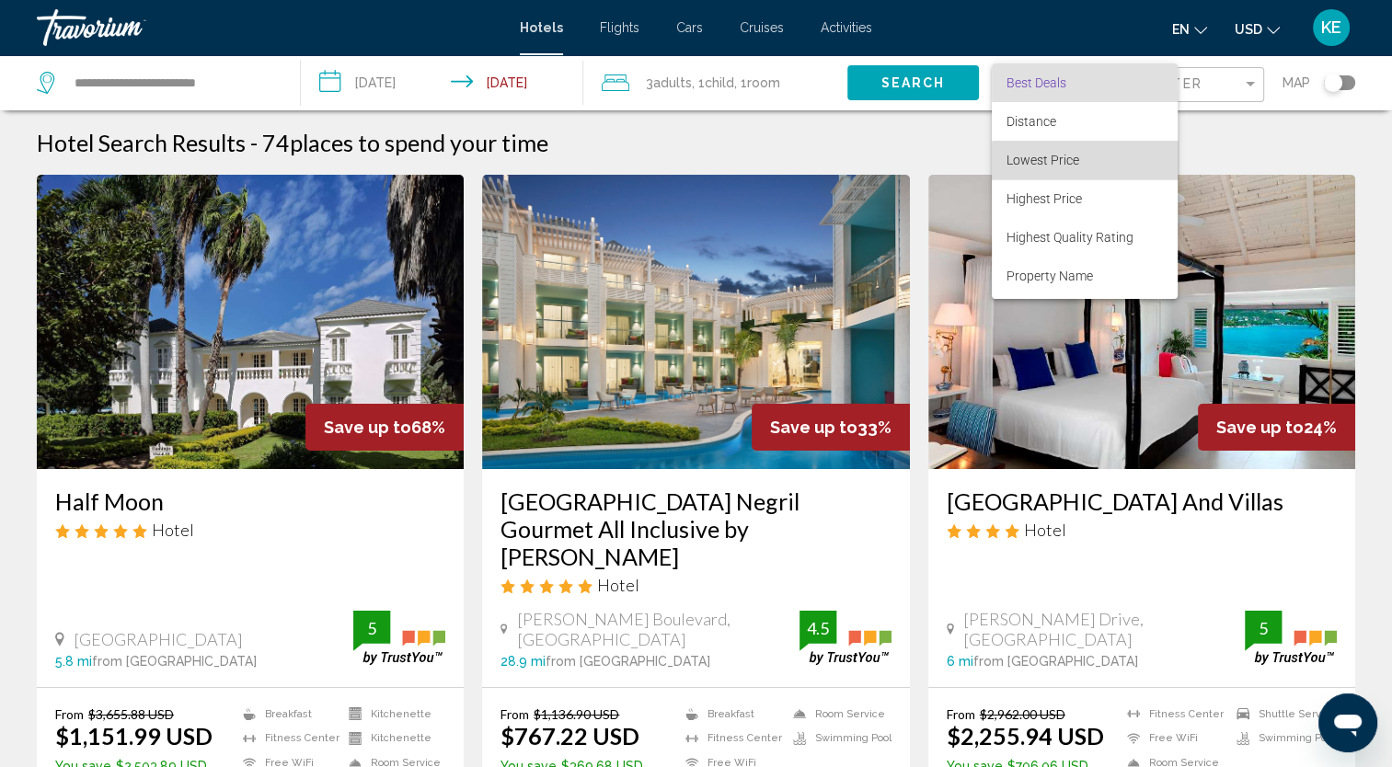
click at [1090, 170] on span "Lowest Price" at bounding box center [1085, 160] width 156 height 39
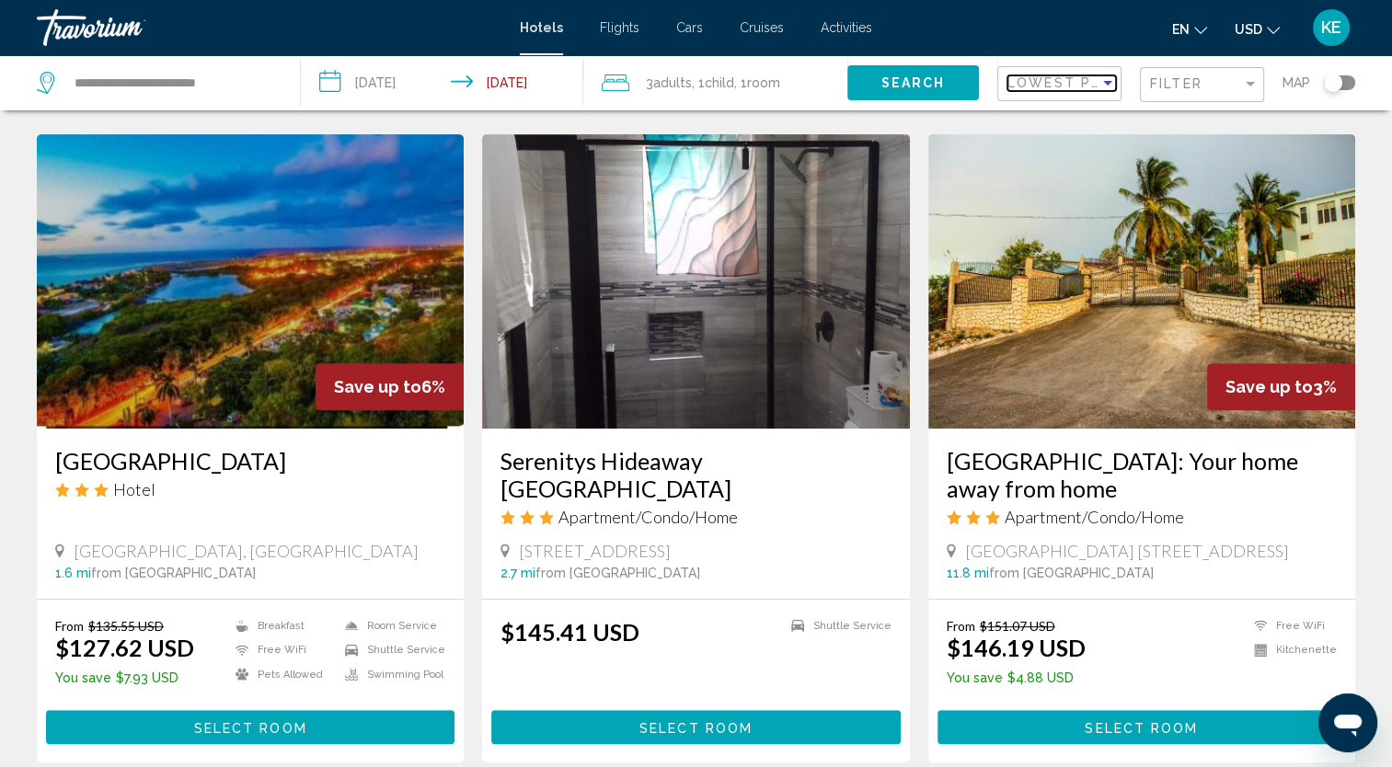
scroll to position [701, 0]
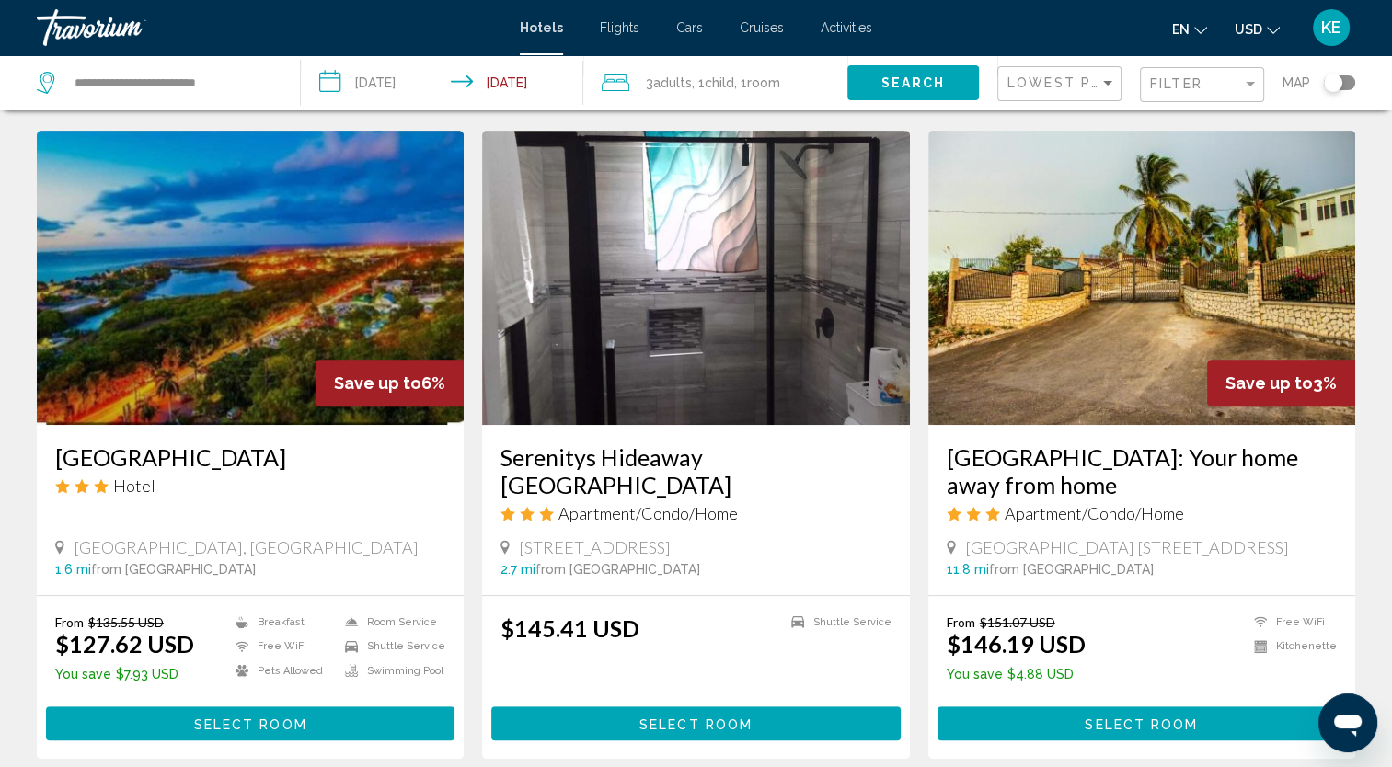
click at [1274, 322] on img "Main content" at bounding box center [1141, 278] width 427 height 294
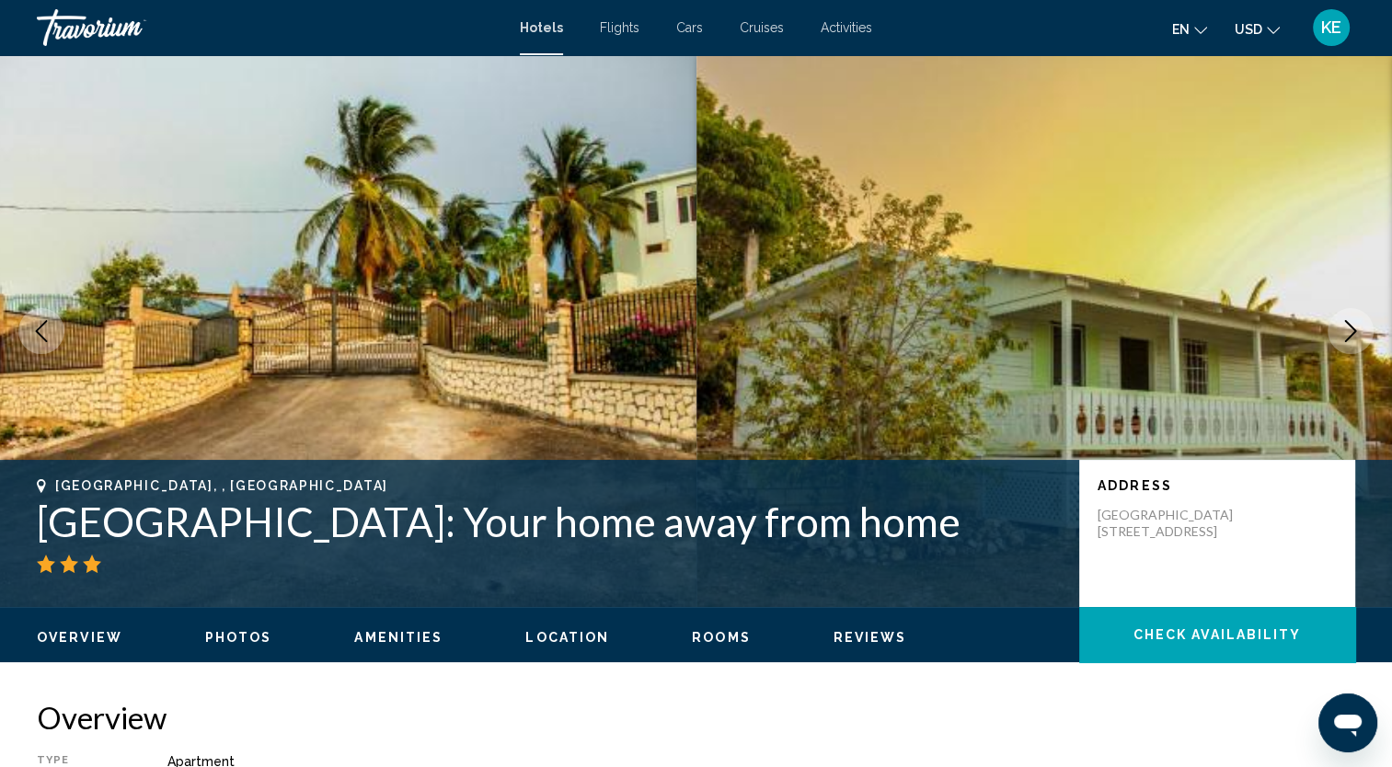
click at [1354, 339] on icon "Next image" at bounding box center [1351, 331] width 22 height 22
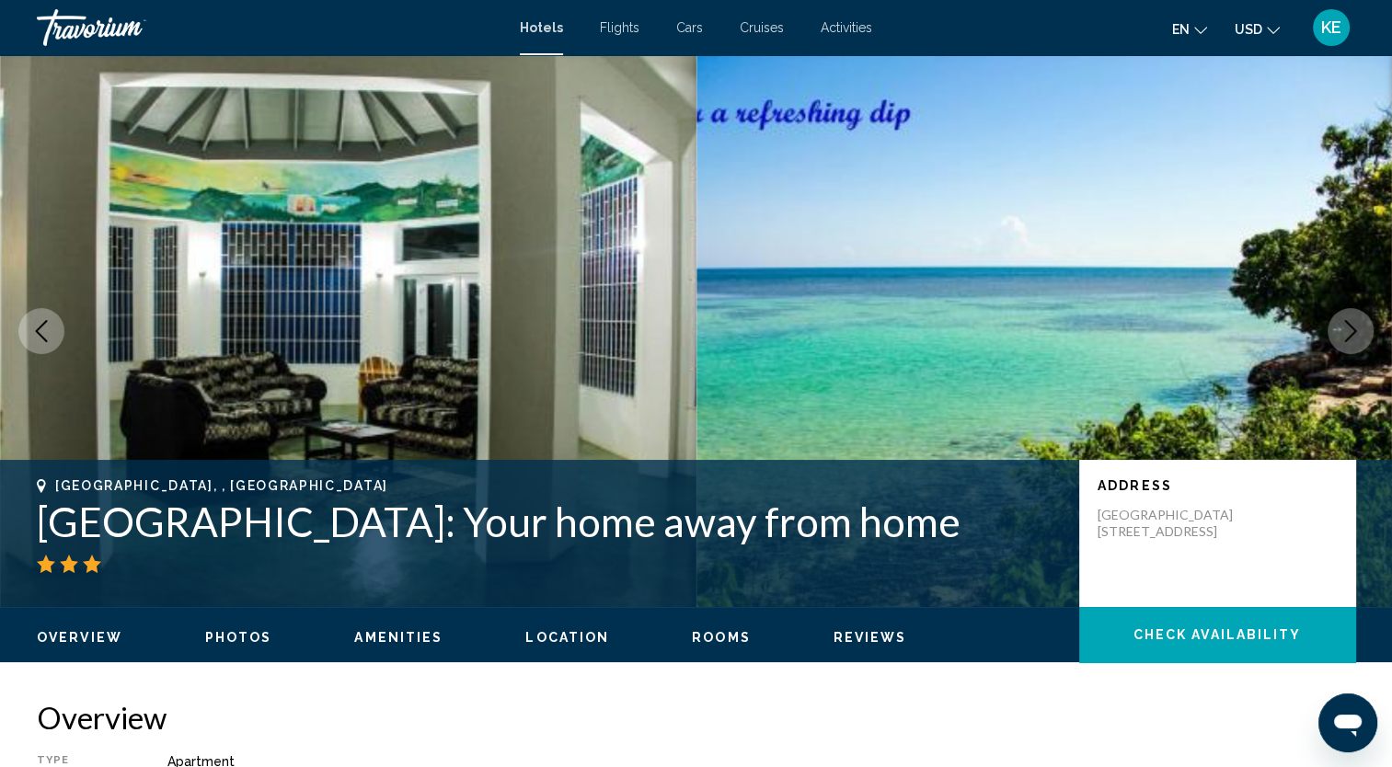
click at [1354, 339] on icon "Next image" at bounding box center [1351, 331] width 22 height 22
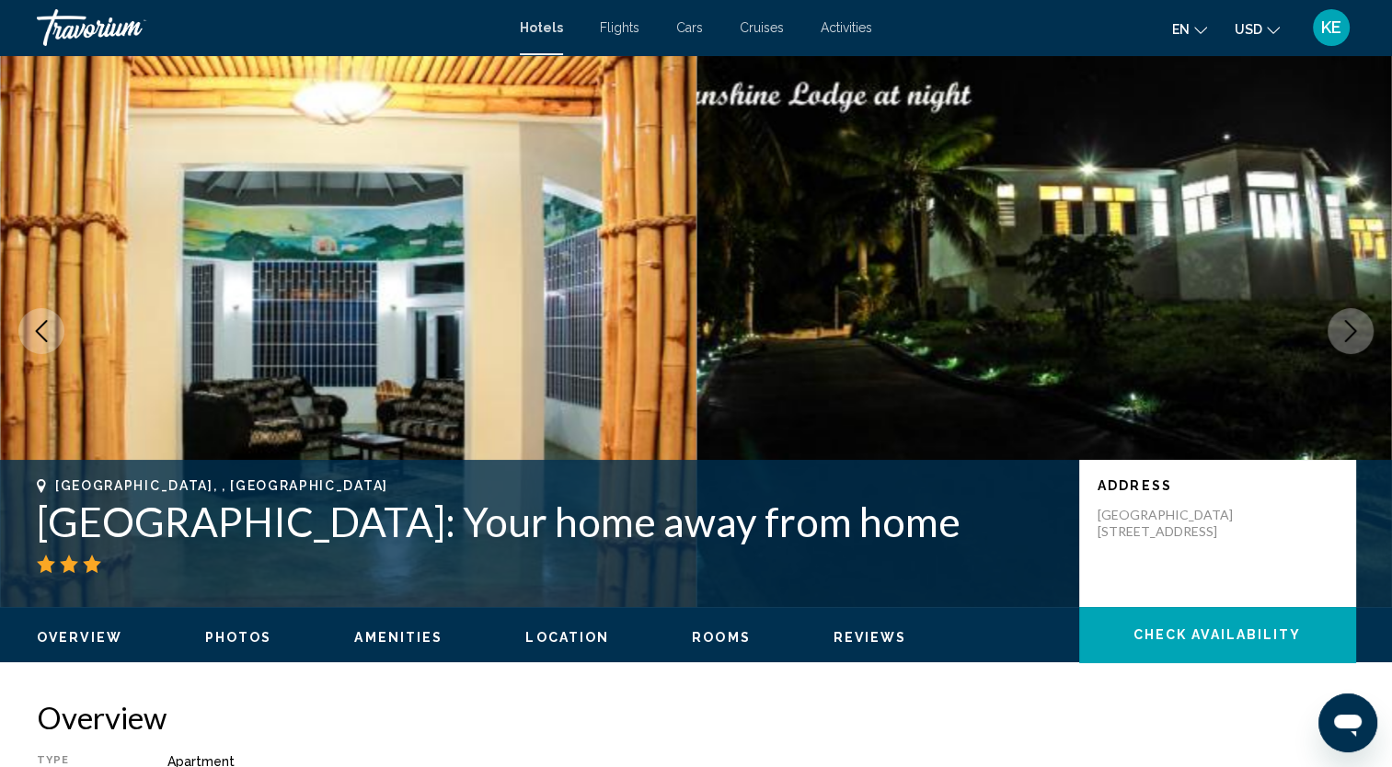
click at [1354, 339] on icon "Next image" at bounding box center [1351, 331] width 22 height 22
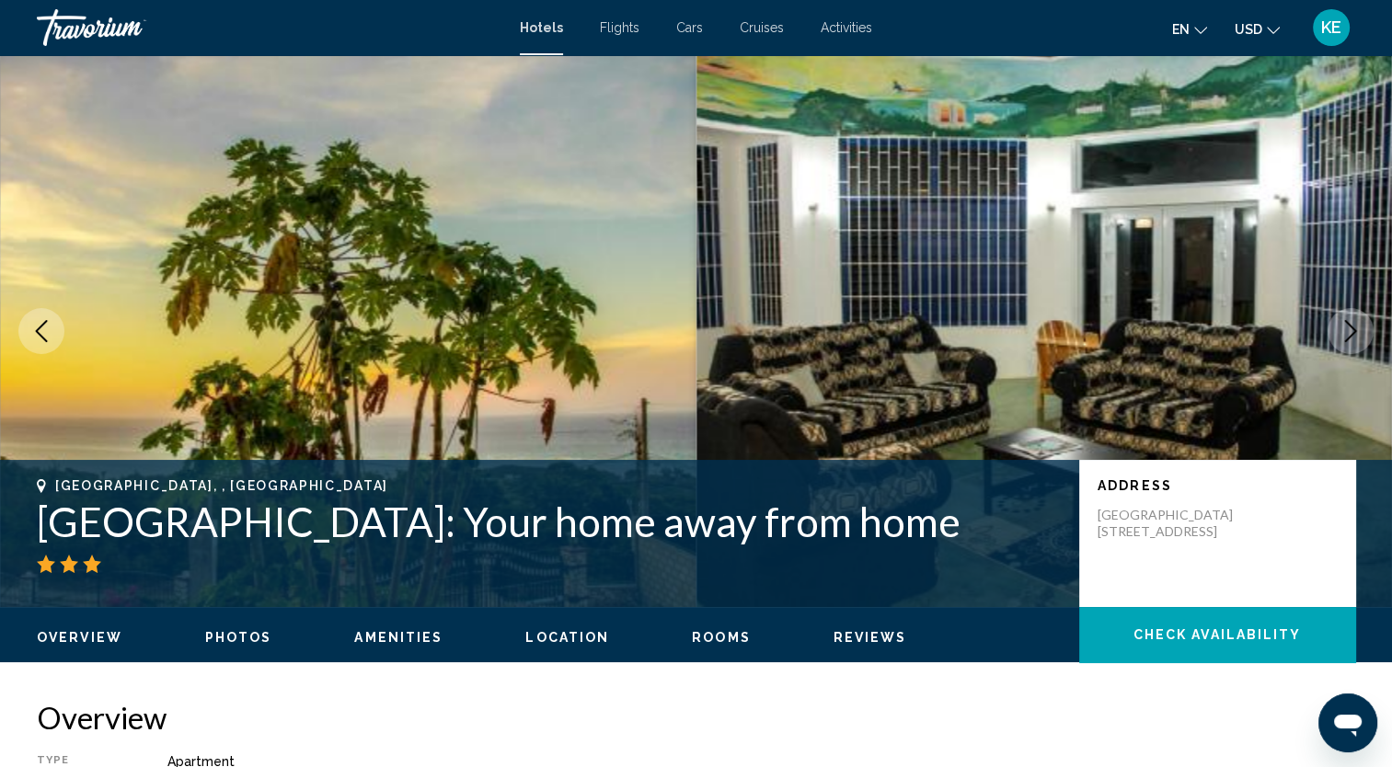
click at [1354, 339] on icon "Next image" at bounding box center [1351, 331] width 22 height 22
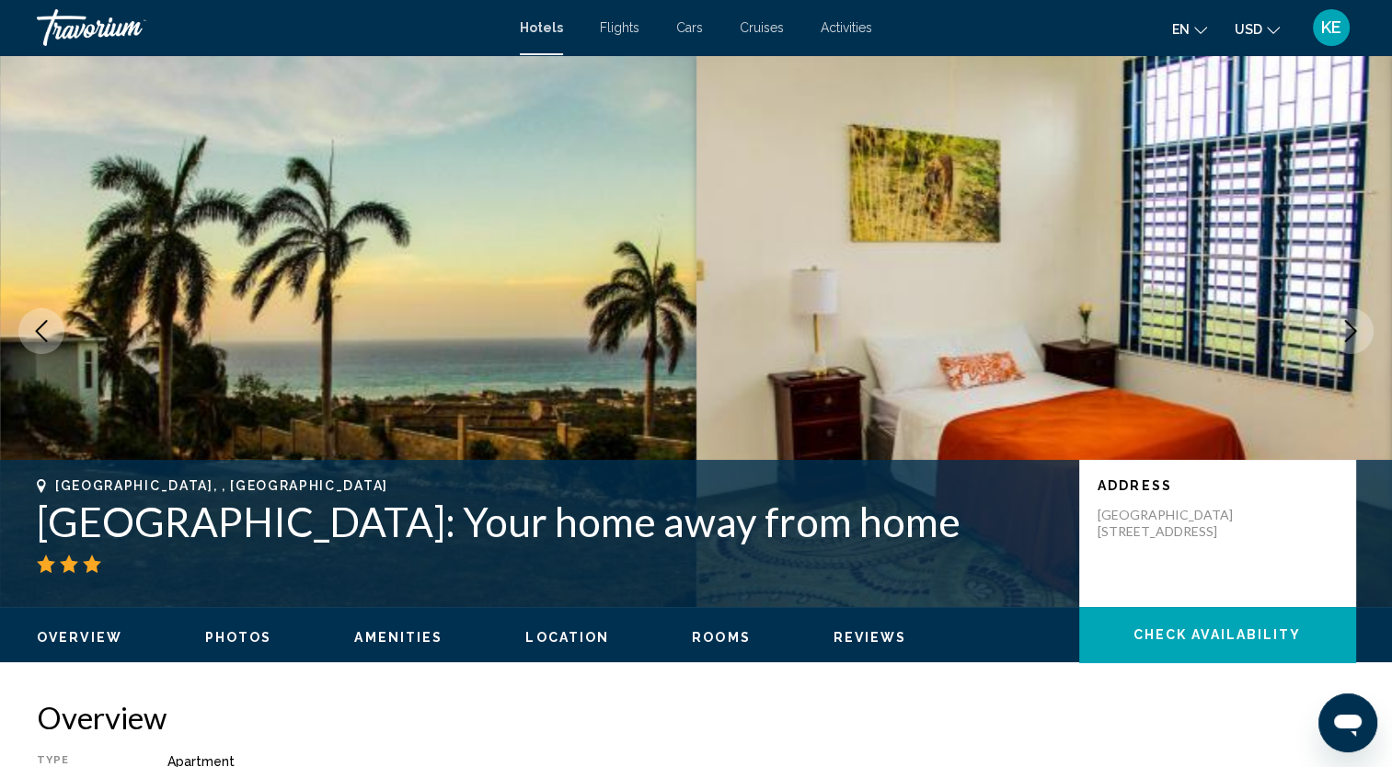
click at [1354, 331] on icon "Next image" at bounding box center [1351, 331] width 22 height 22
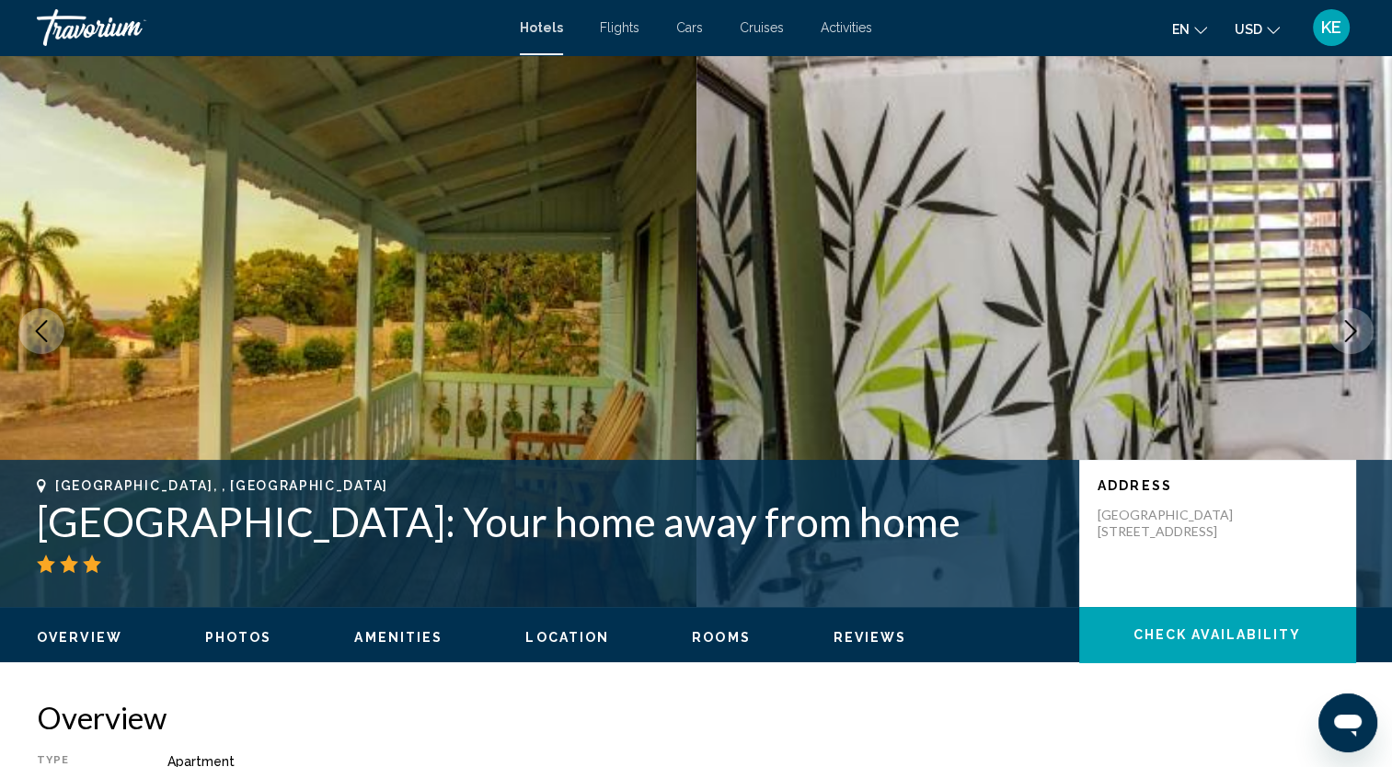
click at [1354, 331] on icon "Next image" at bounding box center [1351, 331] width 22 height 22
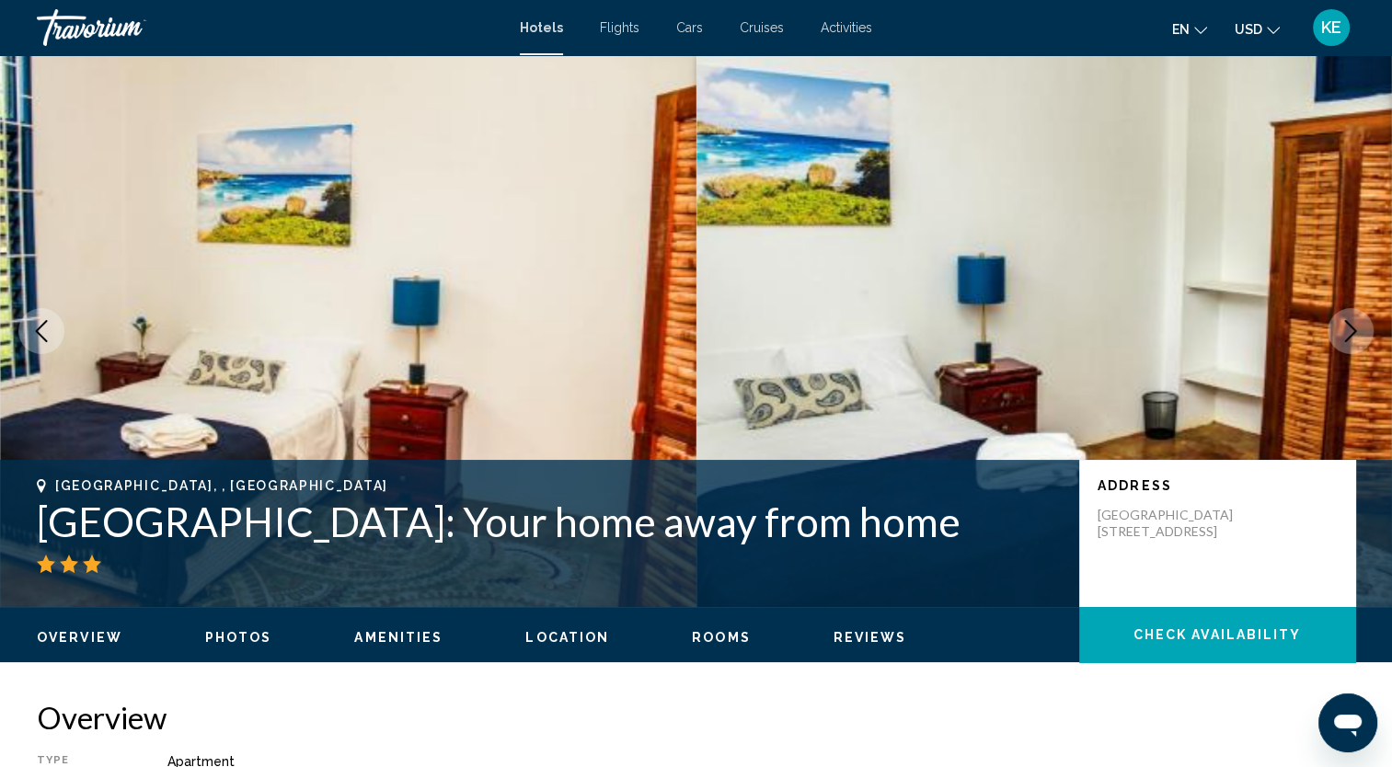
click at [1354, 331] on icon "Next image" at bounding box center [1351, 331] width 22 height 22
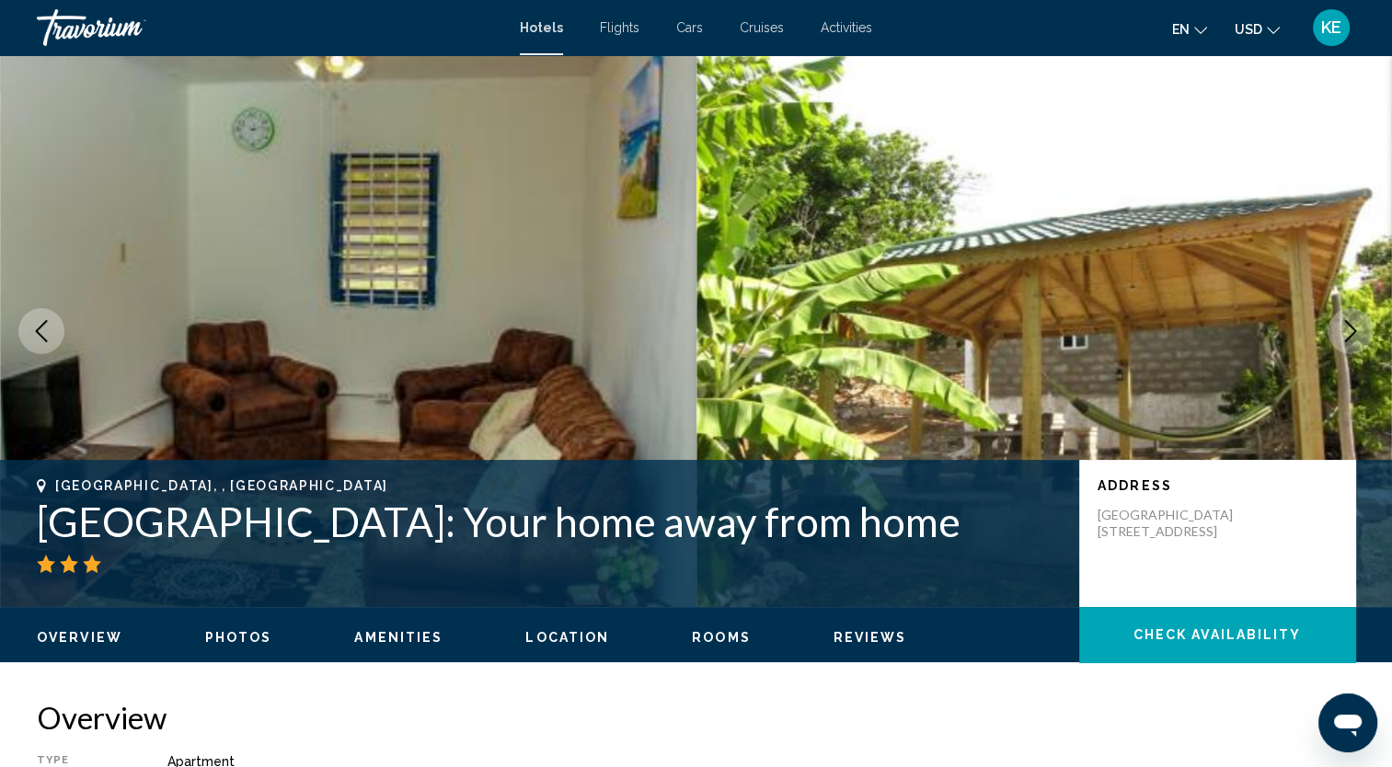
click at [1354, 331] on icon "Next image" at bounding box center [1351, 331] width 22 height 22
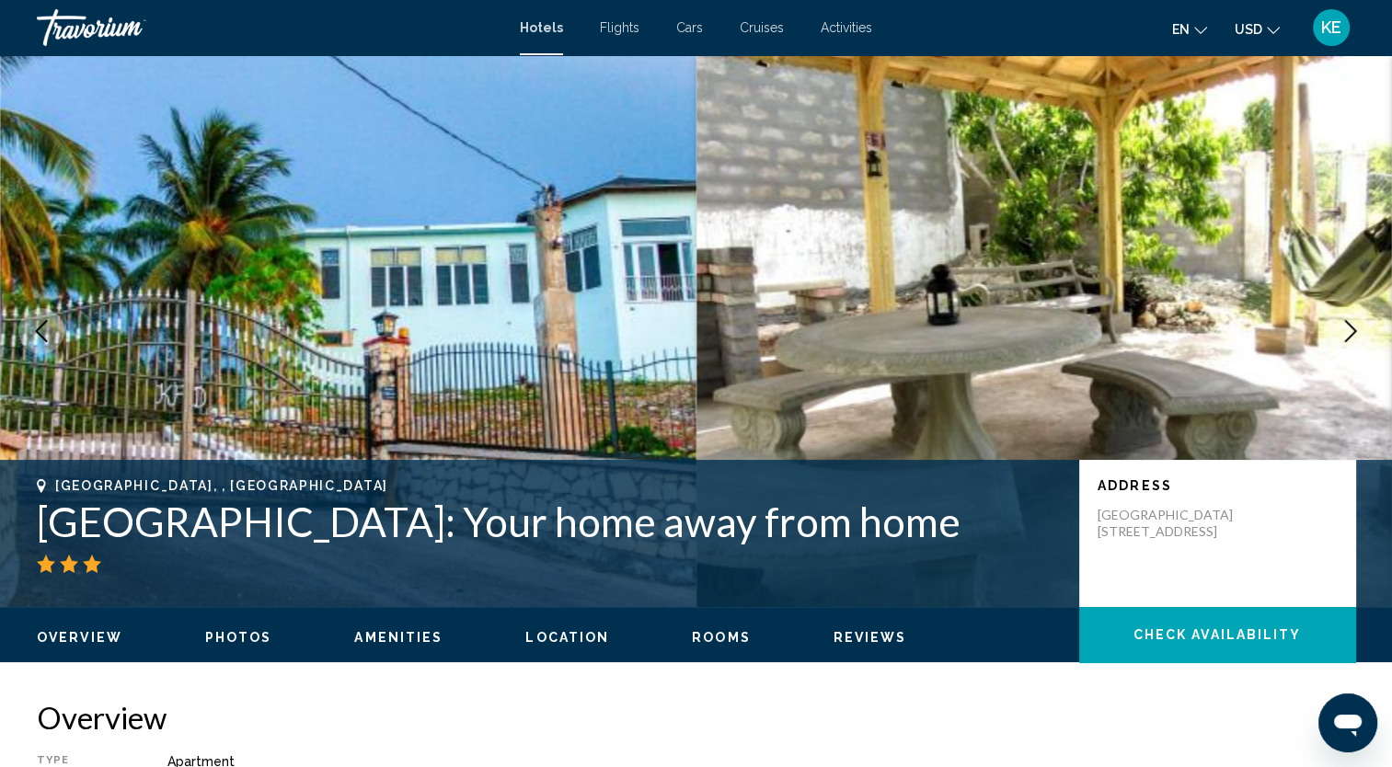
click at [1354, 331] on icon "Next image" at bounding box center [1351, 331] width 22 height 22
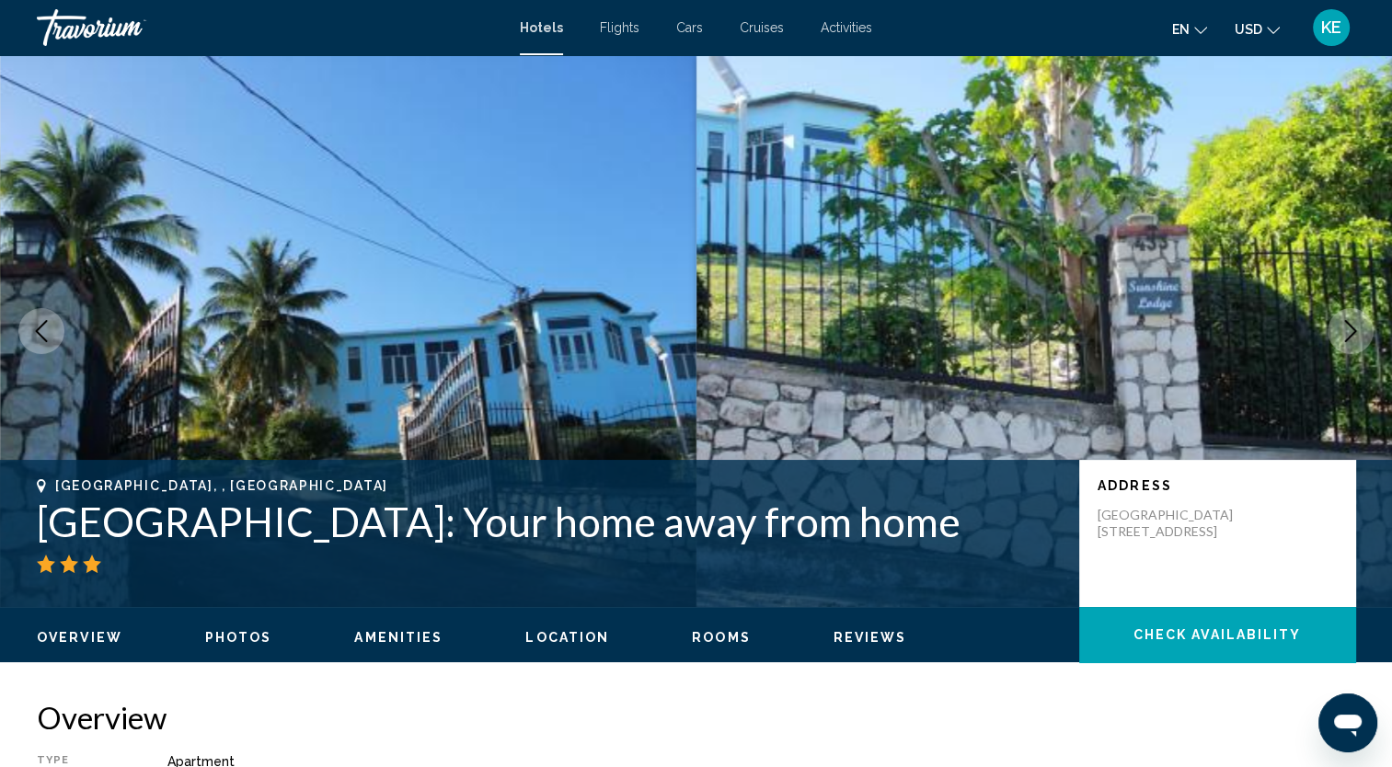
click at [1354, 331] on icon "Next image" at bounding box center [1351, 331] width 22 height 22
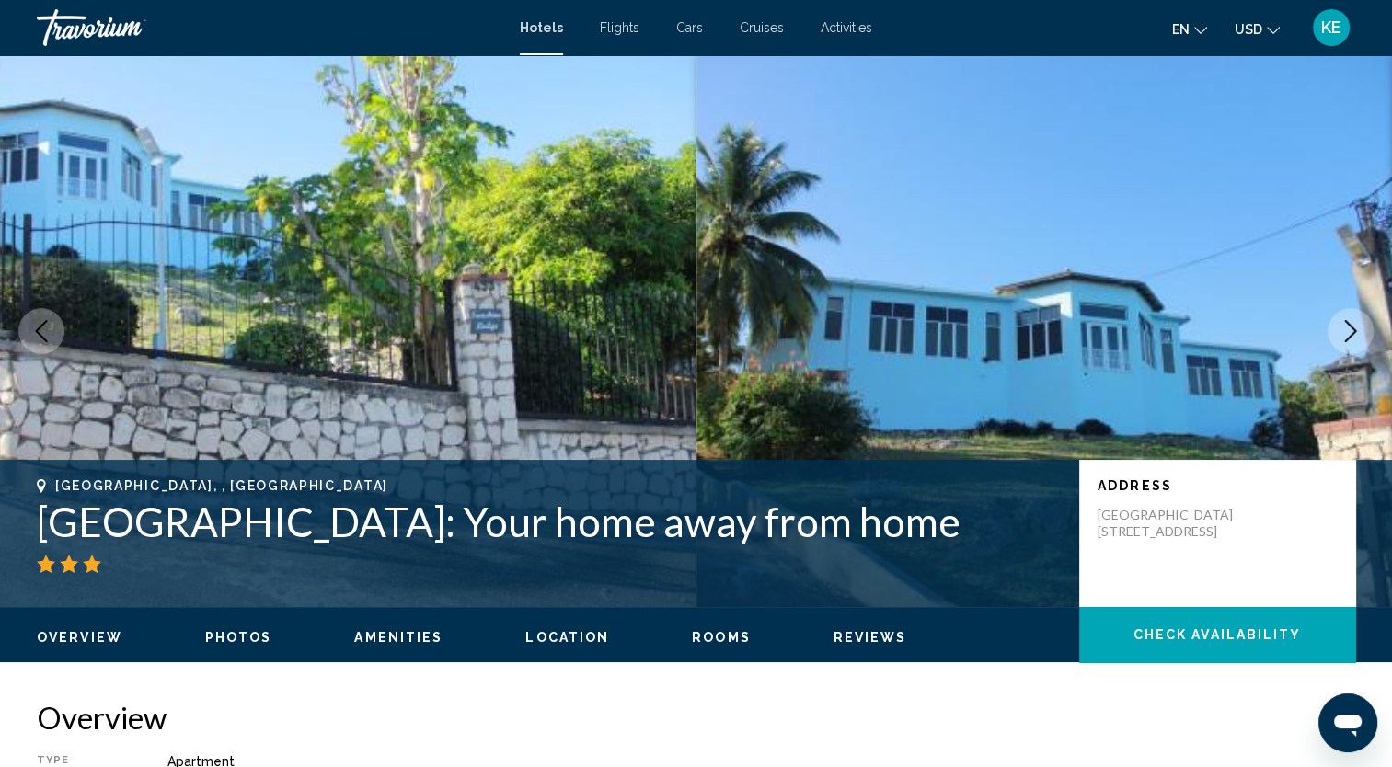
click at [1354, 331] on icon "Next image" at bounding box center [1351, 331] width 22 height 22
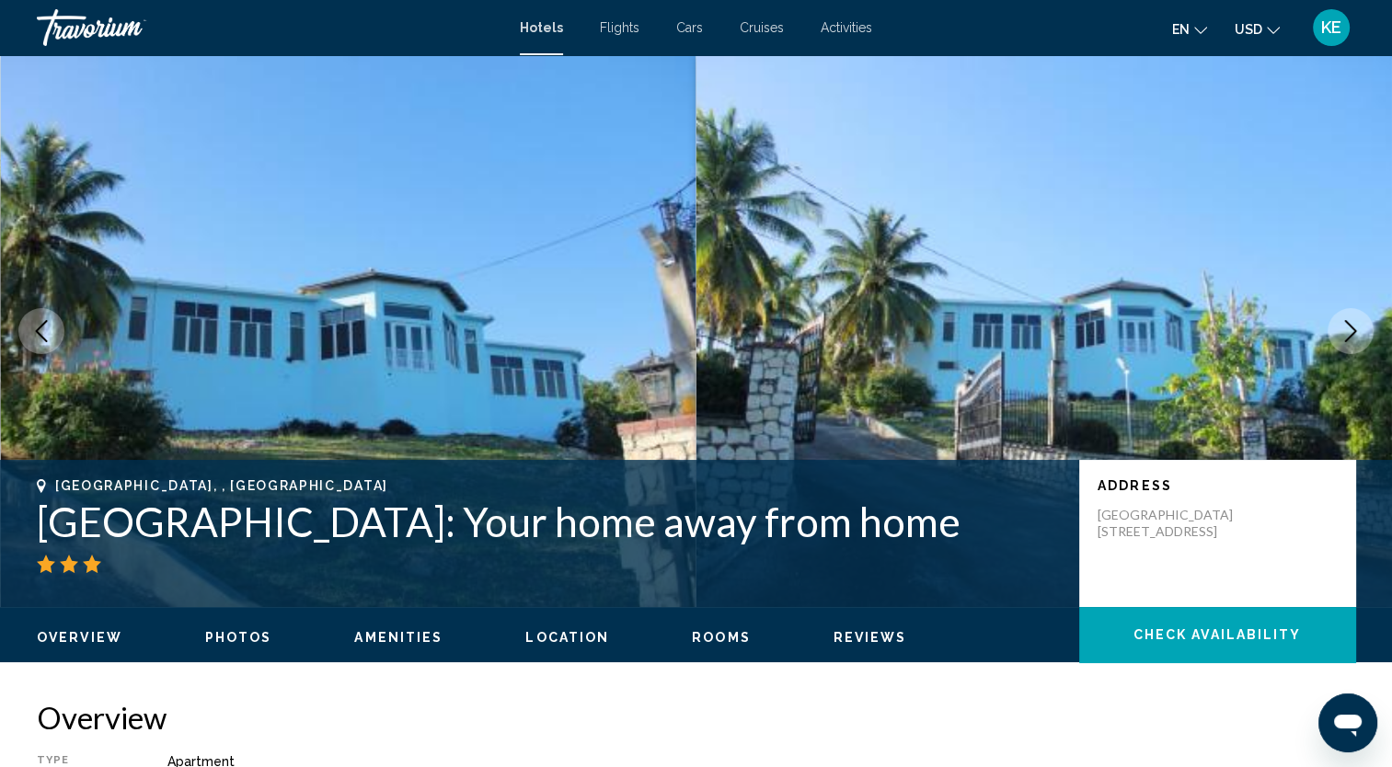
click at [1354, 331] on icon "Next image" at bounding box center [1351, 331] width 22 height 22
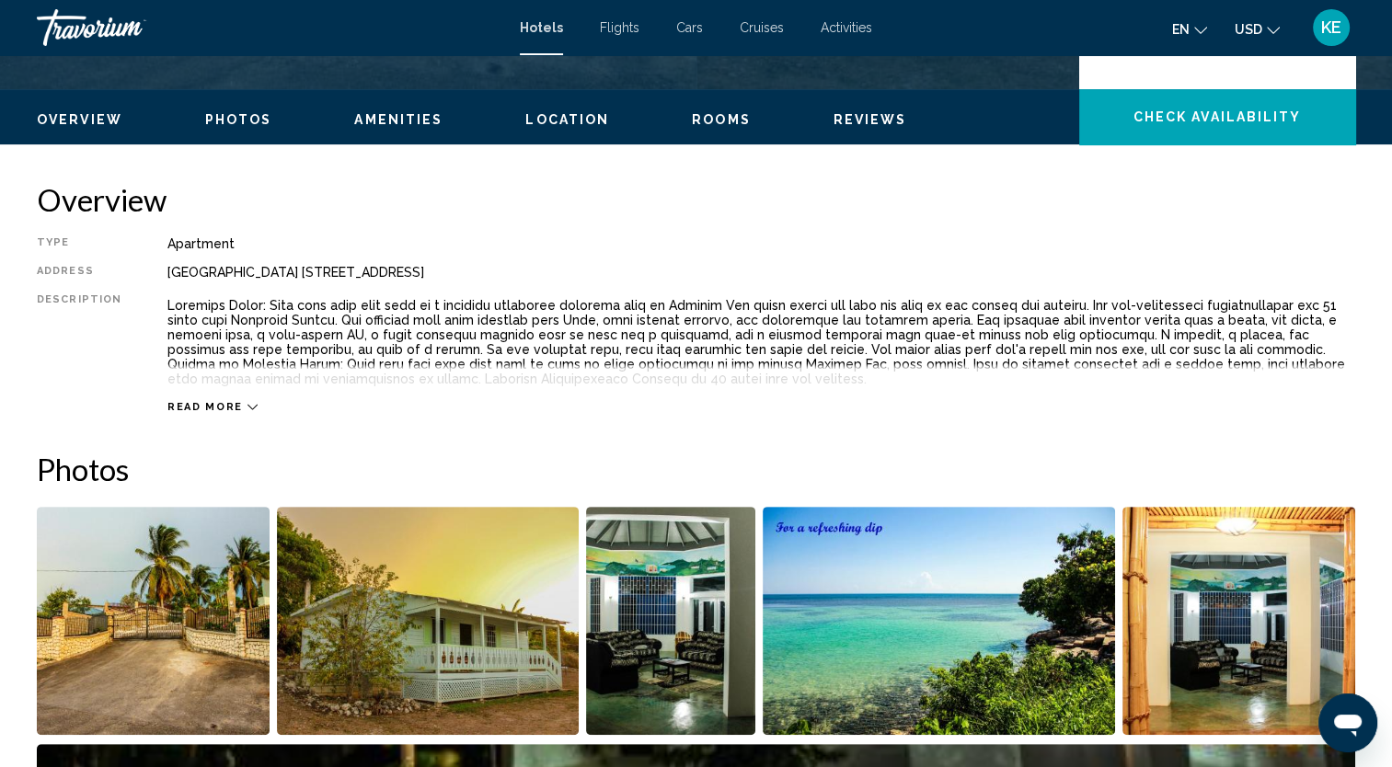
scroll to position [529, 0]
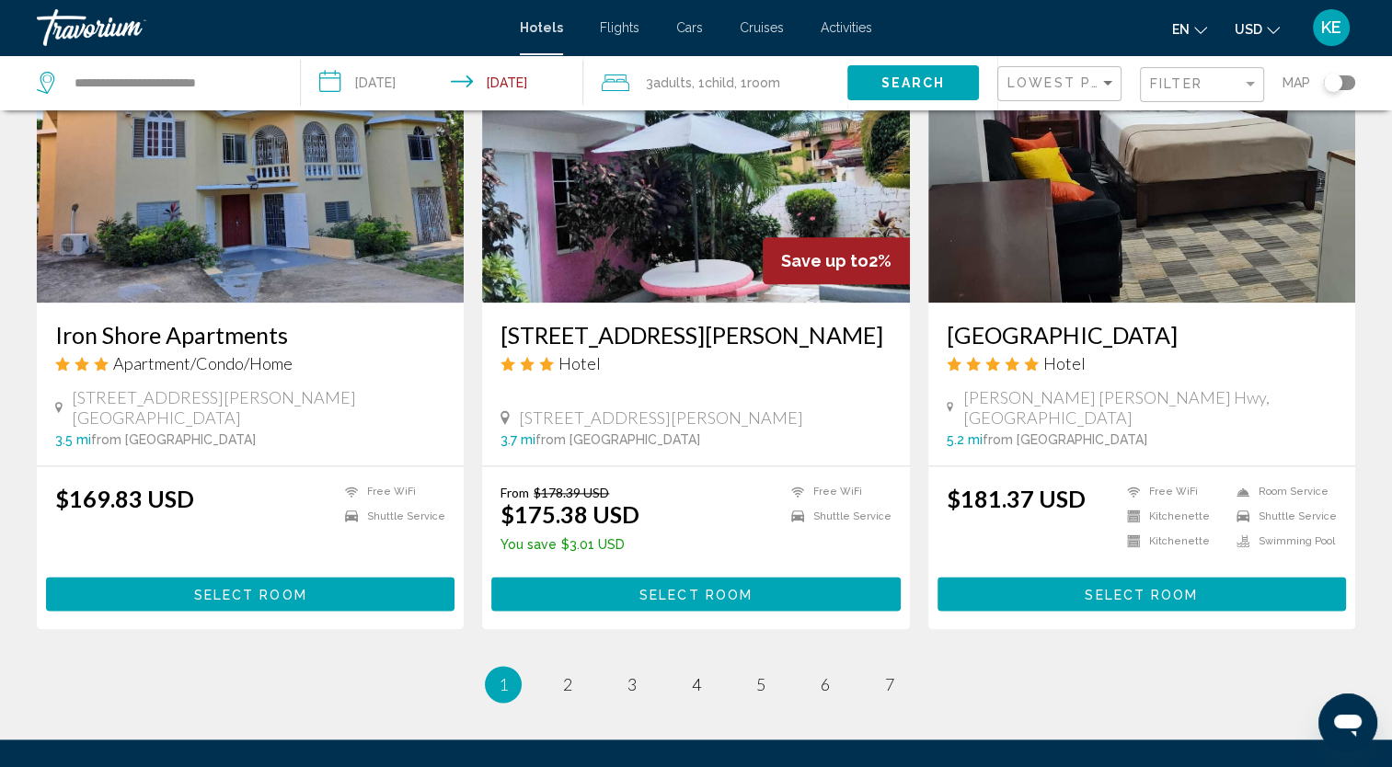
scroll to position [2171, 0]
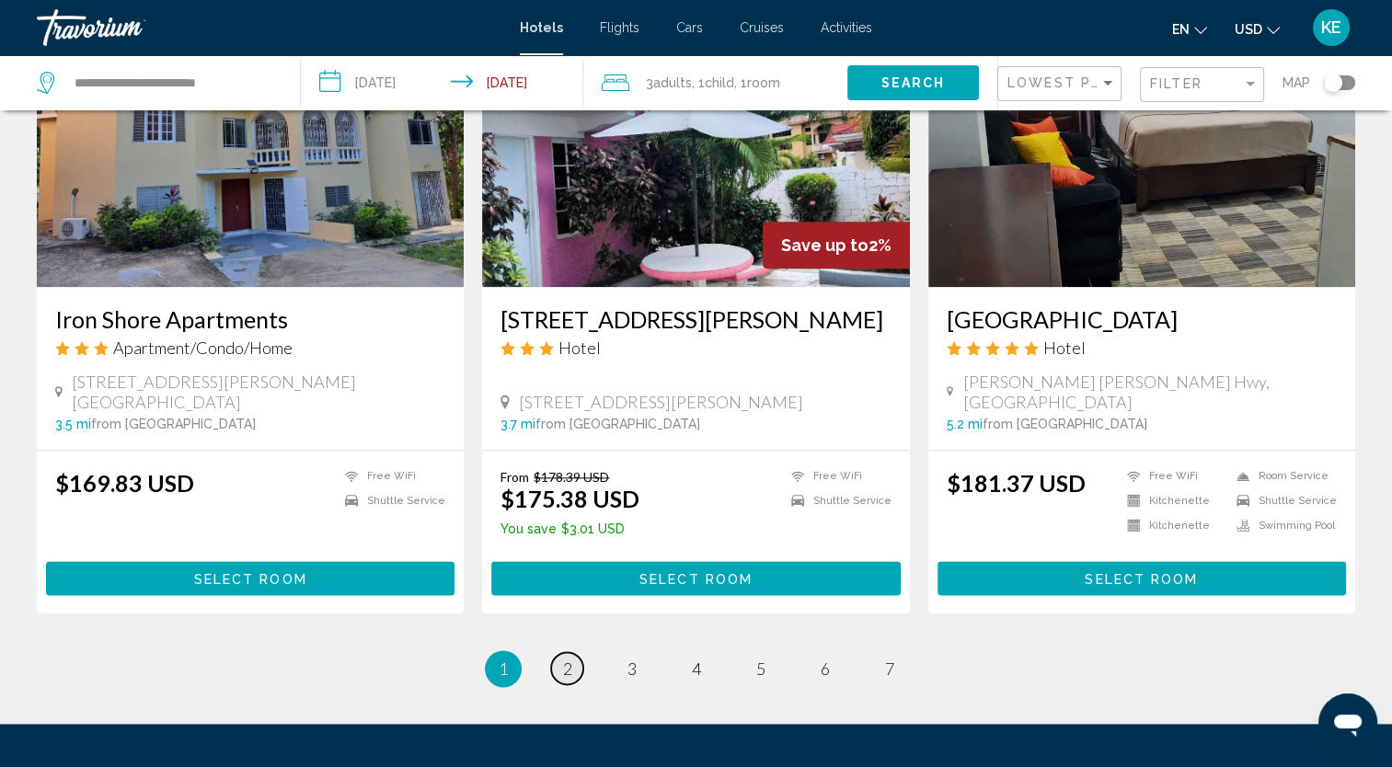
click at [563, 659] on span "2" at bounding box center [567, 669] width 9 height 20
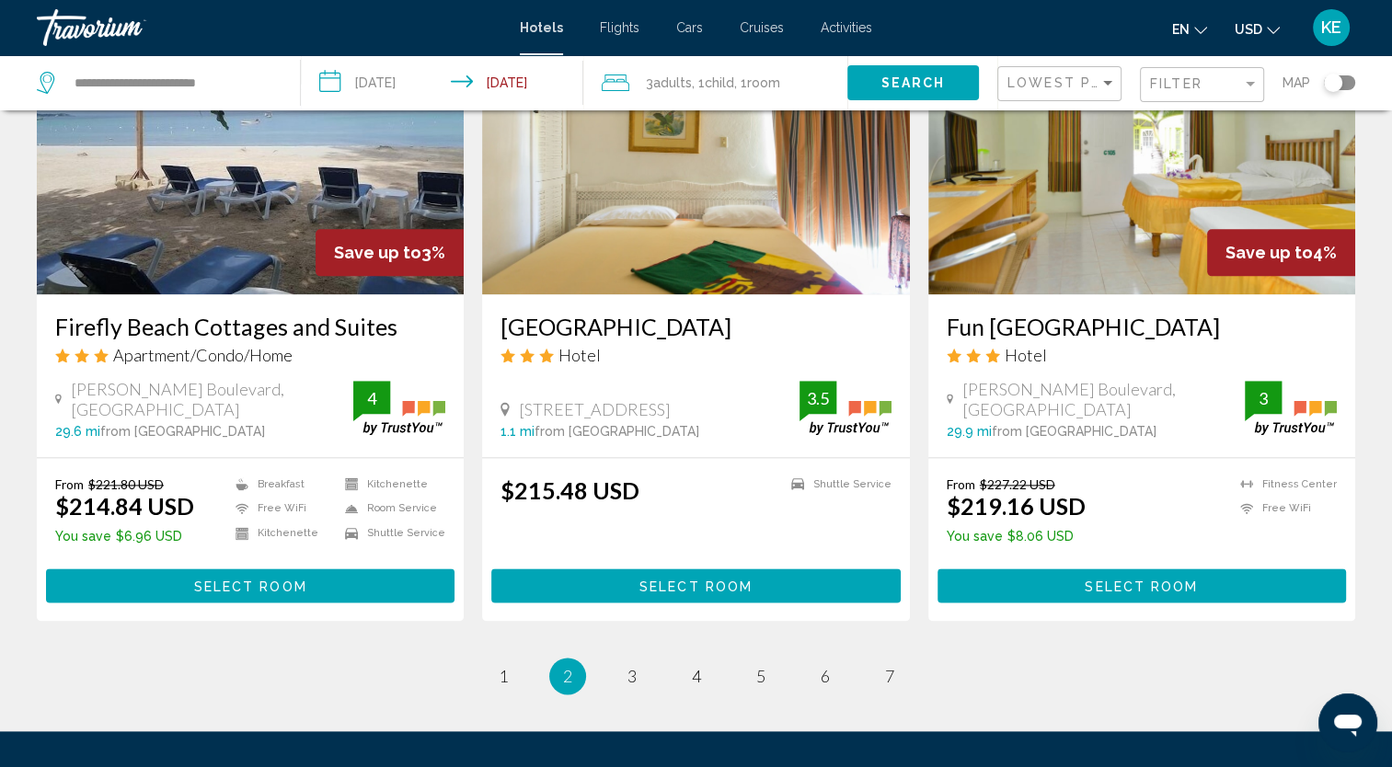
scroll to position [2113, 0]
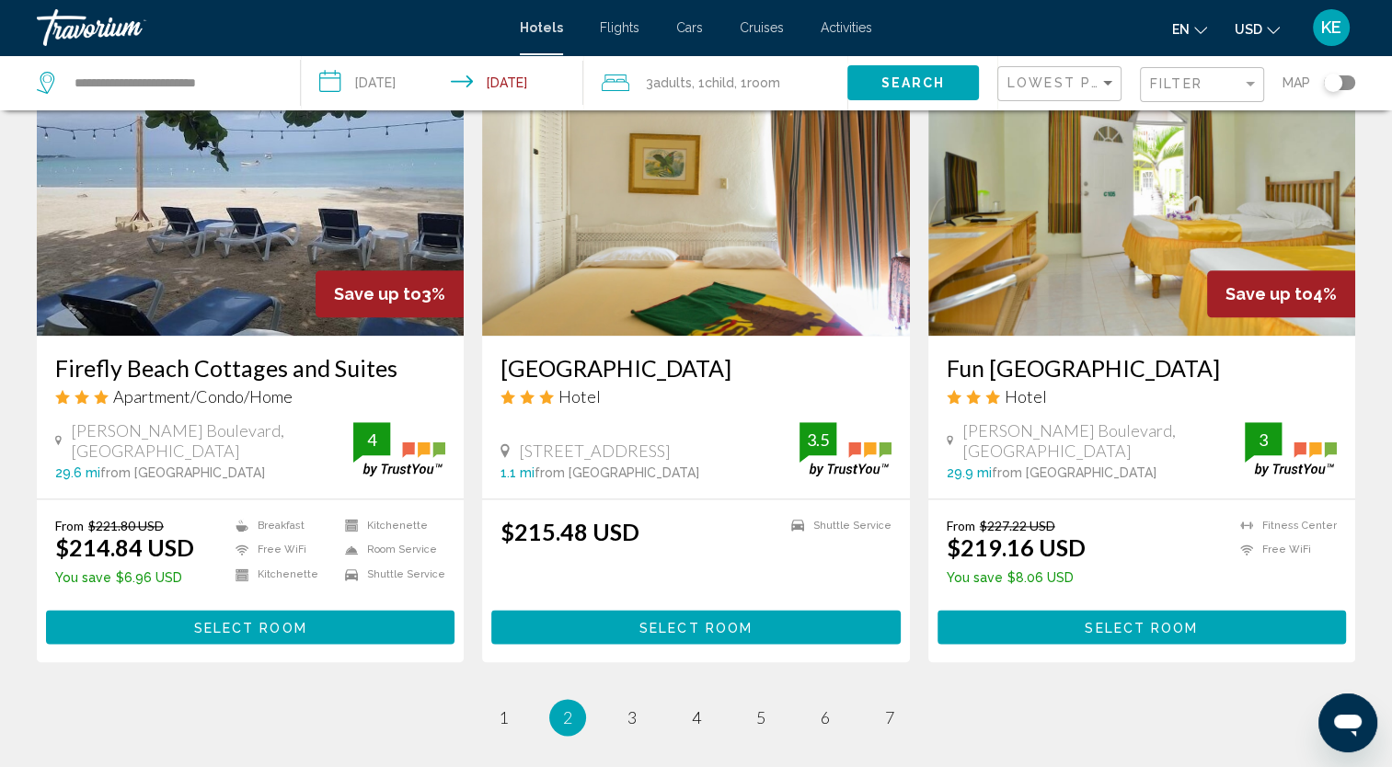
click at [636, 713] on span "3" at bounding box center [632, 718] width 9 height 20
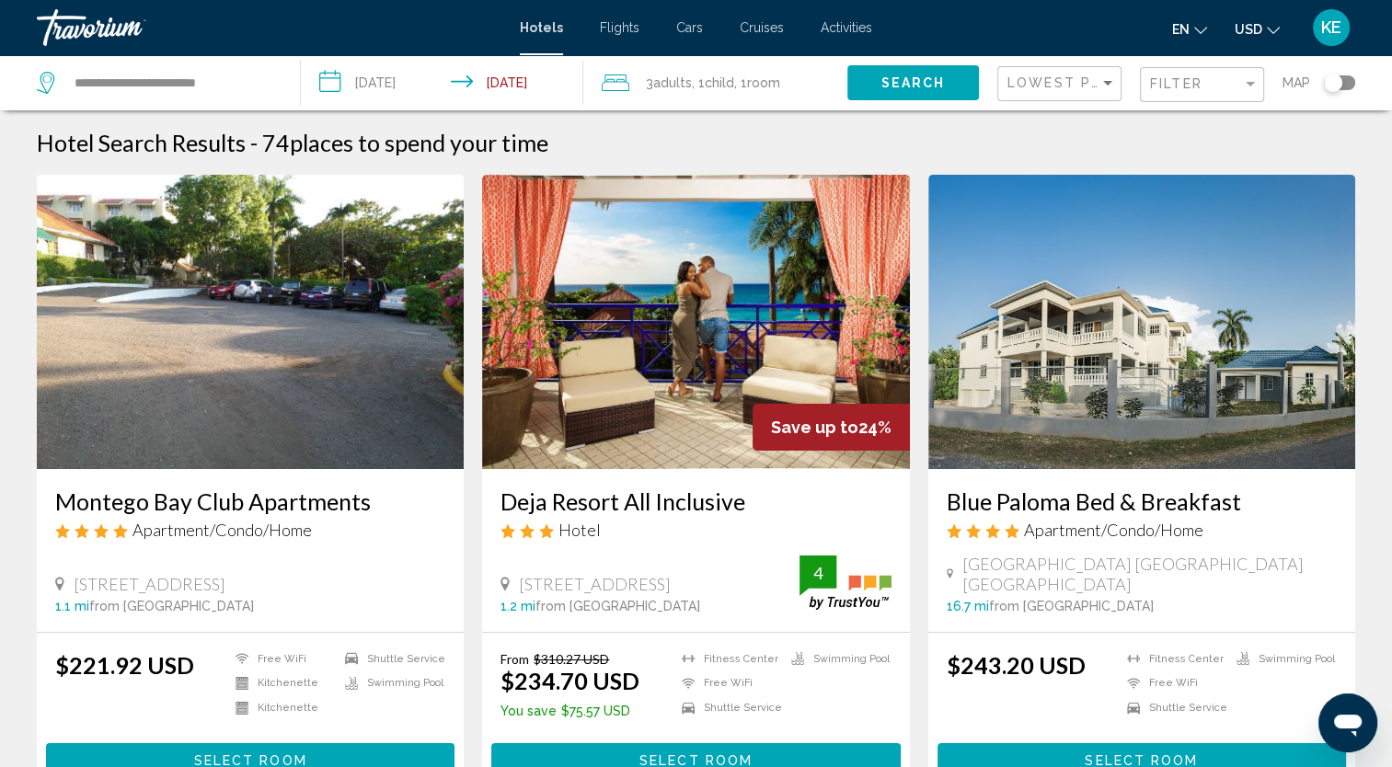
click at [845, 25] on span "Activities" at bounding box center [847, 27] width 52 height 15
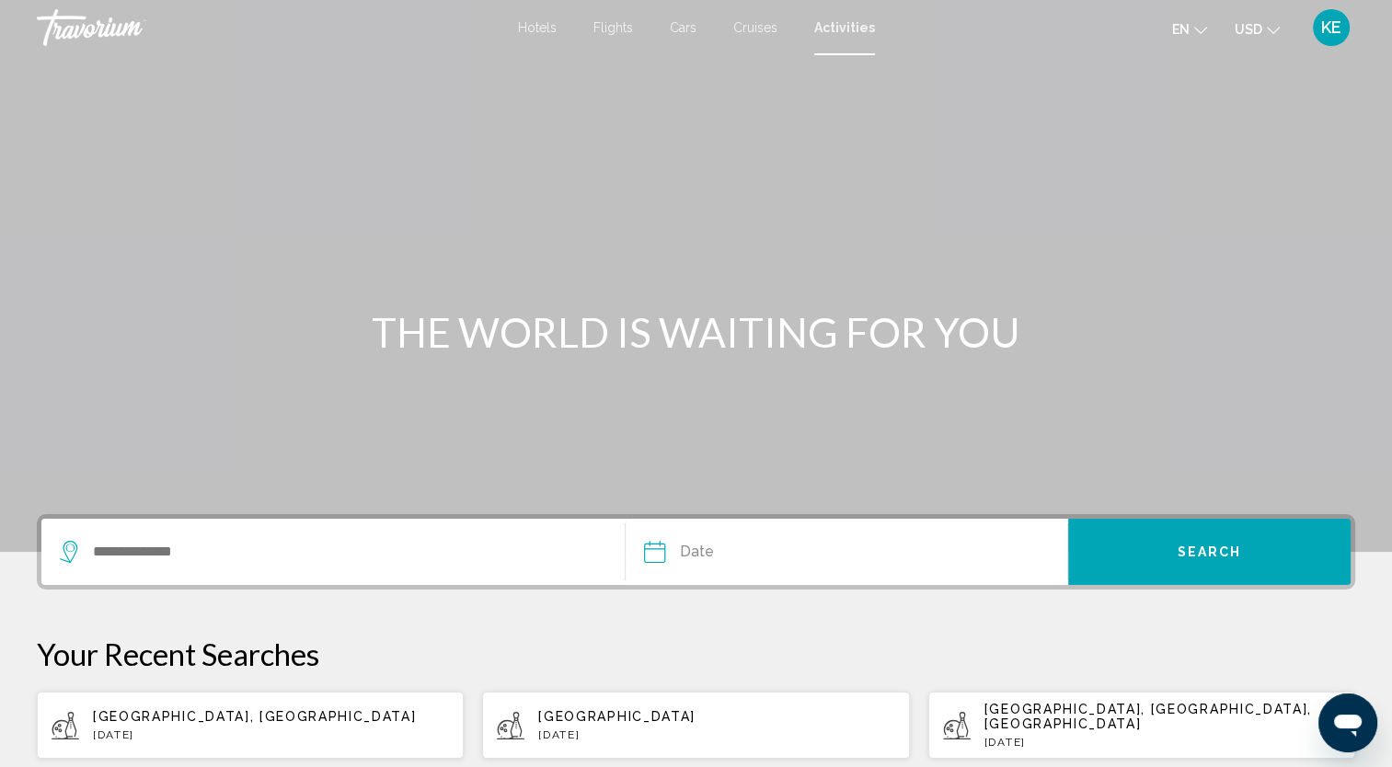
click at [350, 568] on div "Search widget" at bounding box center [333, 552] width 547 height 66
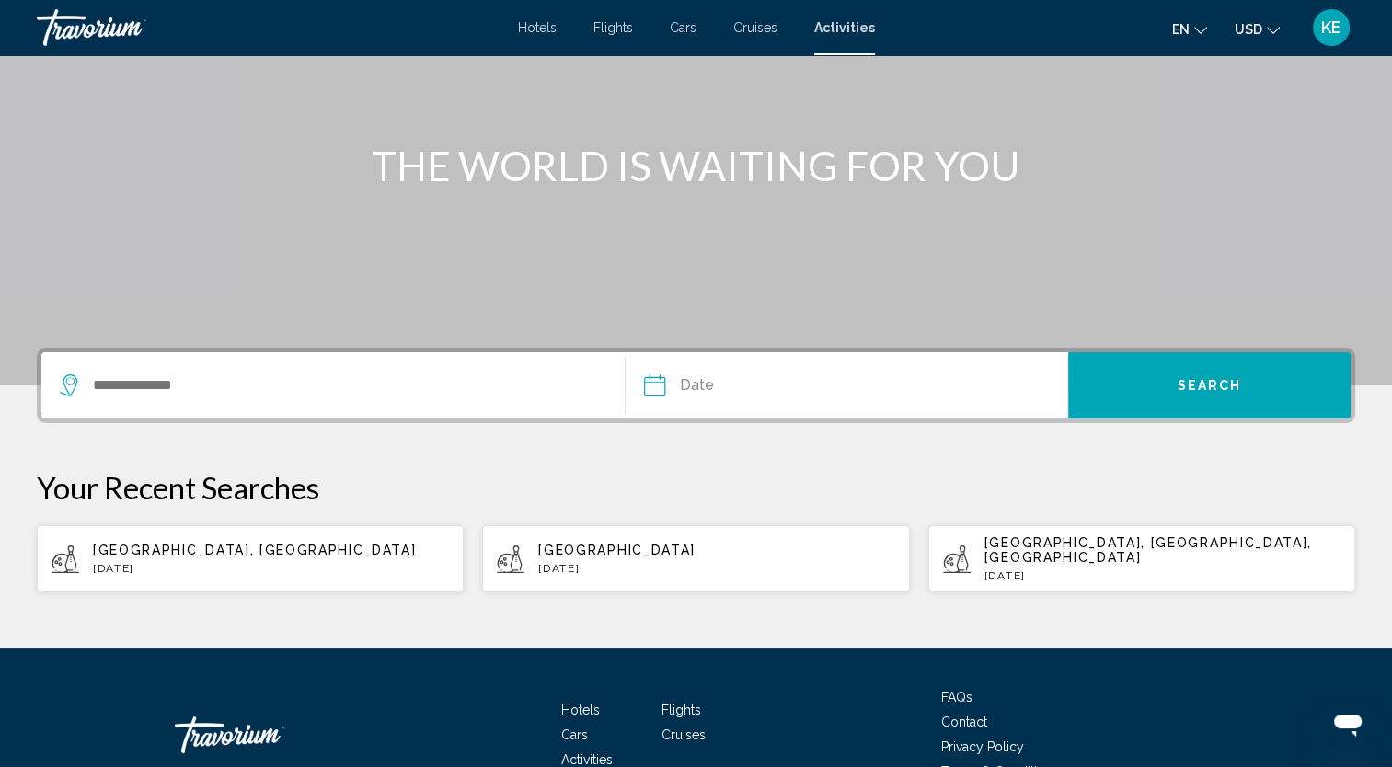
scroll to position [258, 0]
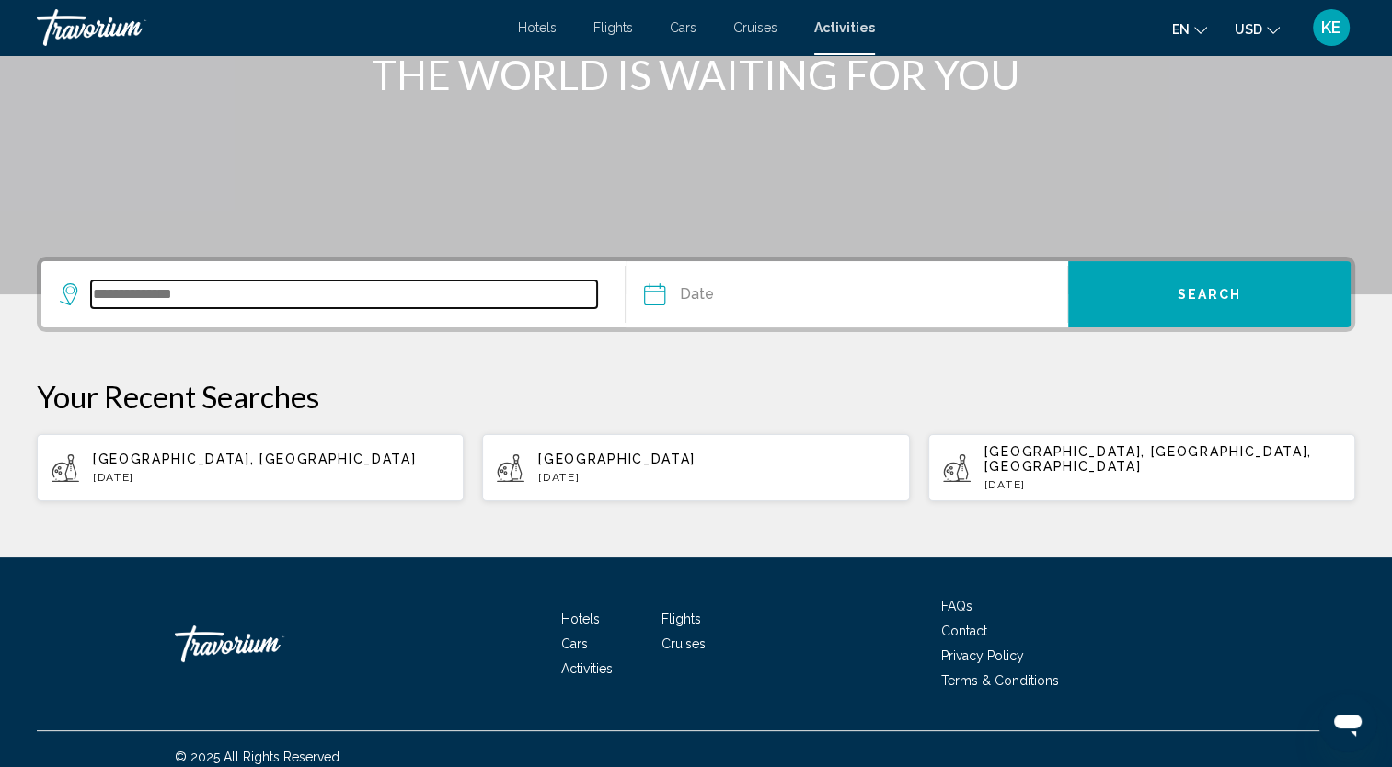
click at [423, 289] on input "Search widget" at bounding box center [344, 295] width 506 height 28
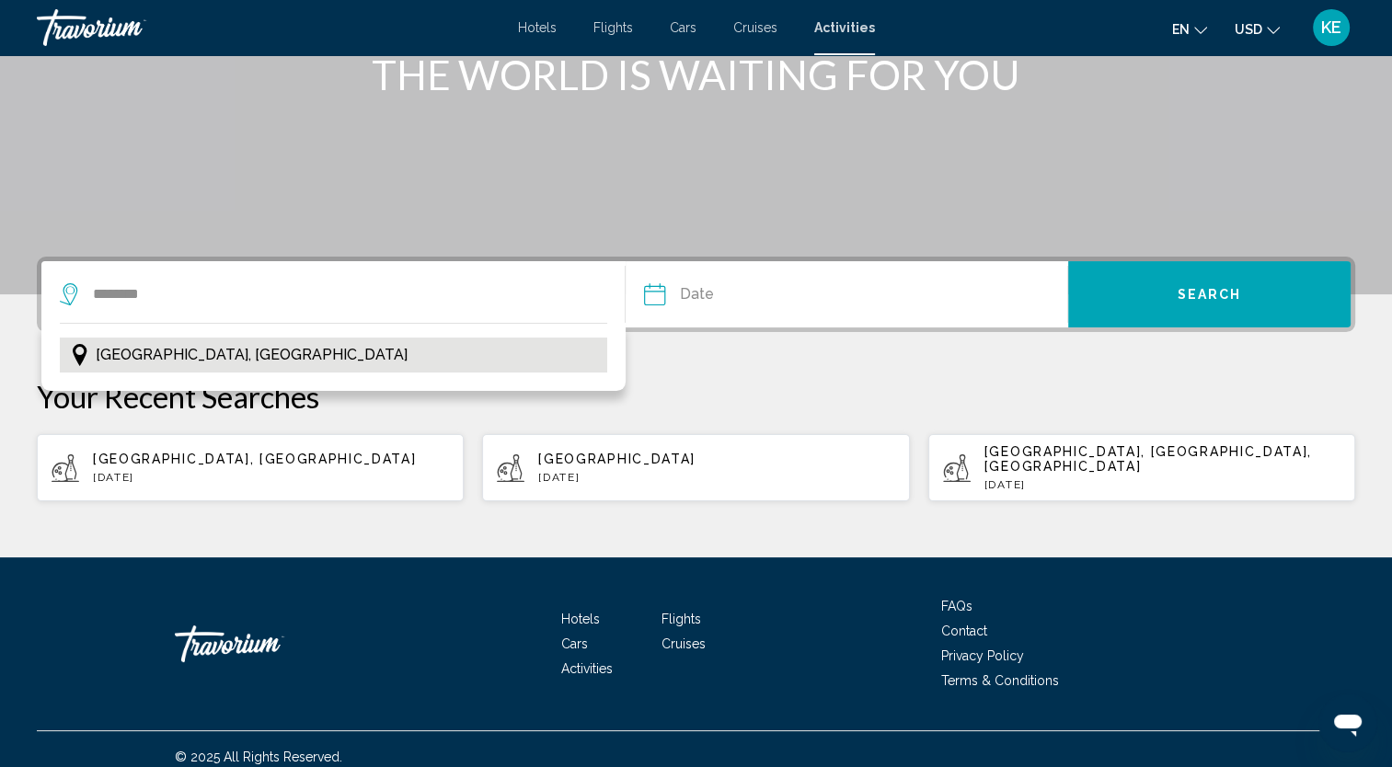
click at [255, 349] on button "[GEOGRAPHIC_DATA], [GEOGRAPHIC_DATA]" at bounding box center [334, 355] width 548 height 35
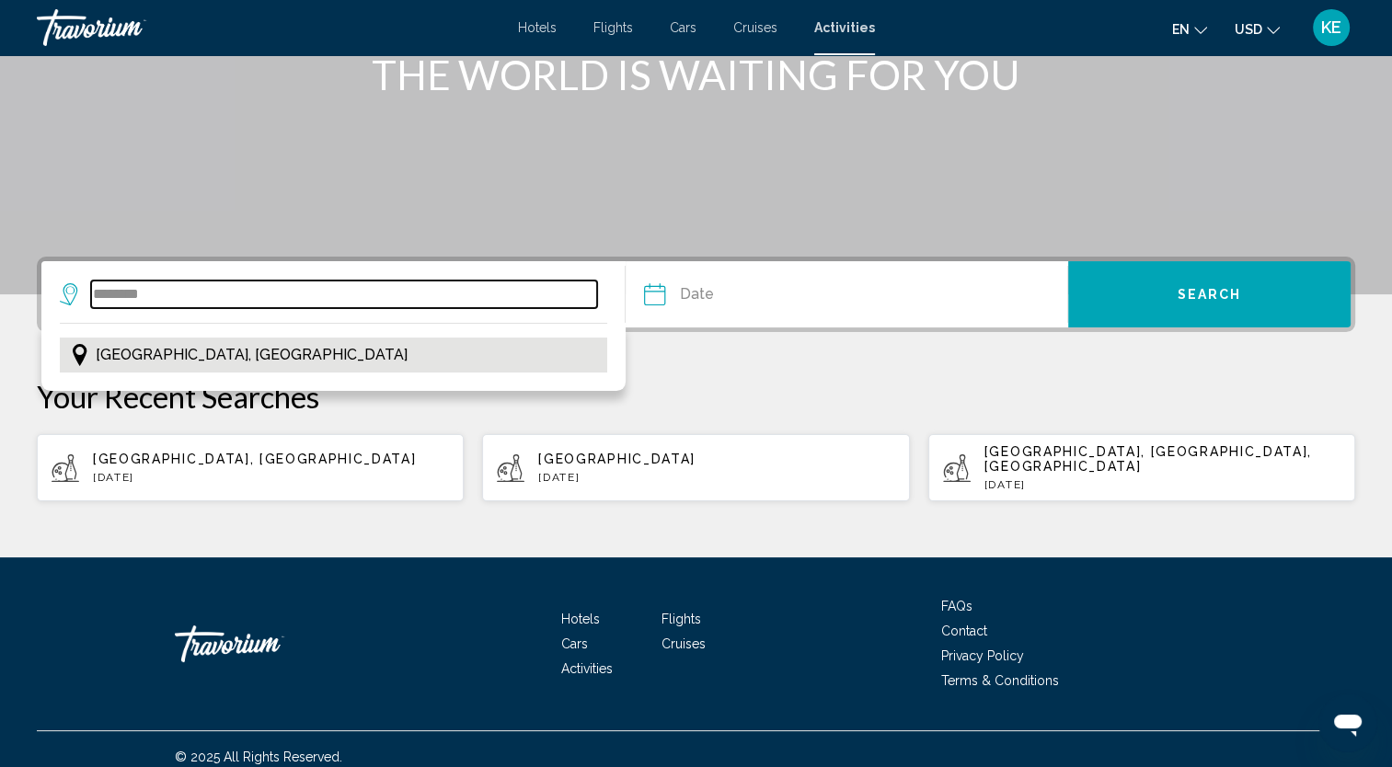
type input "**********"
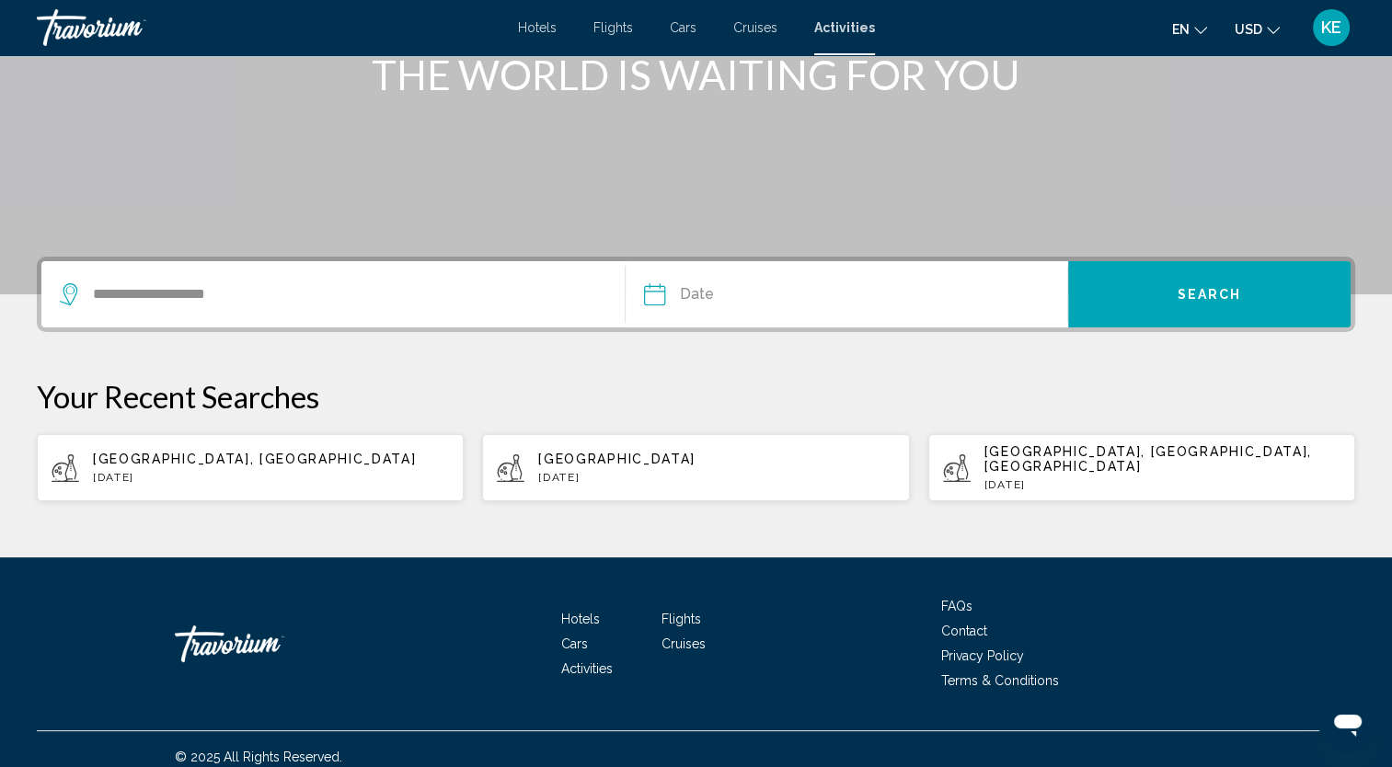
click at [696, 305] on input "Date" at bounding box center [749, 297] width 219 height 72
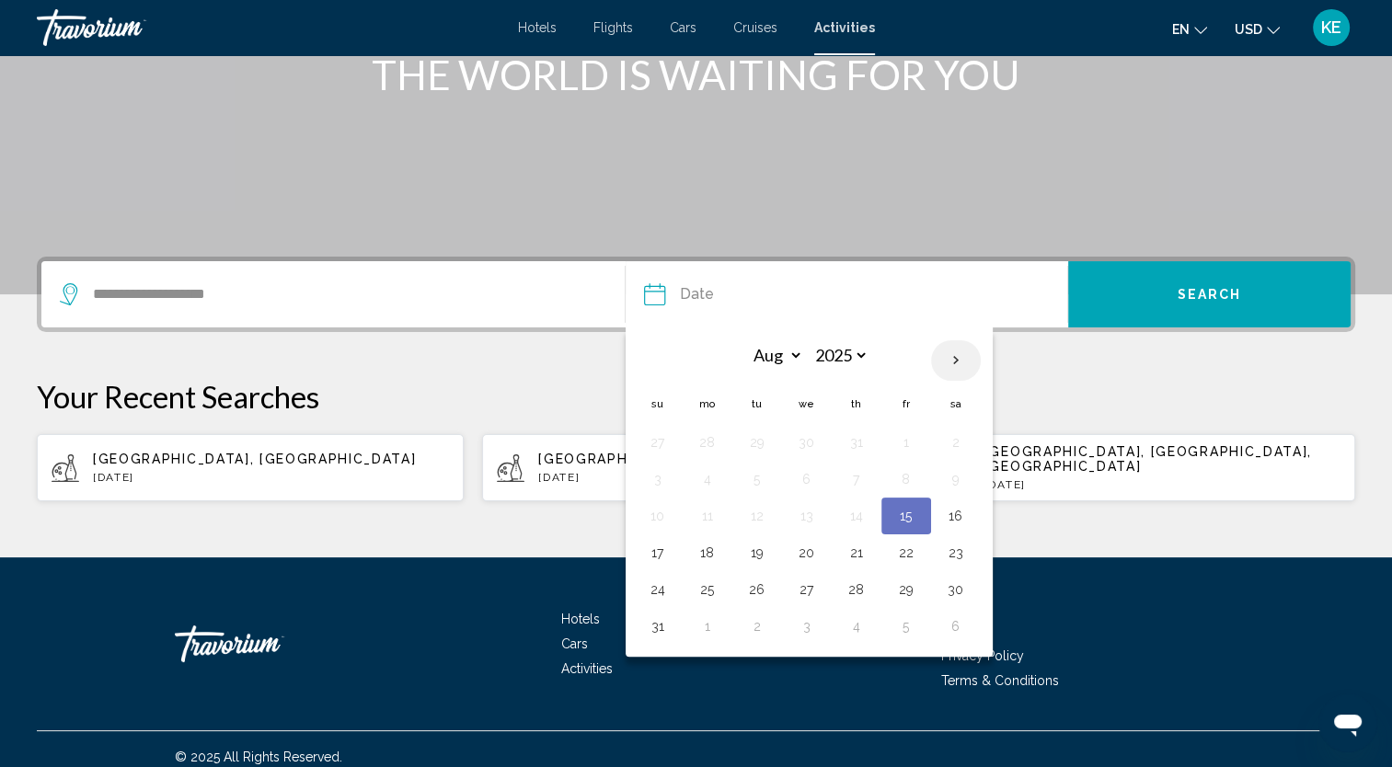
click at [956, 365] on th "Next month" at bounding box center [956, 360] width 50 height 40
select select "**"
click at [798, 583] on button "26" at bounding box center [806, 590] width 29 height 26
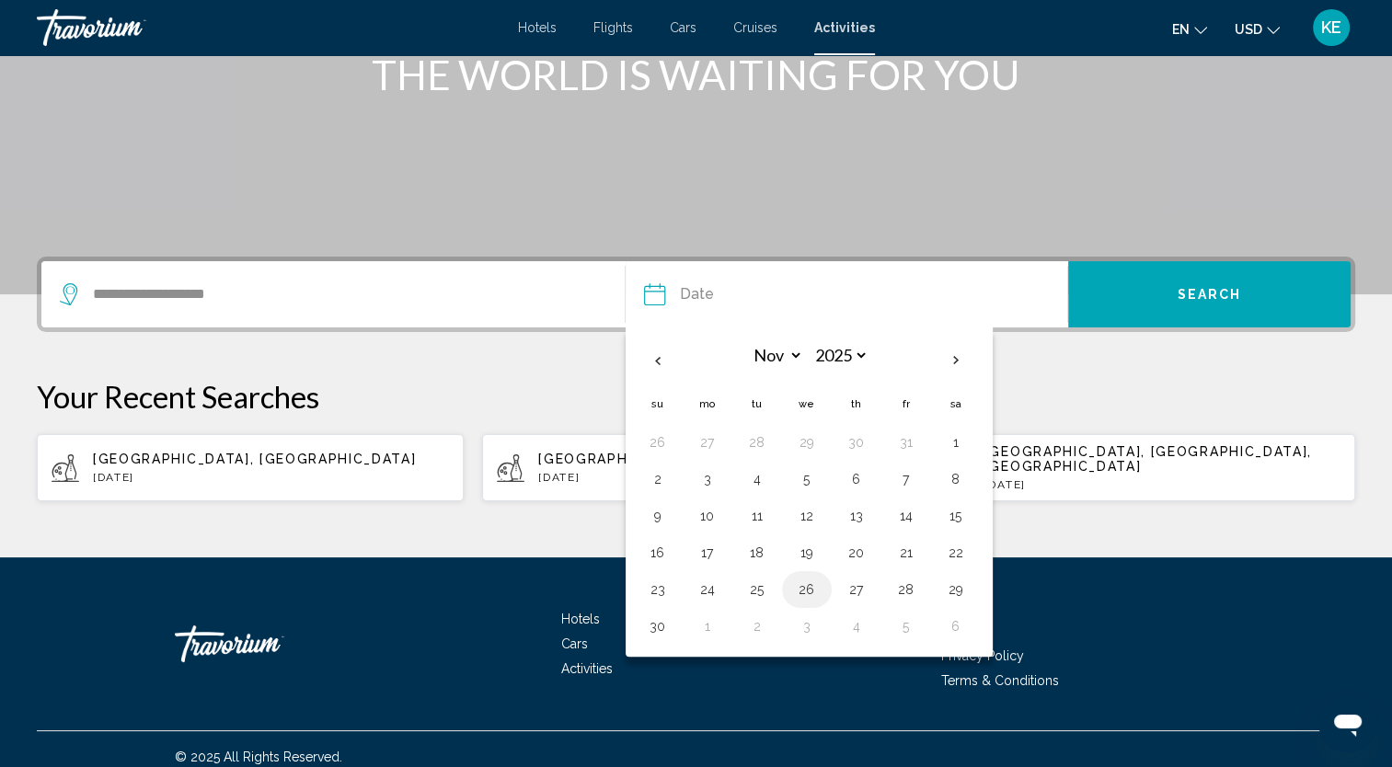
type input "**********"
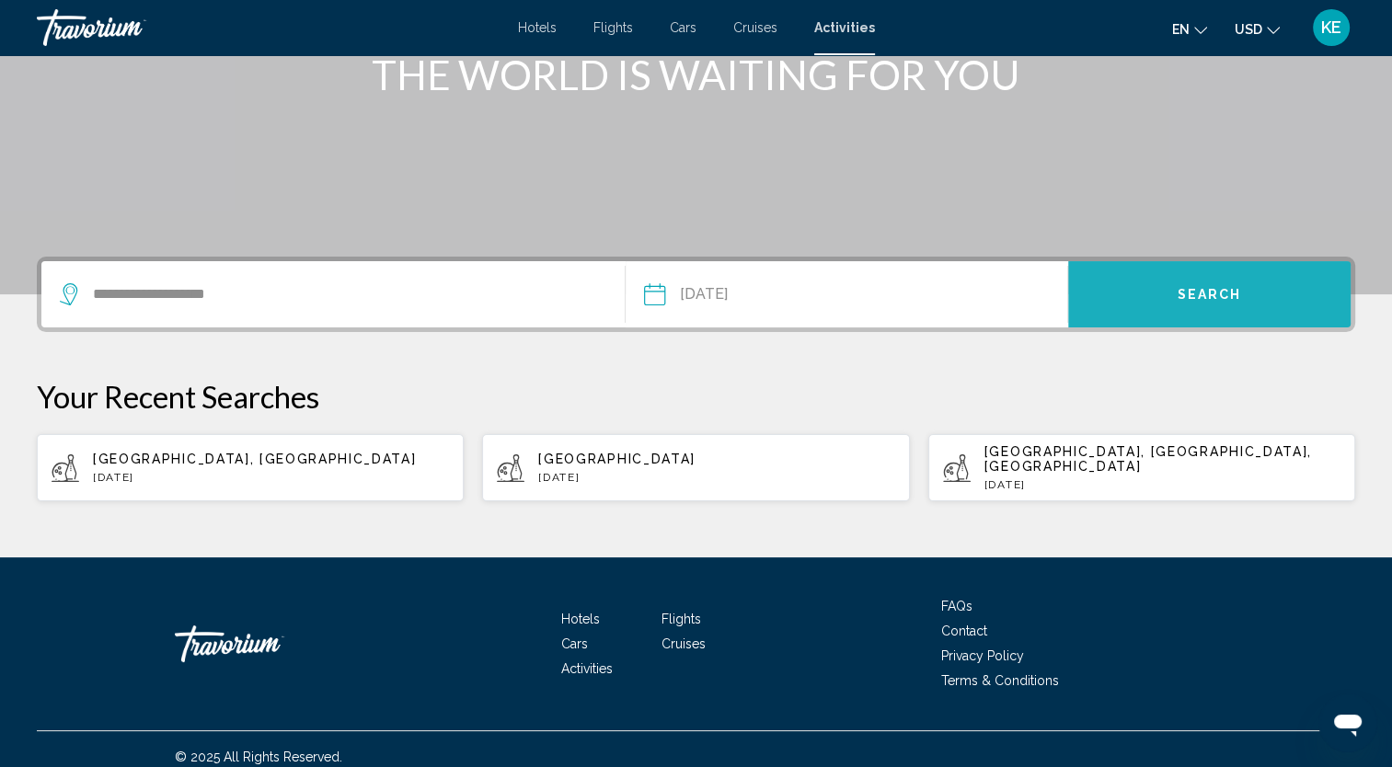
click at [1137, 301] on button "Search" at bounding box center [1209, 294] width 283 height 66
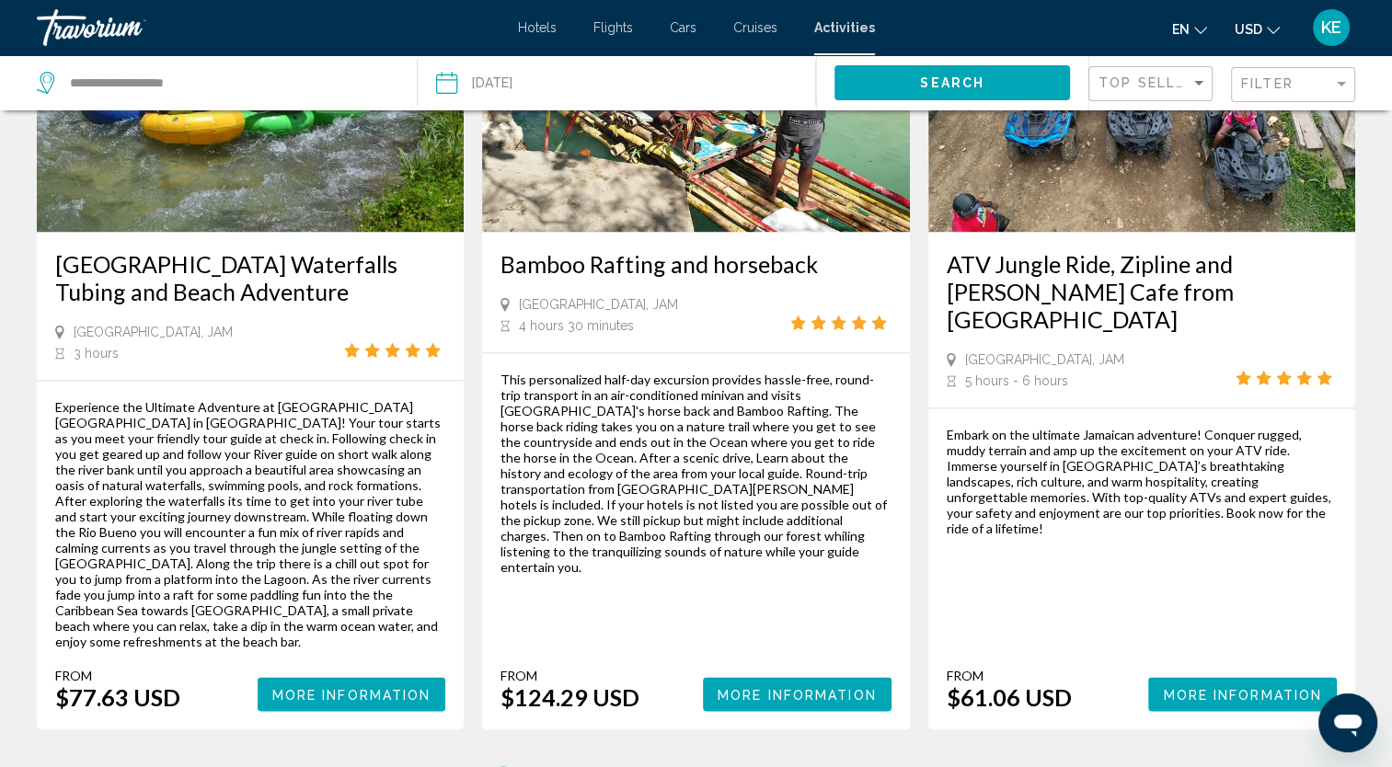
scroll to position [2721, 0]
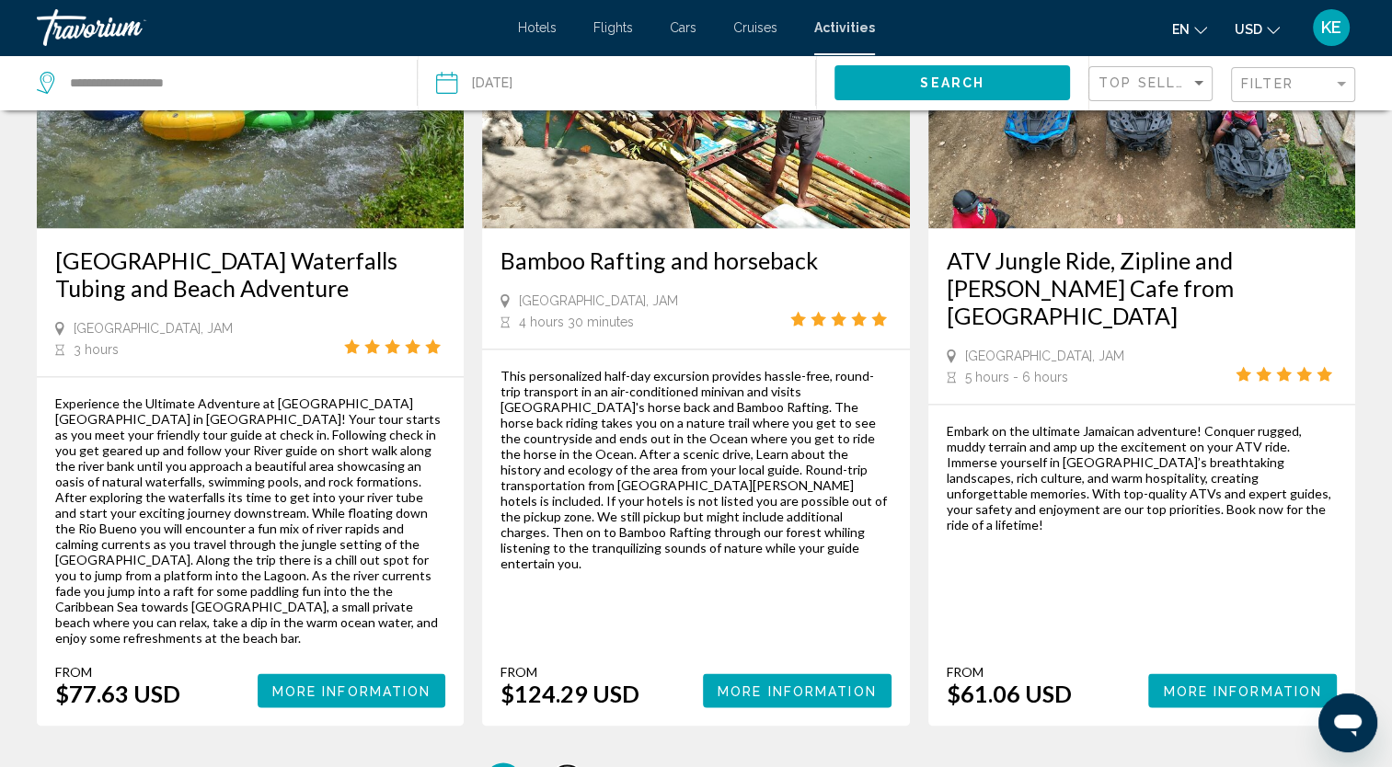
click at [577, 766] on link "page 2" at bounding box center [567, 782] width 32 height 32
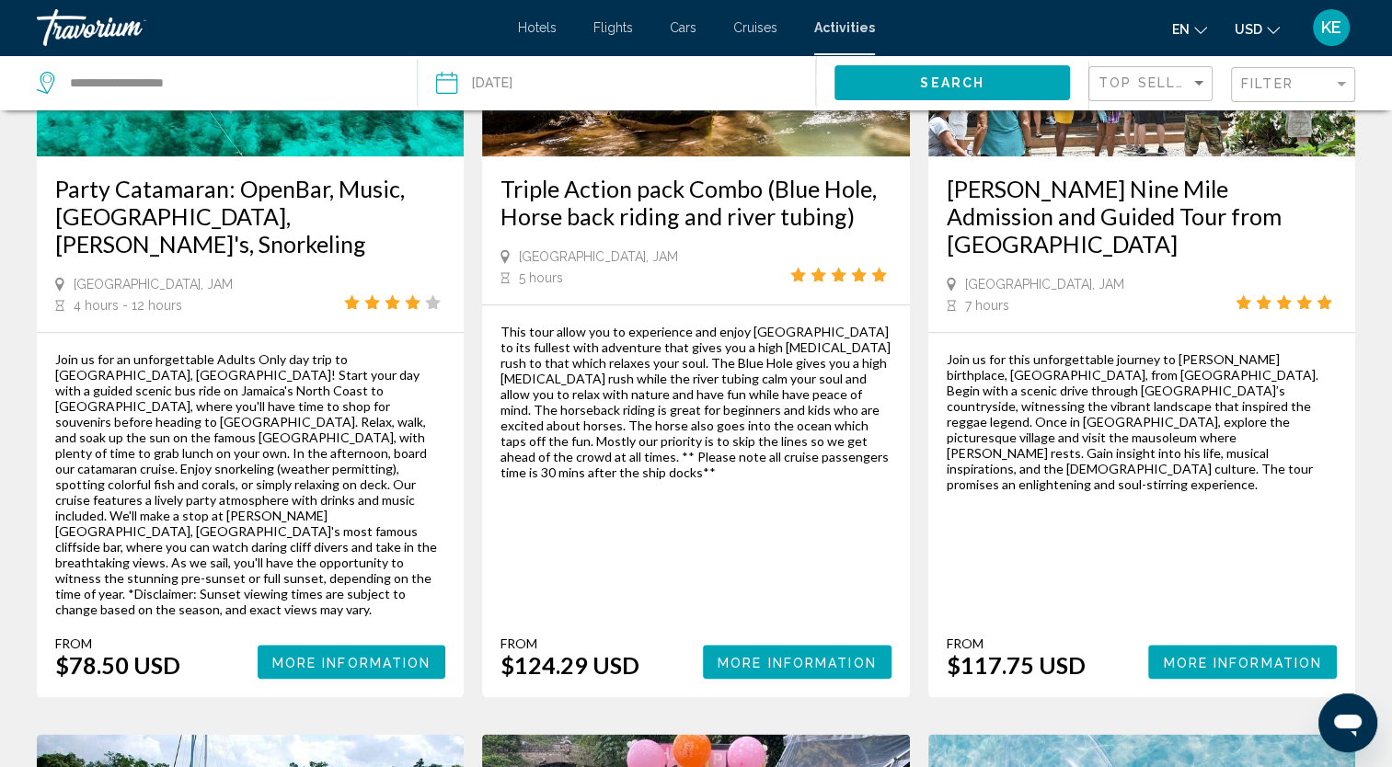
scroll to position [1958, 0]
